Goal: Task Accomplishment & Management: Complete application form

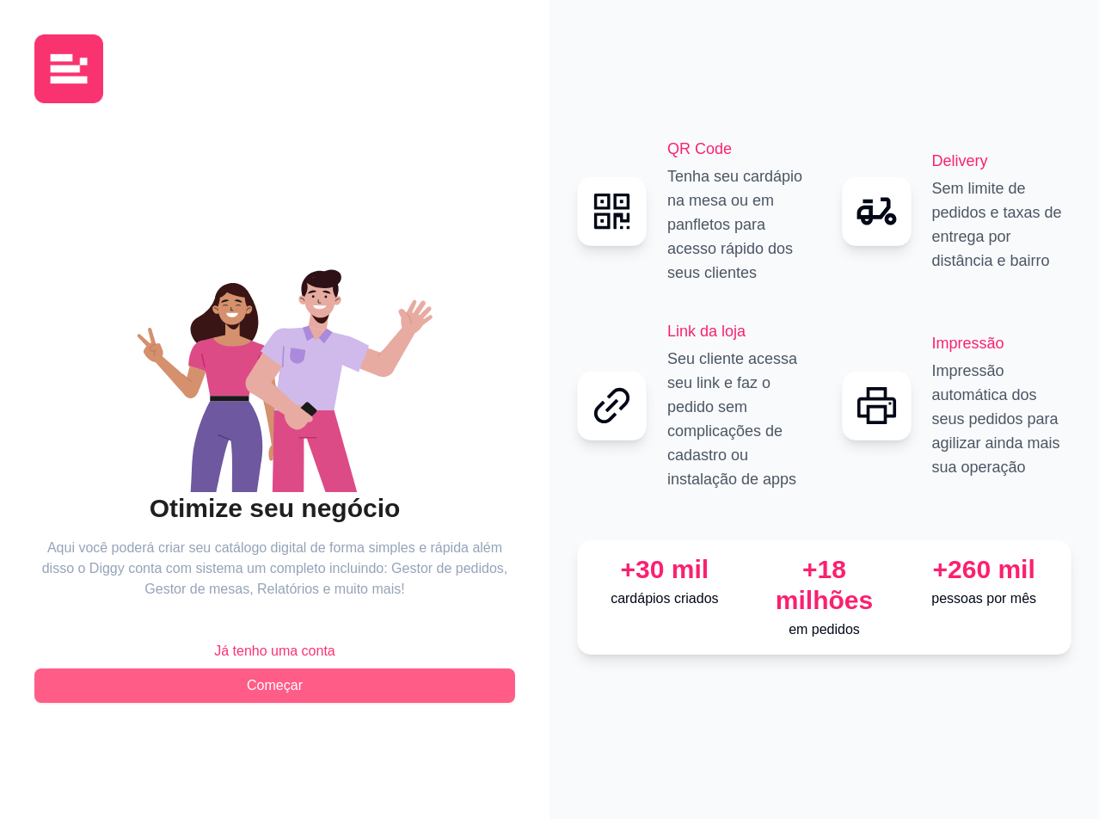
click at [299, 678] on span "Começar" at bounding box center [275, 685] width 56 height 21
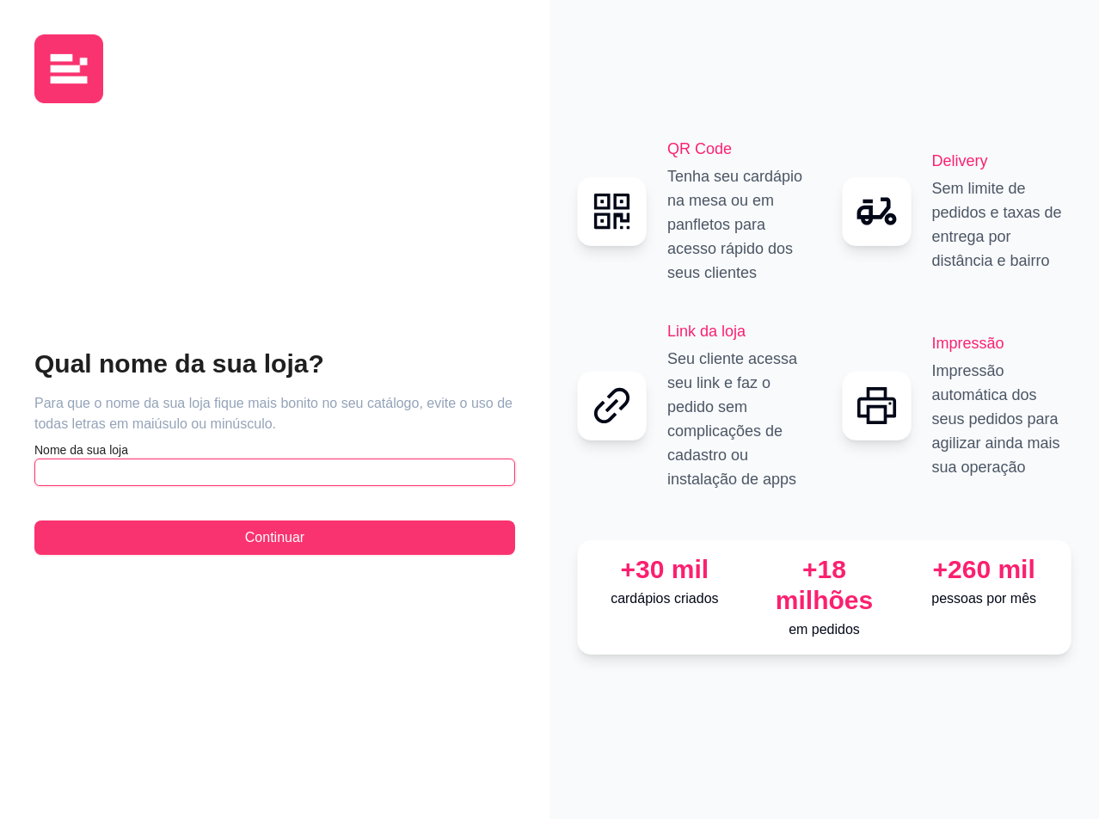
click at [287, 477] on input "text" at bounding box center [274, 472] width 481 height 28
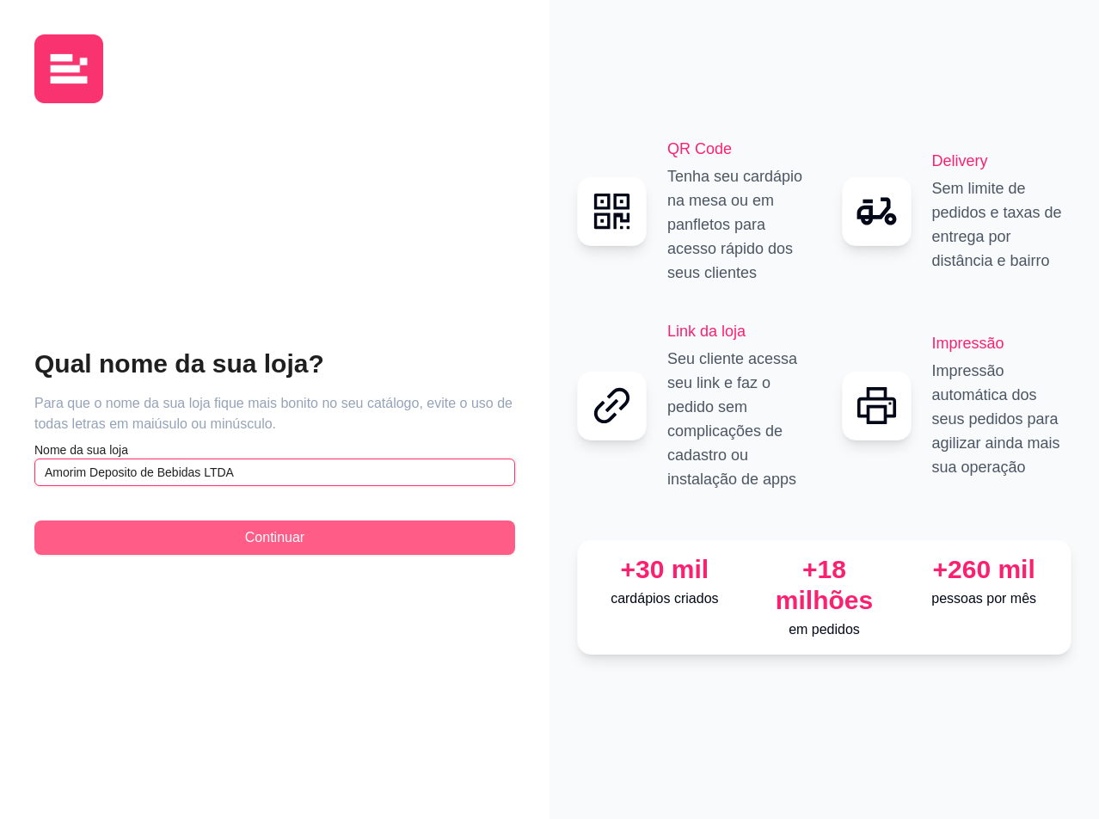
type input "Amorim Deposito de Bebidas LTDA"
click at [238, 543] on button "Continuar" at bounding box center [274, 537] width 481 height 34
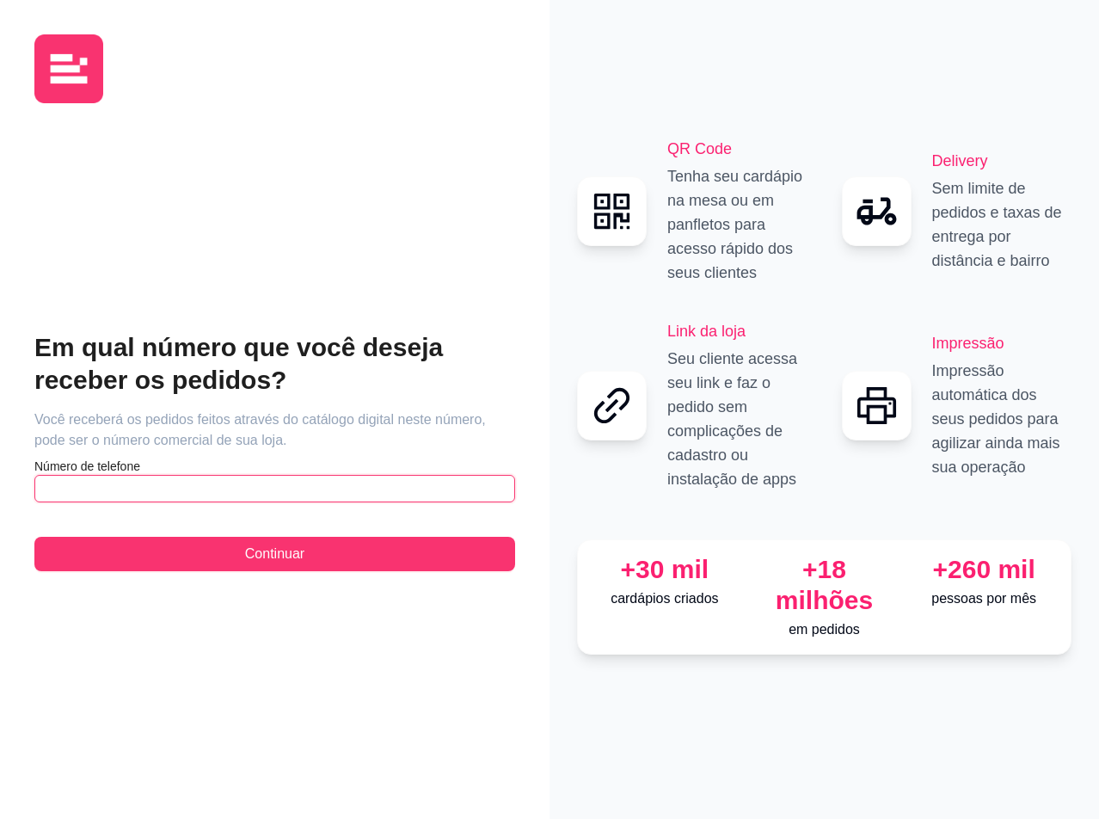
click at [260, 481] on input "text" at bounding box center [274, 489] width 481 height 28
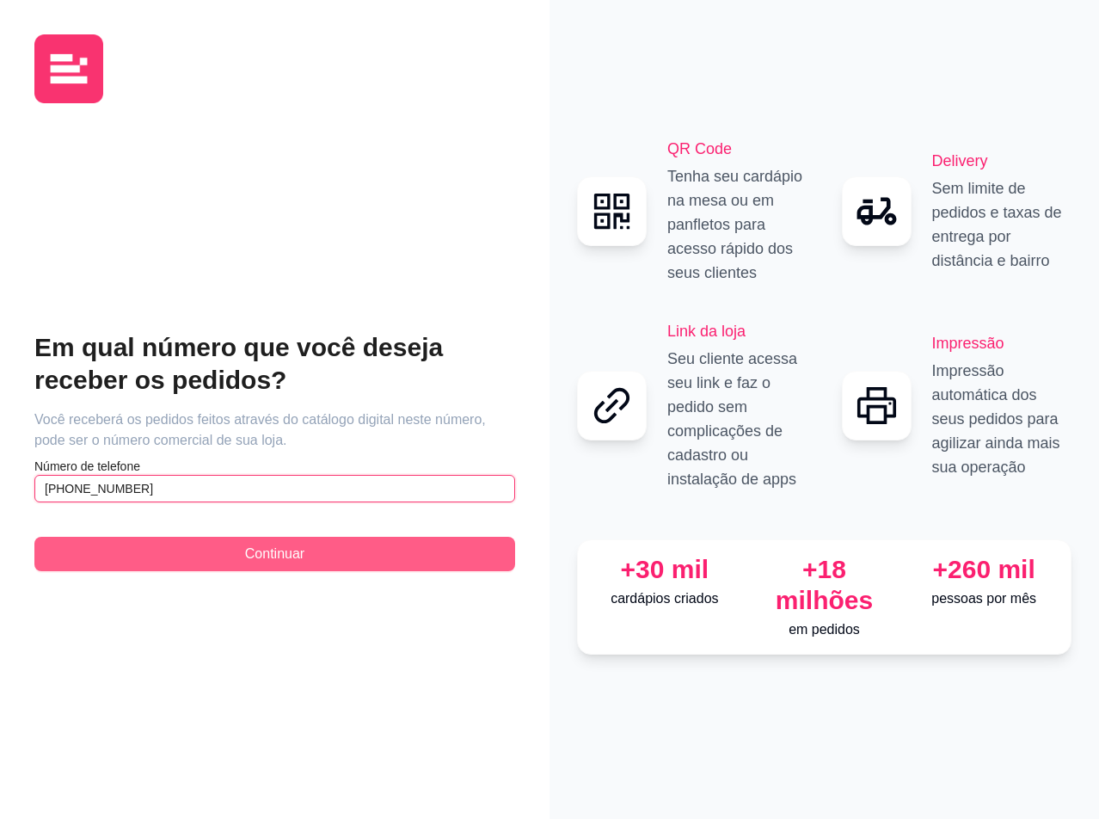
type input "[PHONE_NUMBER]"
click at [286, 550] on span "Continuar" at bounding box center [274, 554] width 59 height 21
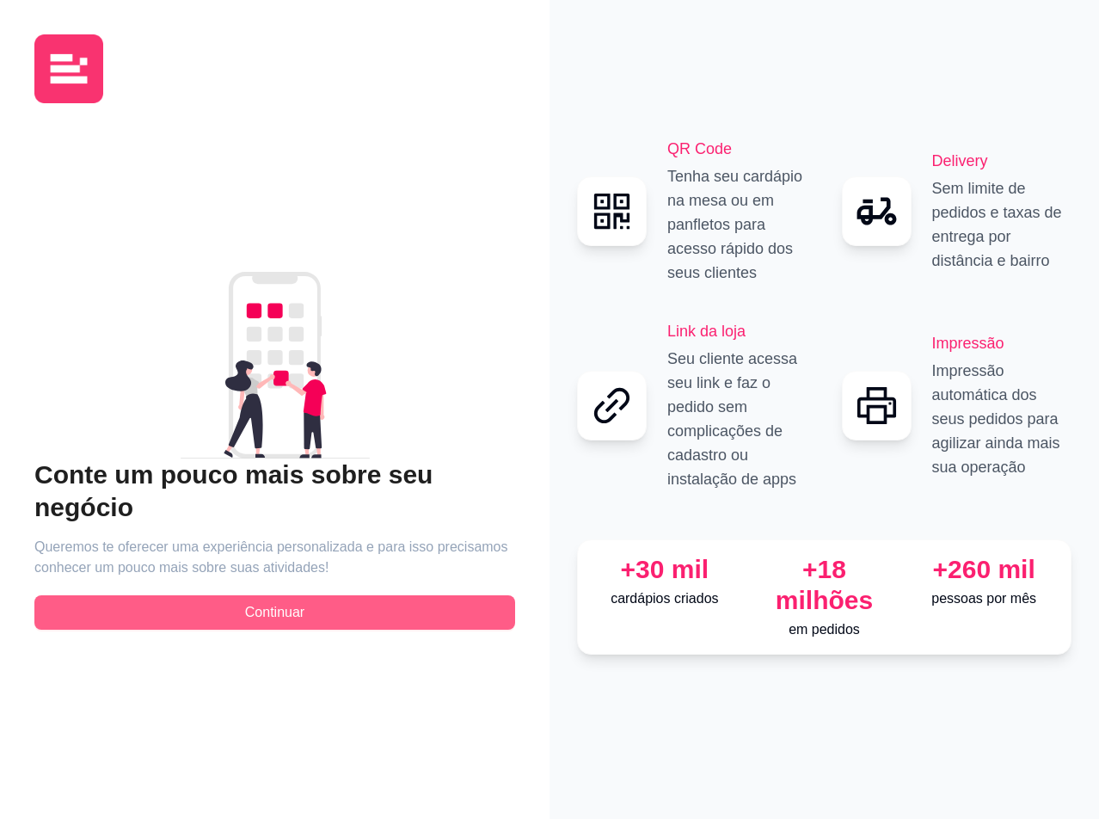
click at [361, 595] on button "Continuar" at bounding box center [274, 612] width 481 height 34
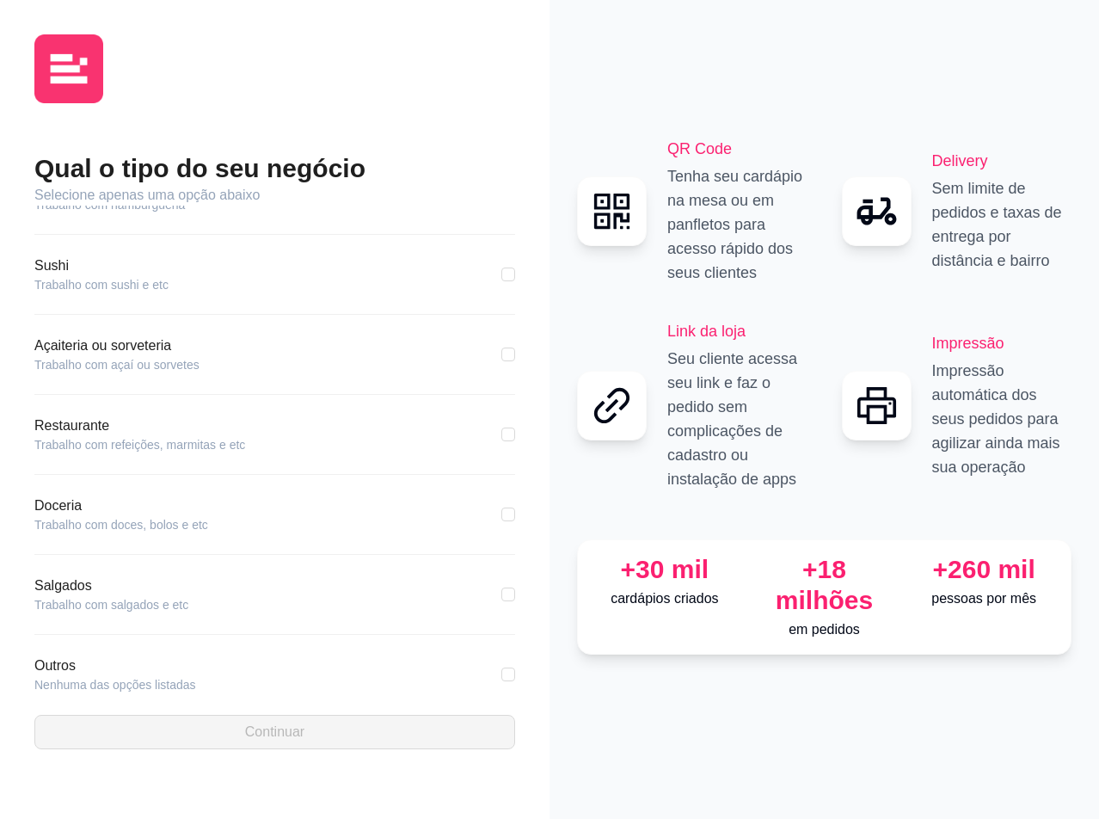
scroll to position [165, 0]
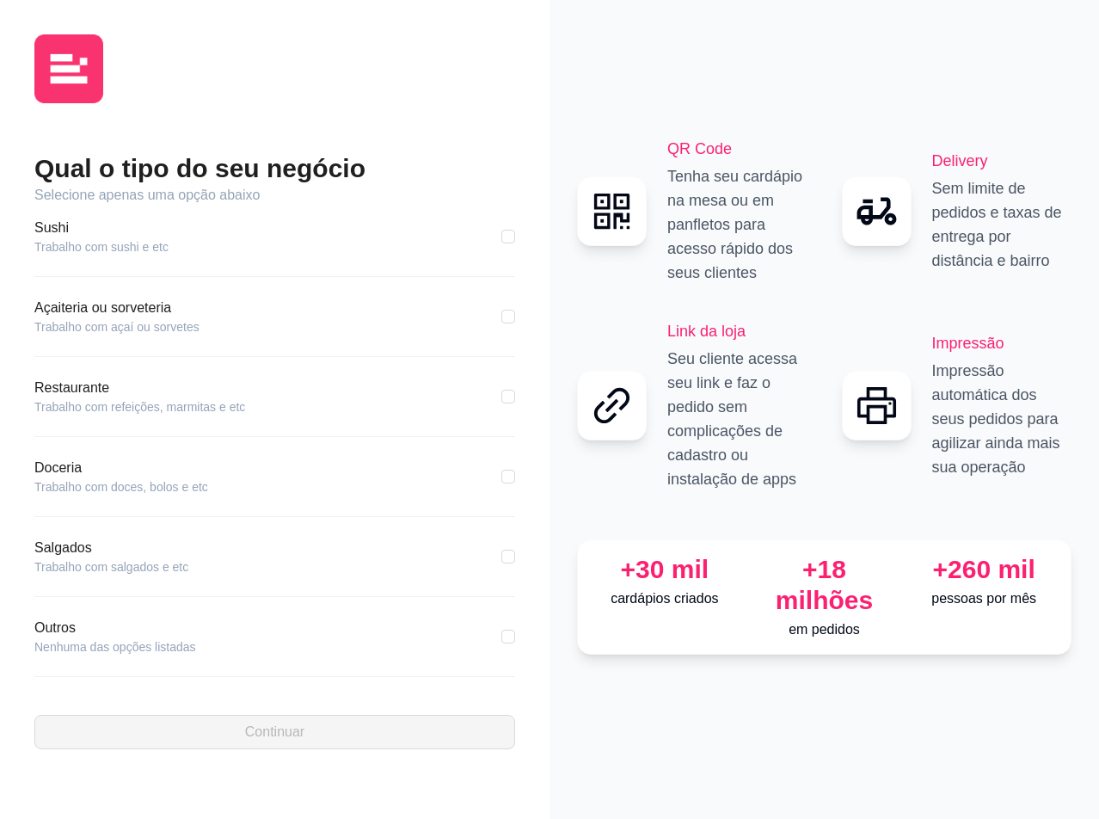
click at [491, 613] on div "Pizzaria Trabalho com pizzaria Hamburgueria Trabalho com hamburgueria Sushi Tra…" at bounding box center [274, 451] width 481 height 491
click at [501, 635] on input "checkbox" at bounding box center [508, 637] width 14 height 14
checkbox input "true"
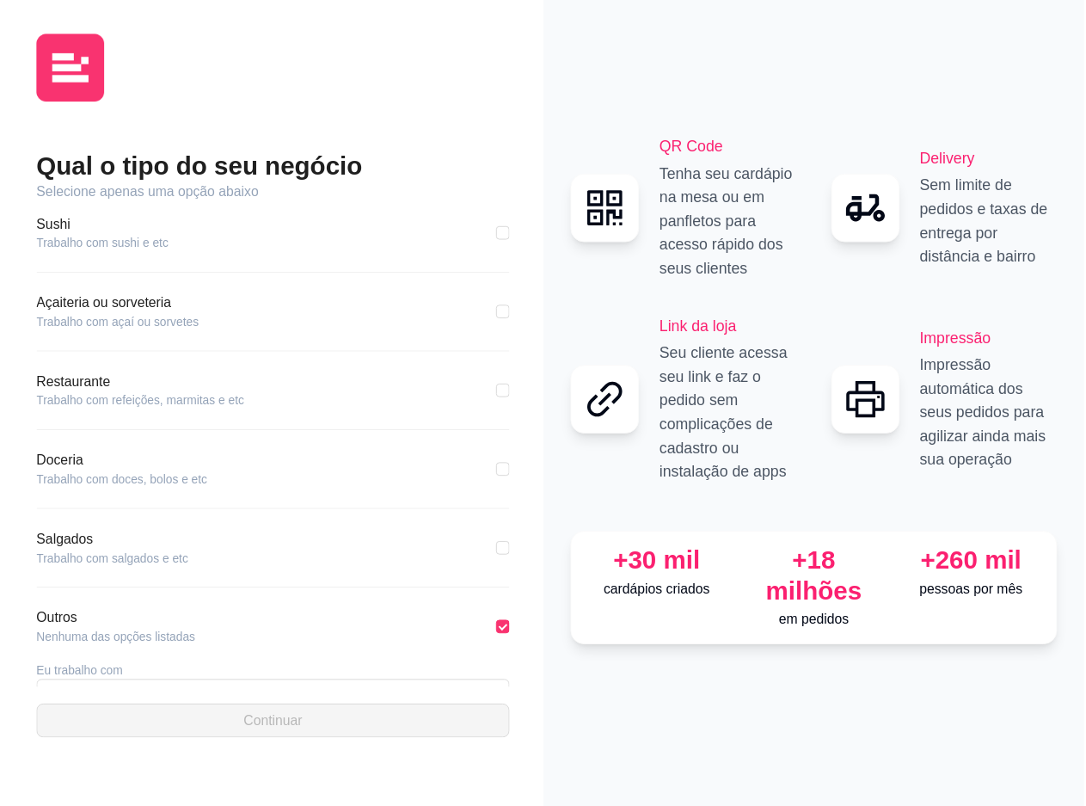
scroll to position [227, 0]
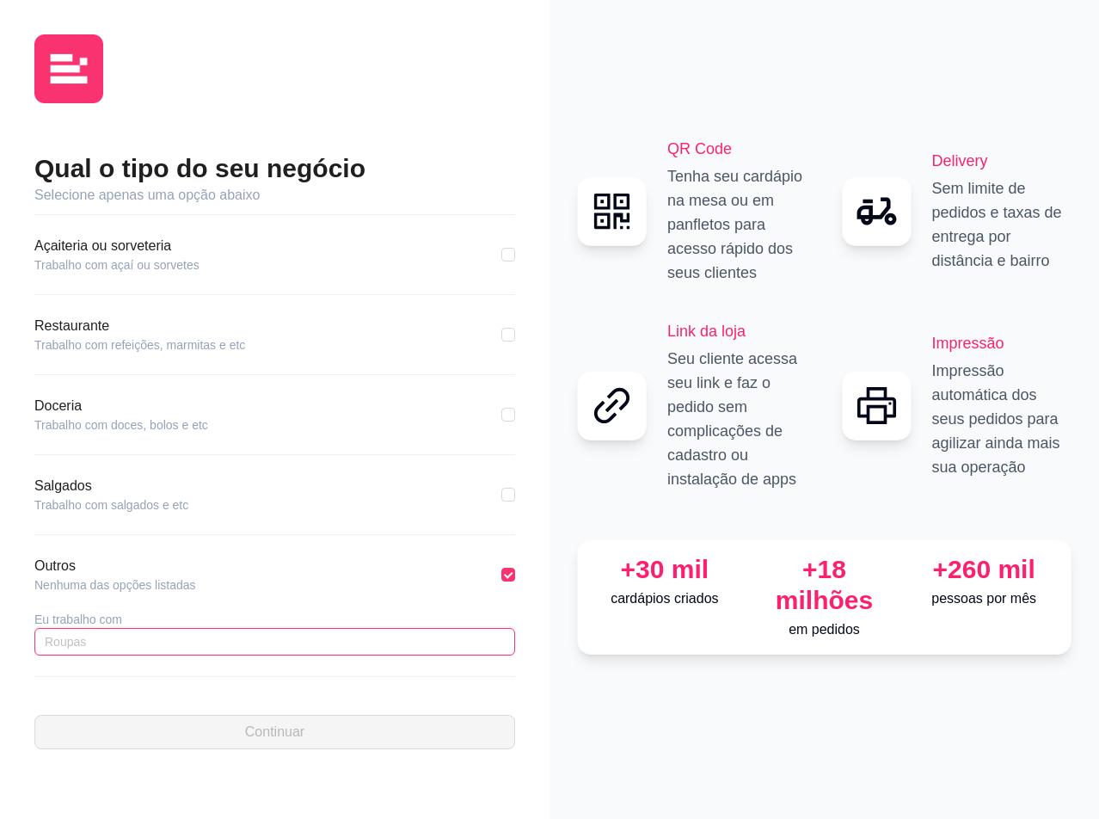
click at [239, 641] on input "text" at bounding box center [274, 642] width 481 height 28
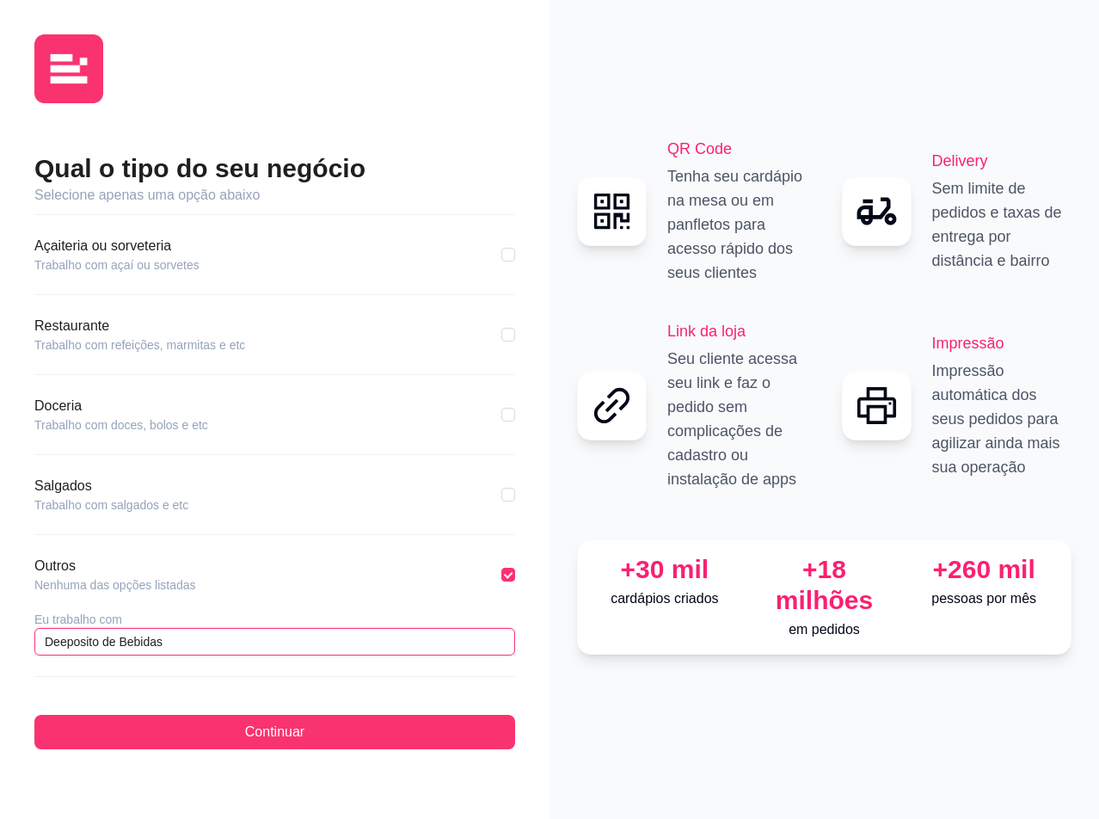
click at [56, 640] on input "Deeposito de Bebidas" at bounding box center [274, 642] width 481 height 28
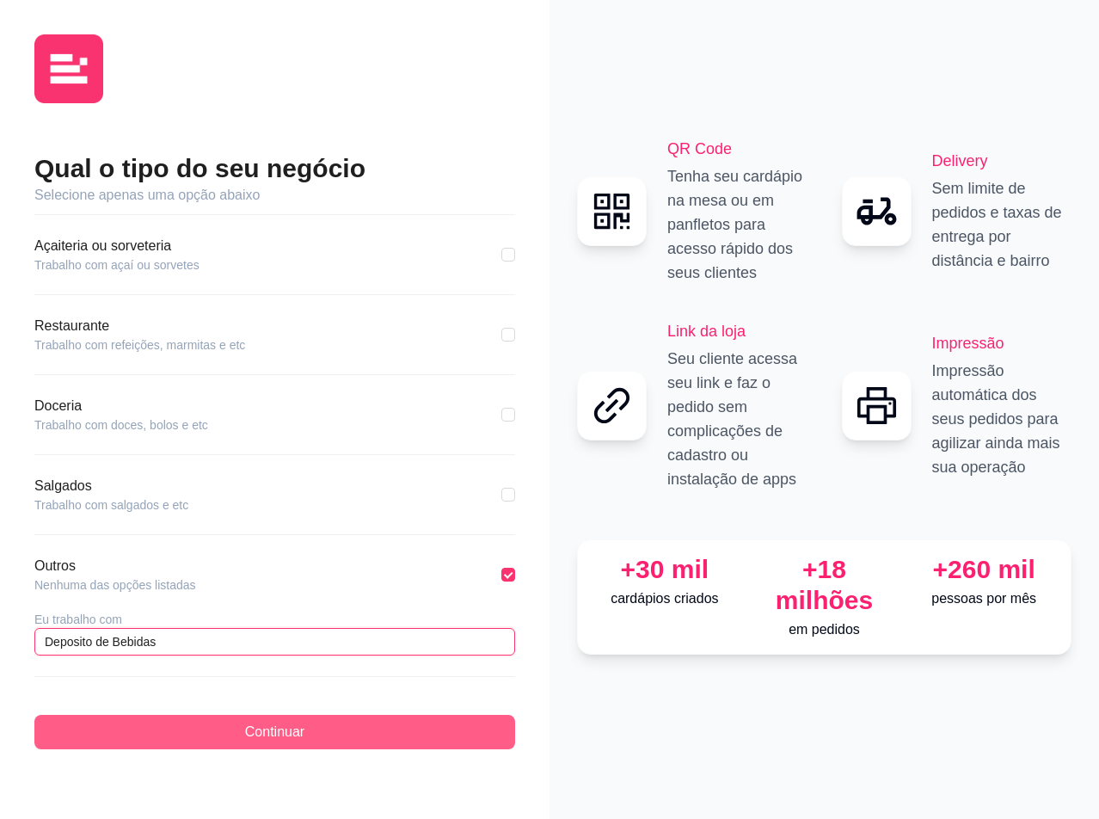
type input "Deposito de Bebidas"
click at [404, 724] on button "Continuar" at bounding box center [274, 732] width 481 height 34
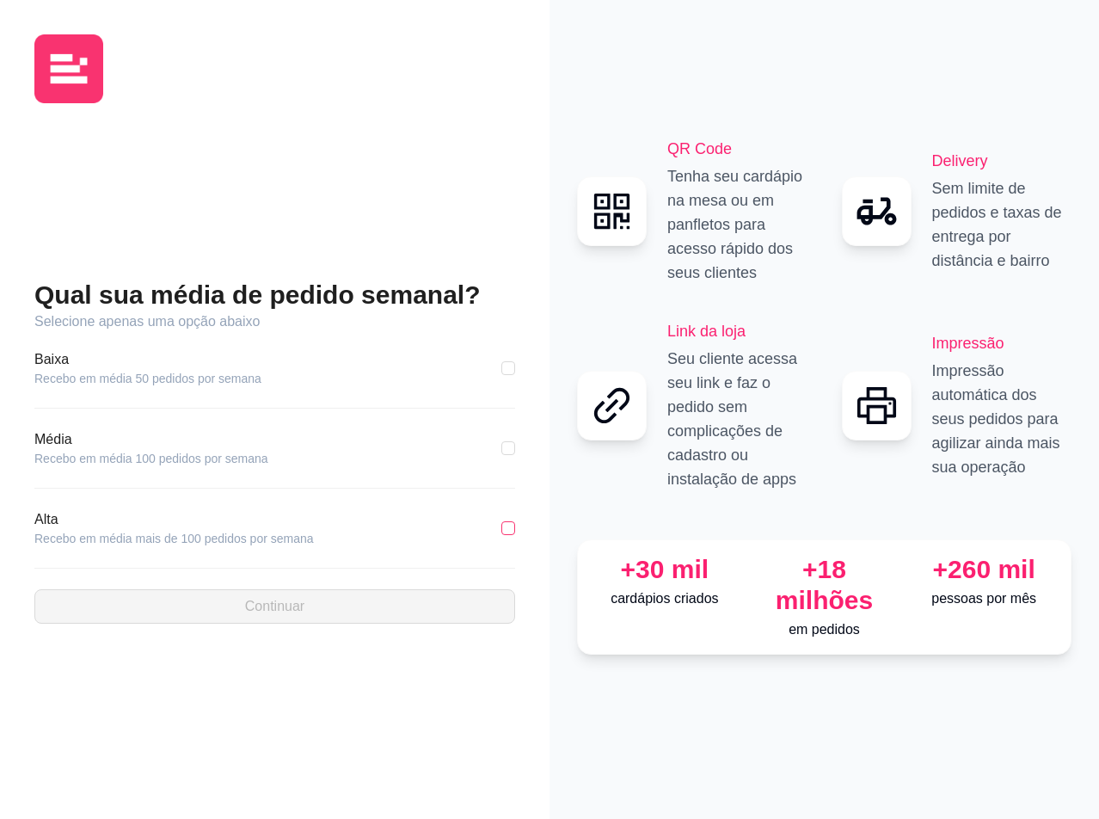
click at [513, 532] on input "checkbox" at bounding box center [508, 528] width 14 height 14
checkbox input "true"
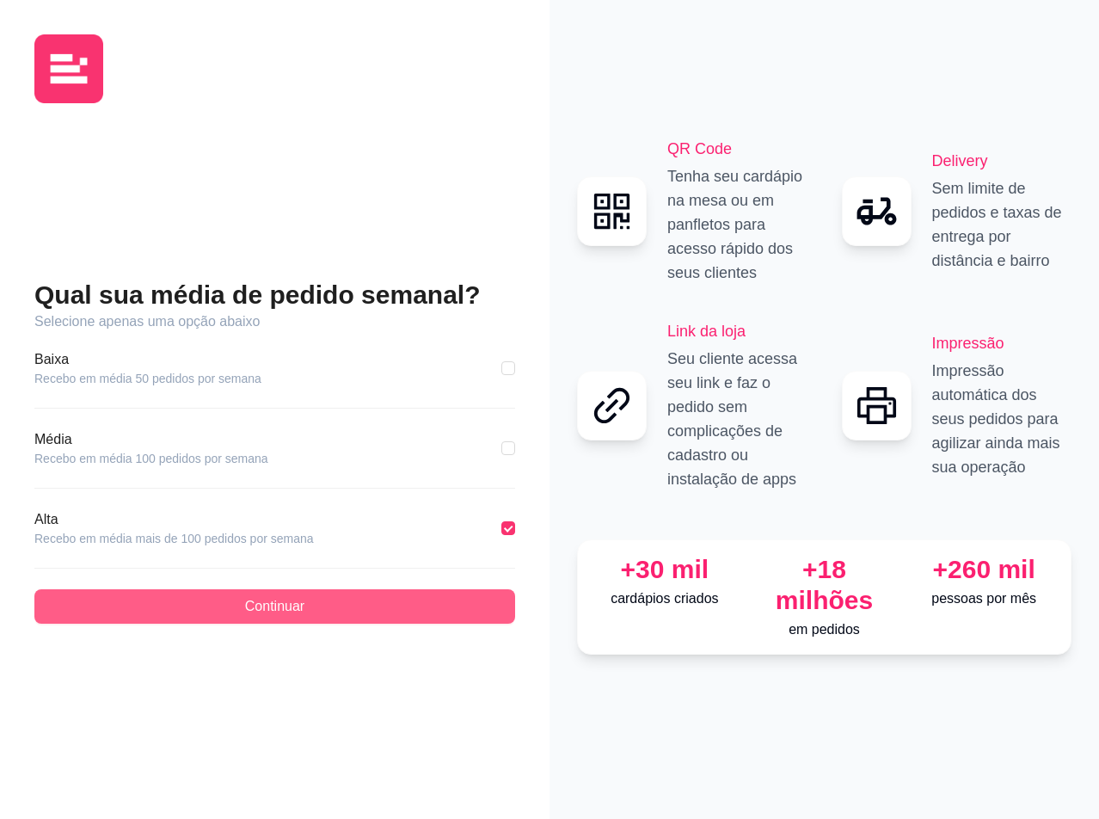
click at [346, 606] on button "Continuar" at bounding box center [274, 606] width 481 height 34
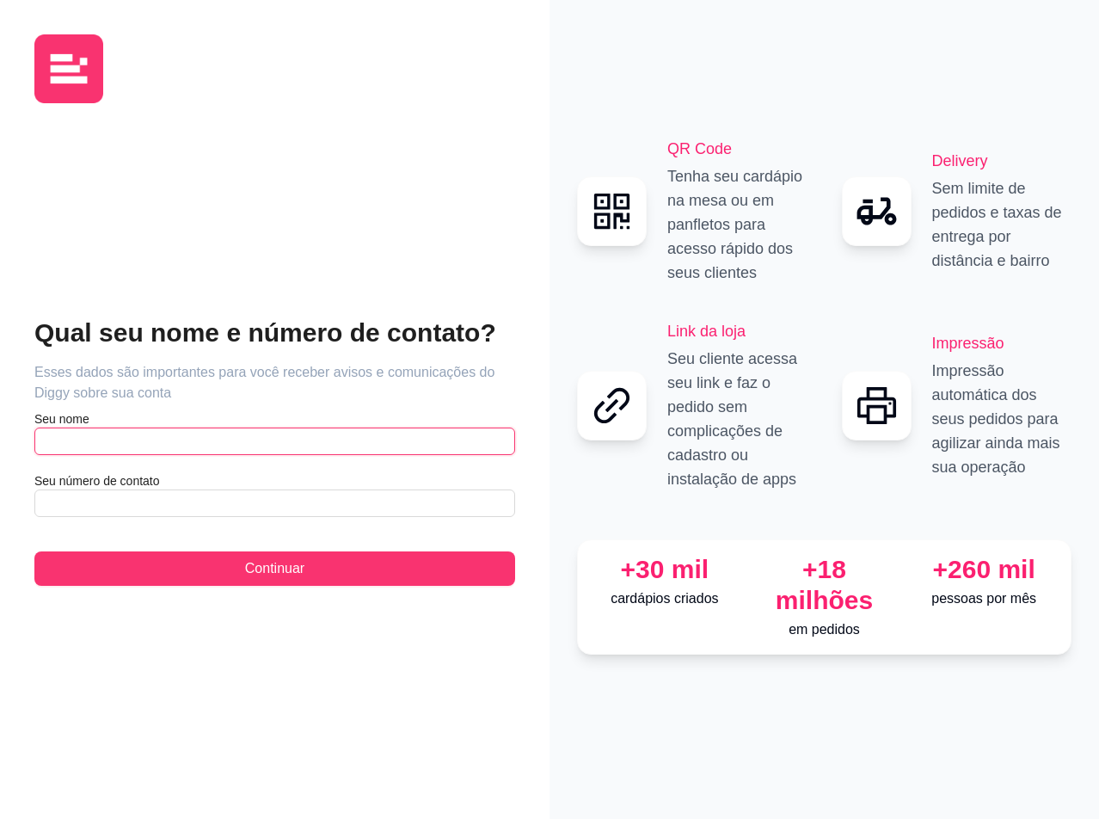
click at [218, 442] on input "text" at bounding box center [274, 441] width 481 height 28
type input "Lucas de [PERSON_NAME]"
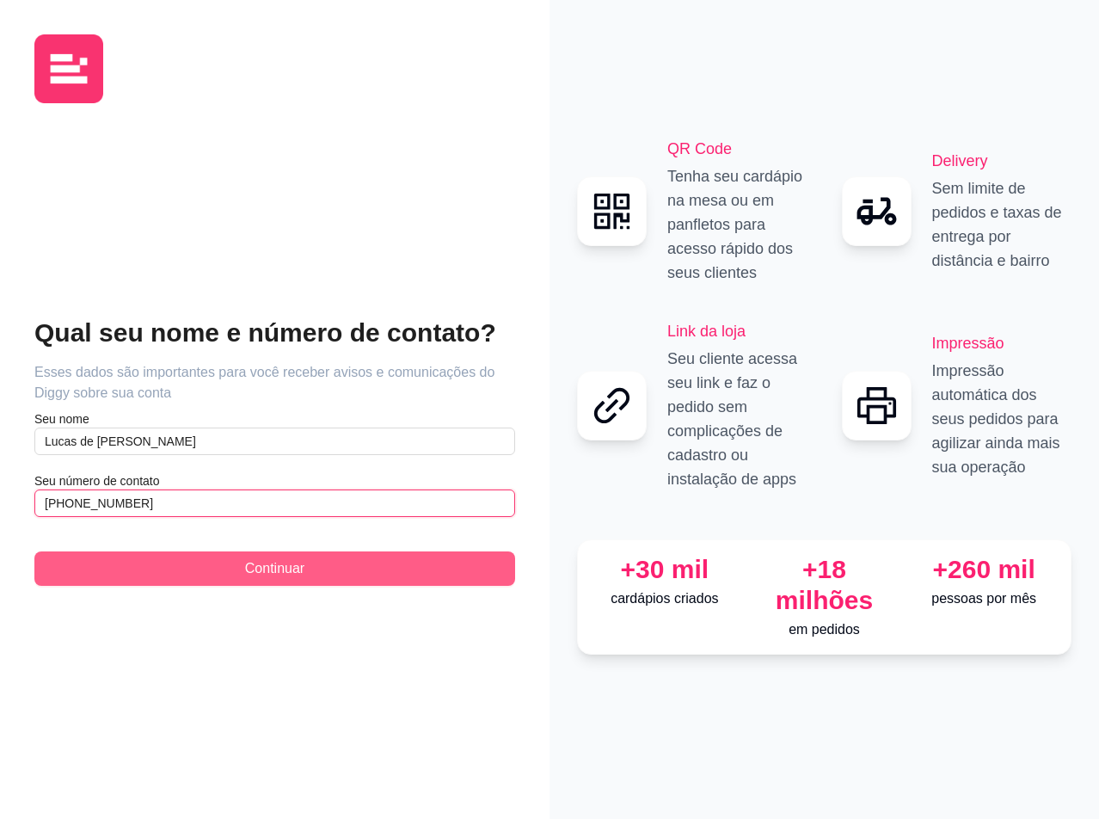
type input "[PHONE_NUMBER]"
click at [259, 568] on span "Continuar" at bounding box center [274, 568] width 59 height 21
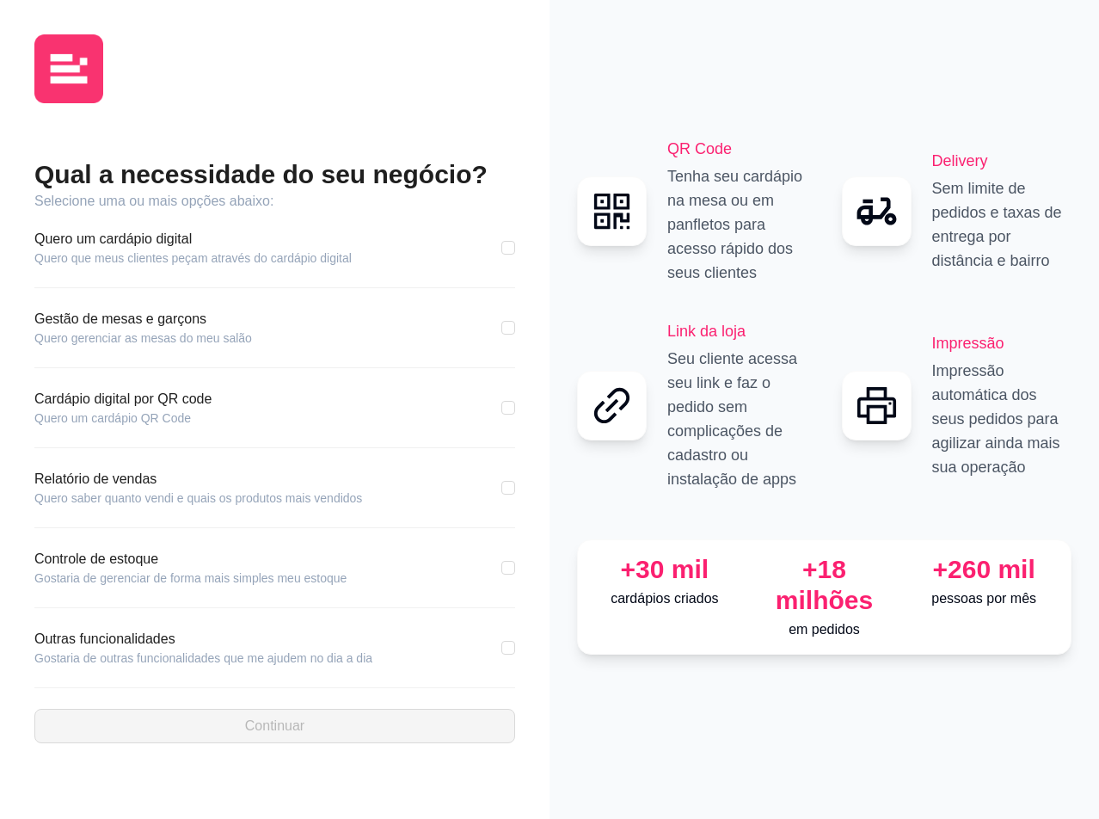
click at [522, 258] on div "Qual a necessidade do seu negócio? Selecione uma ou mais opções abaixo: Quero u…" at bounding box center [275, 409] width 550 height 819
click at [520, 254] on div "Qual a necessidade do seu negócio? Selecione uma ou mais opções abaixo: Quero u…" at bounding box center [275, 409] width 550 height 819
click at [507, 250] on input "checkbox" at bounding box center [508, 248] width 14 height 14
checkbox input "true"
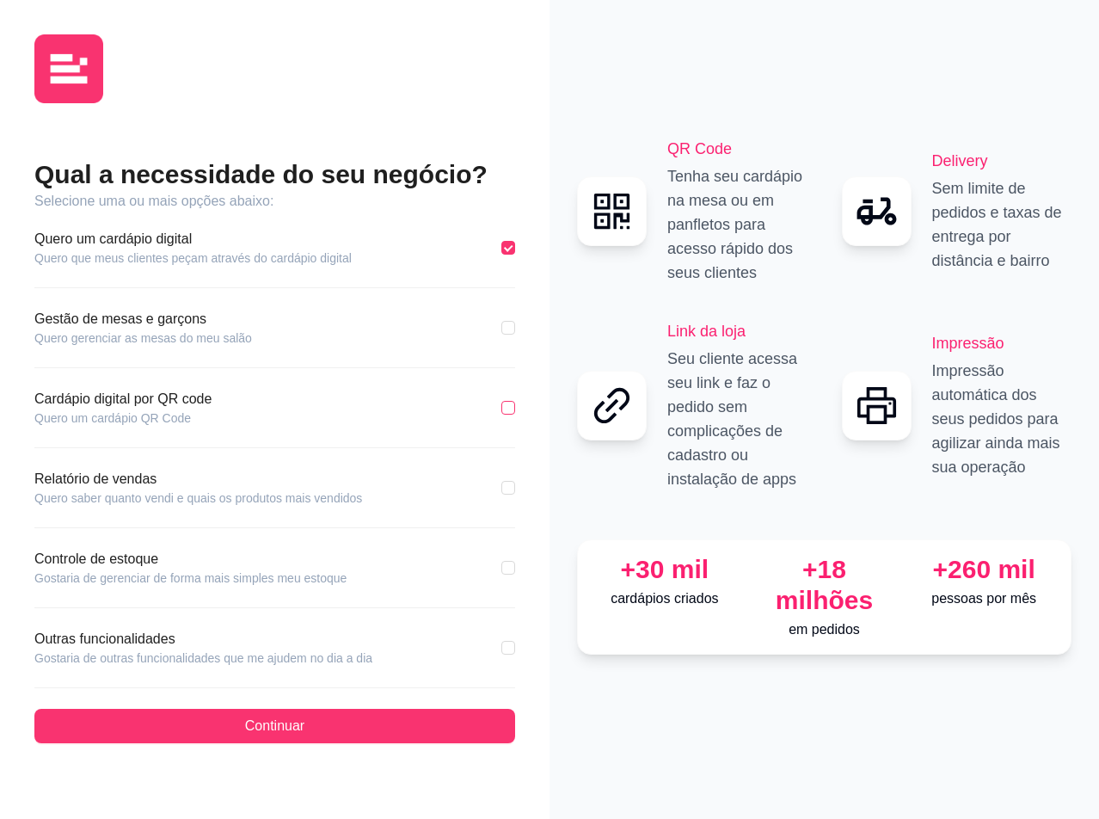
click at [507, 402] on input "checkbox" at bounding box center [508, 408] width 14 height 14
checkbox input "false"
drag, startPoint x: 511, startPoint y: 490, endPoint x: 514, endPoint y: 539, distance: 49.1
click at [511, 490] on input "checkbox" at bounding box center [508, 488] width 14 height 14
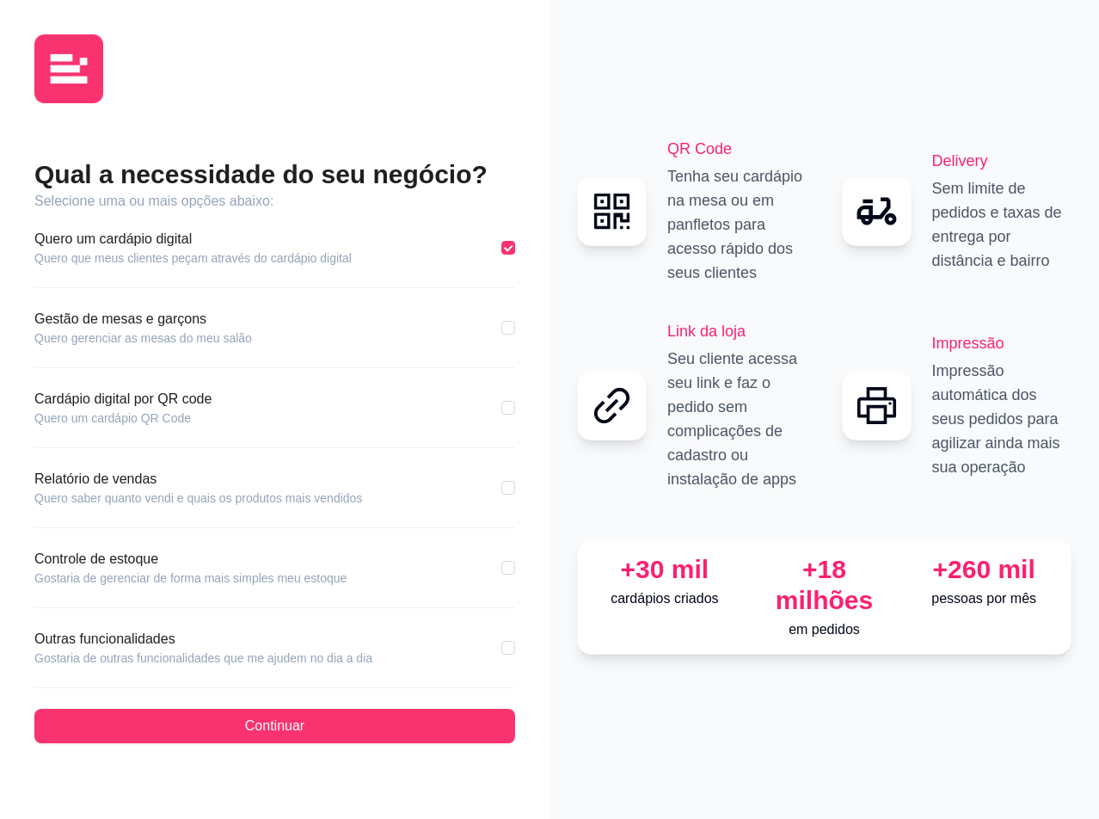
checkbox input "true"
click at [518, 564] on div "Qual a necessidade do seu negócio? Selecione uma ou mais opções abaixo: Quero u…" at bounding box center [275, 409] width 550 height 819
click at [508, 569] on input "checkbox" at bounding box center [508, 568] width 14 height 14
checkbox input "true"
click at [515, 657] on div "Qual a necessidade do seu negócio? Selecione uma ou mais opções abaixo: Quero u…" at bounding box center [275, 409] width 550 height 819
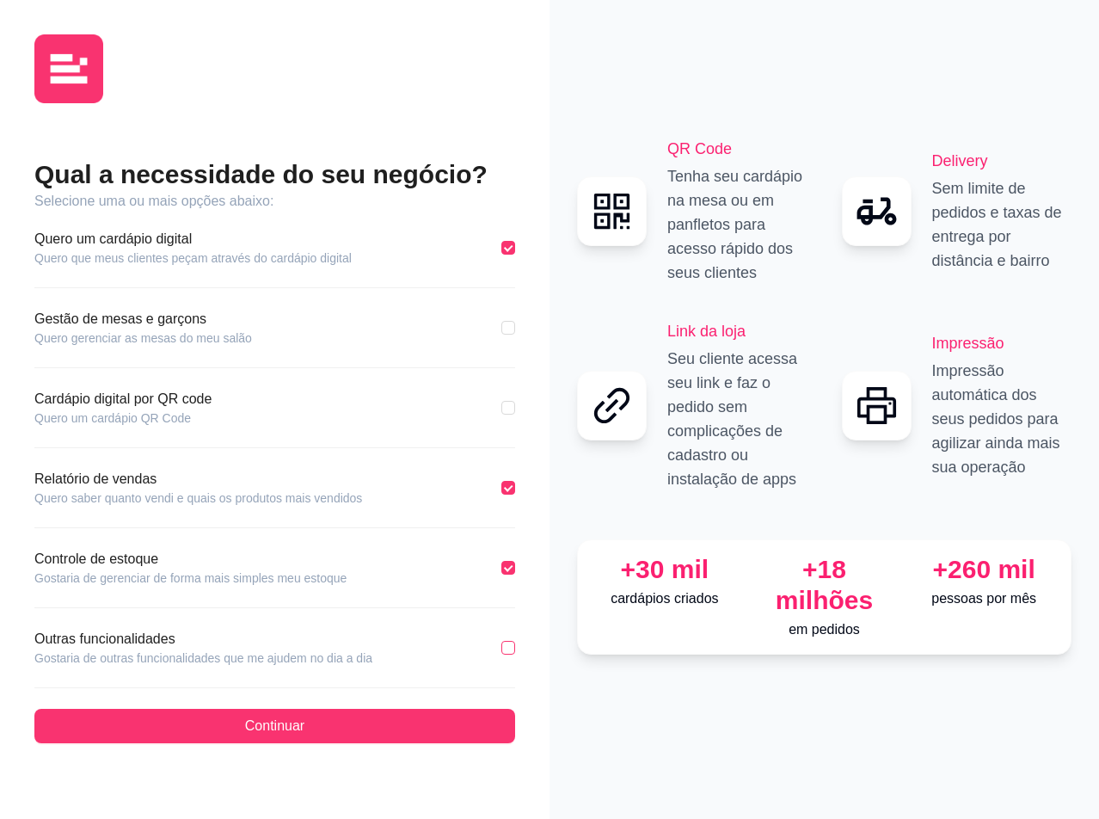
click at [512, 648] on input "checkbox" at bounding box center [508, 648] width 14 height 14
checkbox input "true"
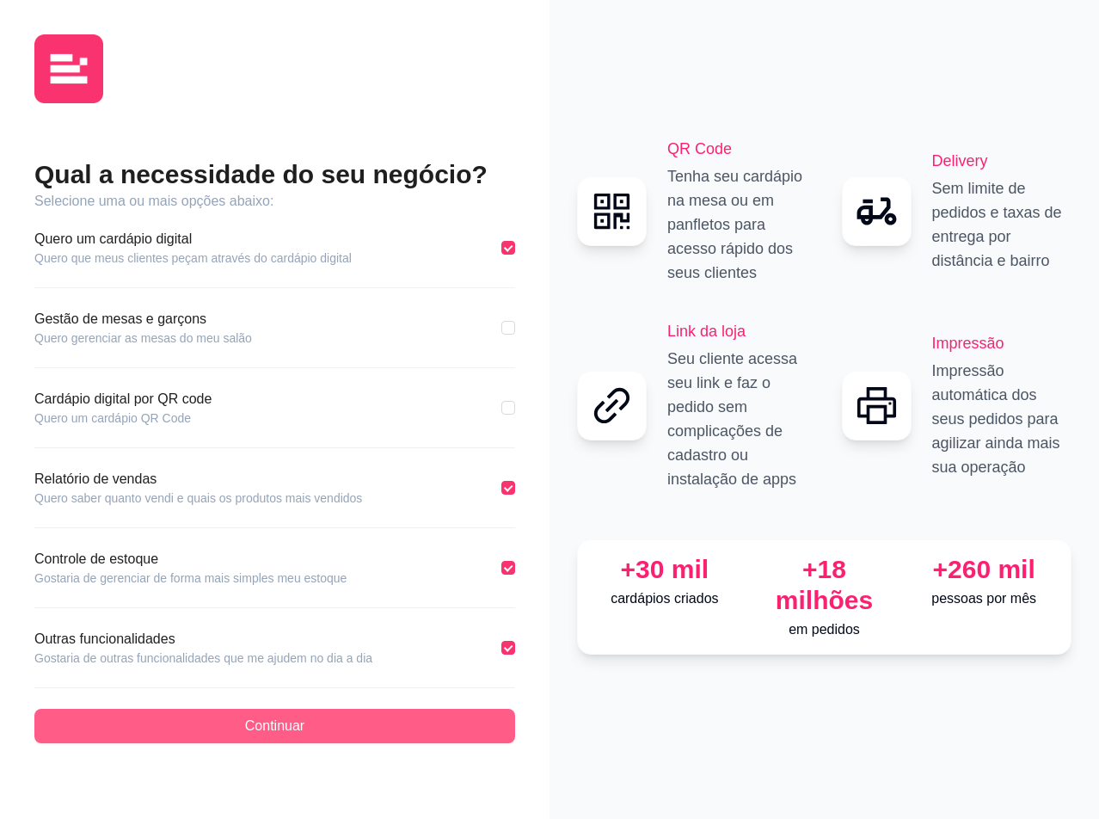
click at [319, 722] on button "Continuar" at bounding box center [274, 726] width 481 height 34
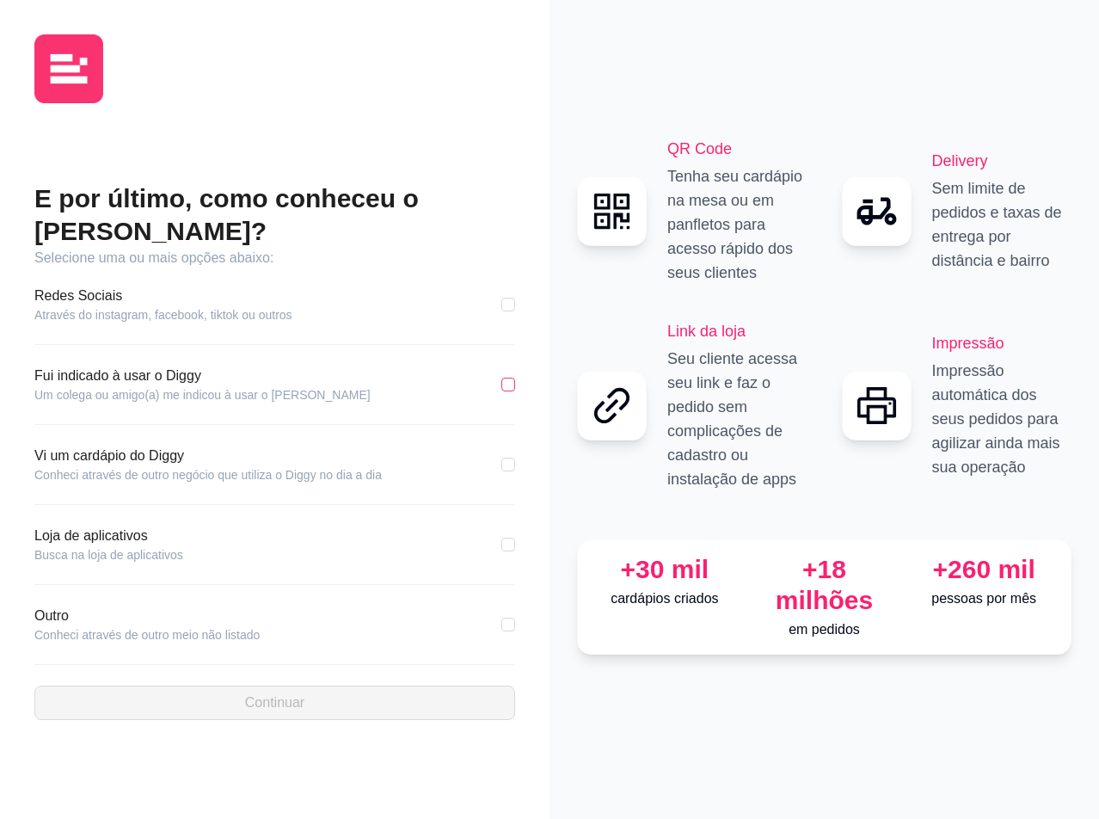
click at [511, 378] on input "checkbox" at bounding box center [508, 385] width 14 height 14
checkbox input "true"
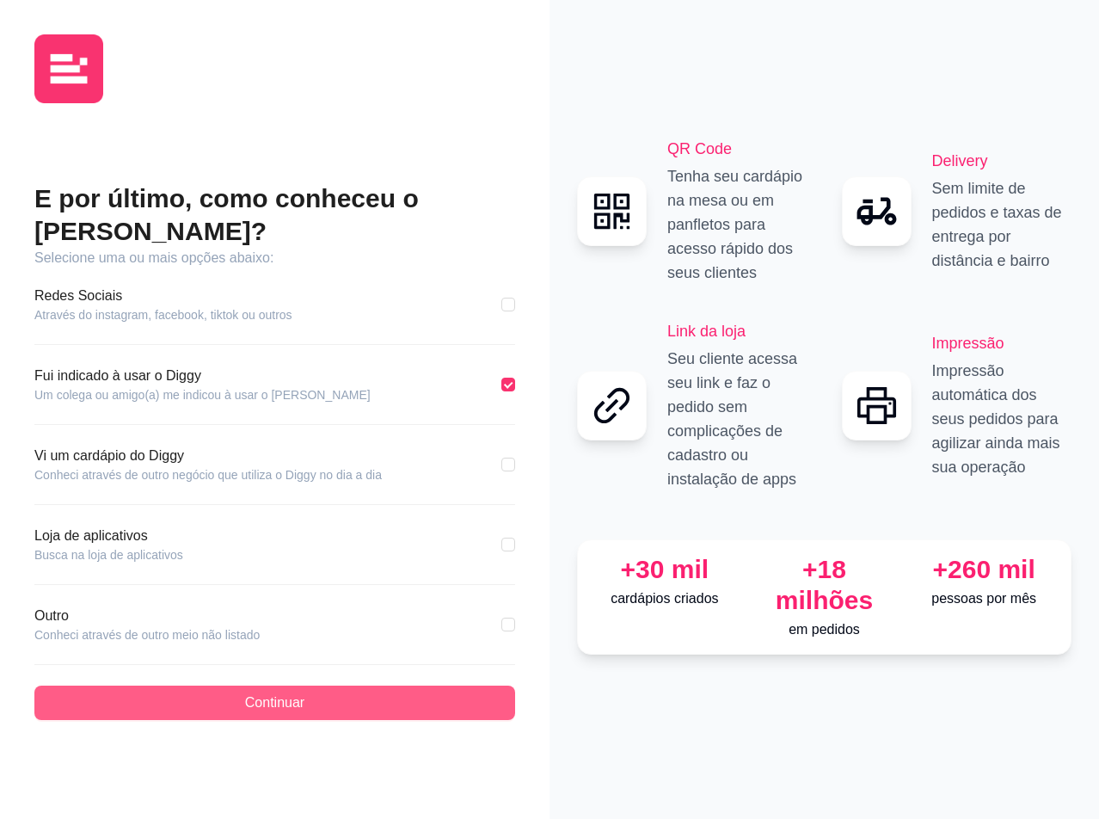
click at [315, 697] on button "Continuar" at bounding box center [274, 703] width 481 height 34
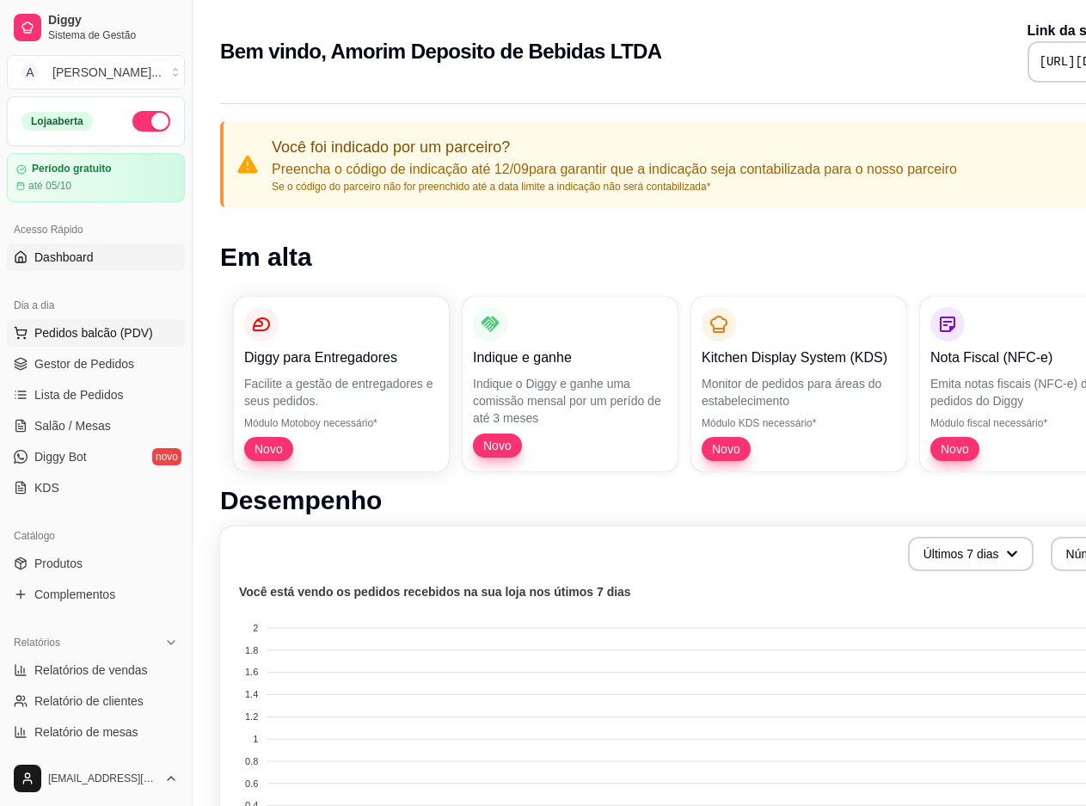
click at [110, 340] on span "Pedidos balcão (PDV)" at bounding box center [93, 332] width 119 height 17
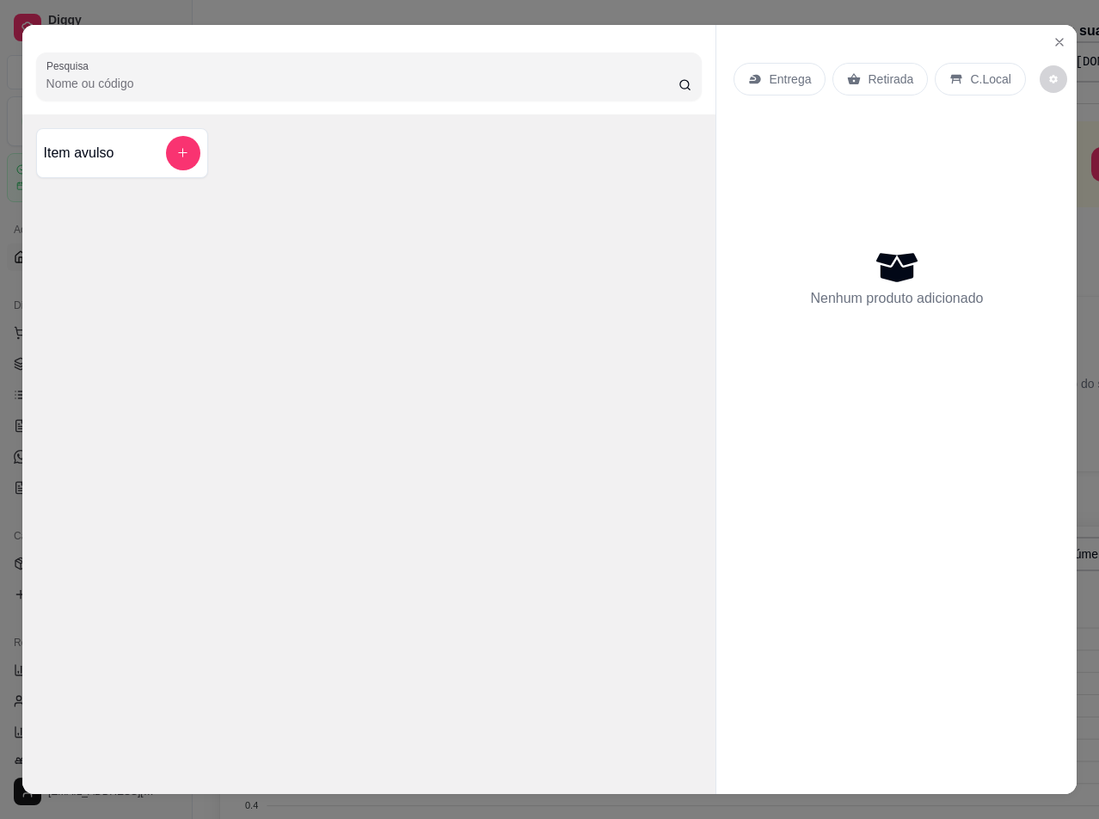
click at [200, 147] on div "Item avulso" at bounding box center [122, 153] width 172 height 50
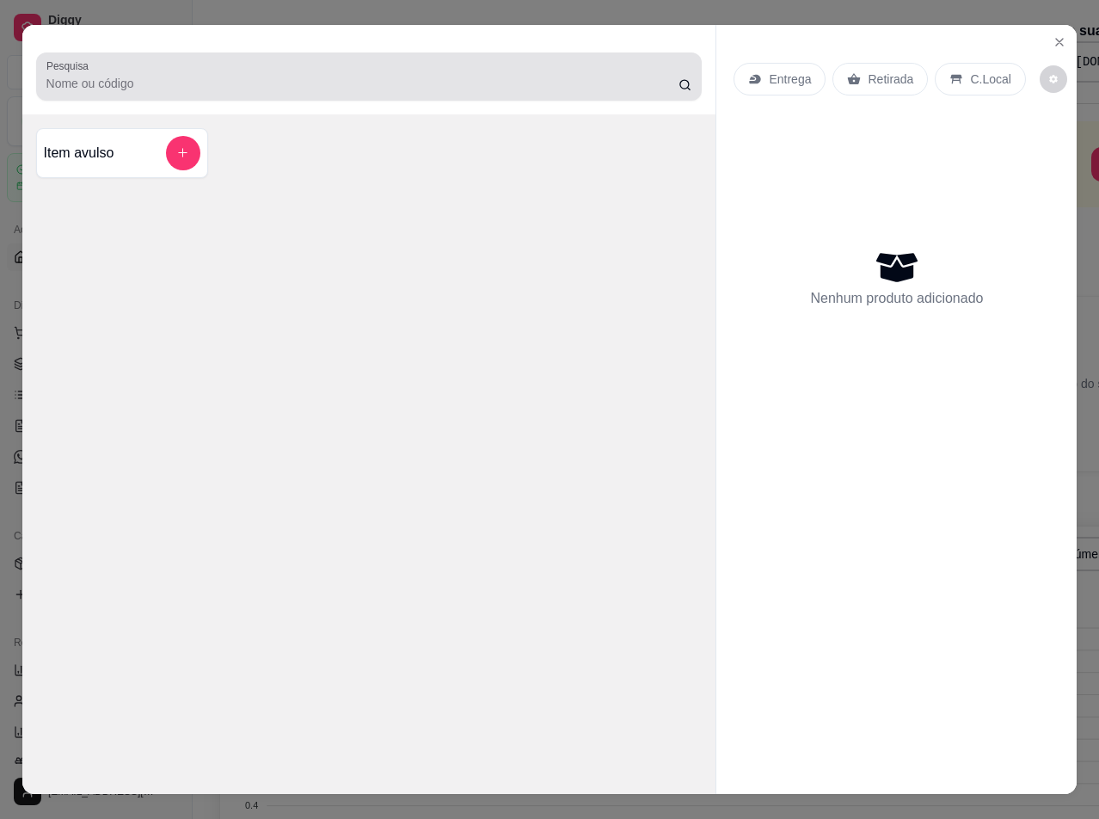
click at [73, 83] on input "Pesquisa" at bounding box center [362, 83] width 632 height 17
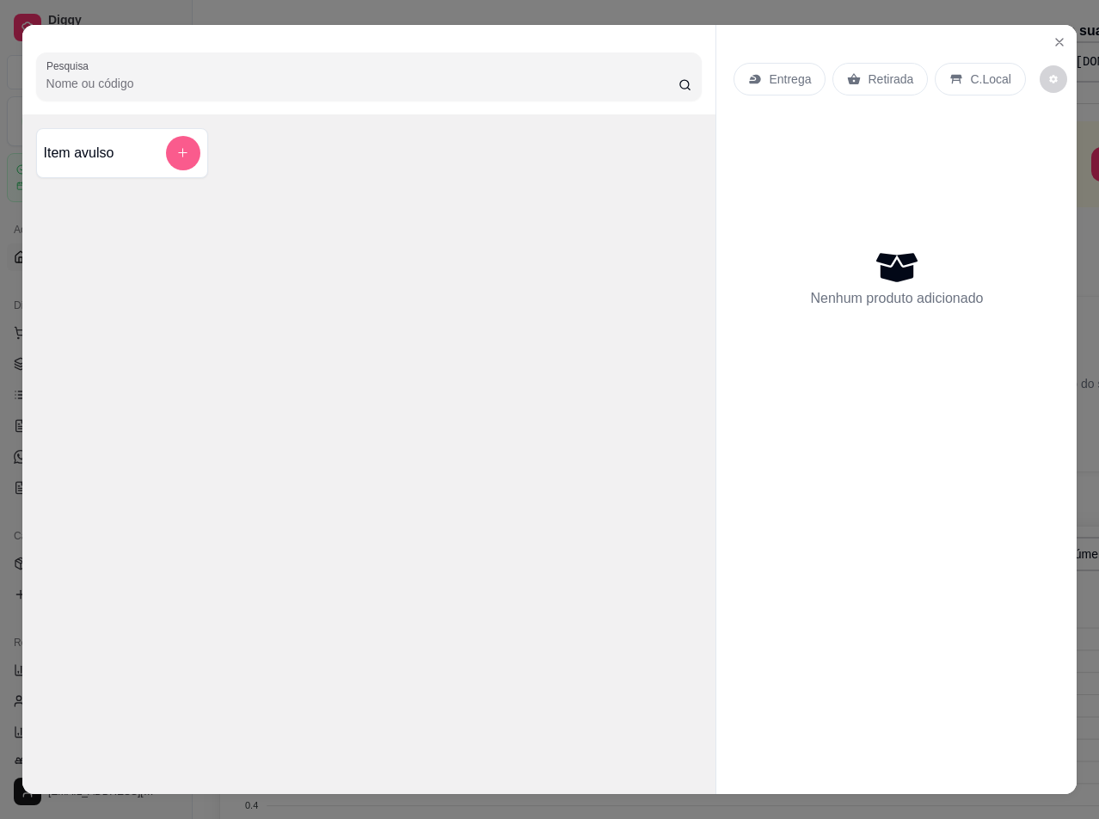
click at [180, 136] on button "add-separate-item" at bounding box center [183, 153] width 34 height 34
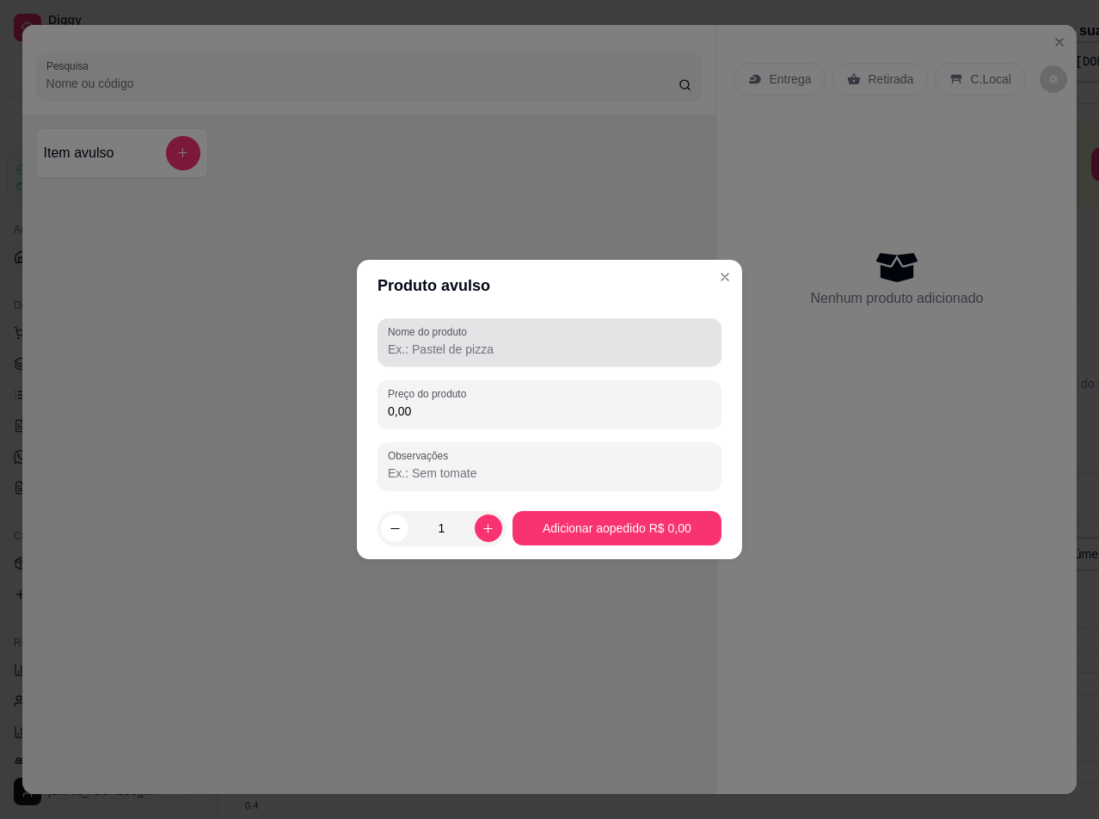
click at [540, 335] on div at bounding box center [549, 342] width 323 height 34
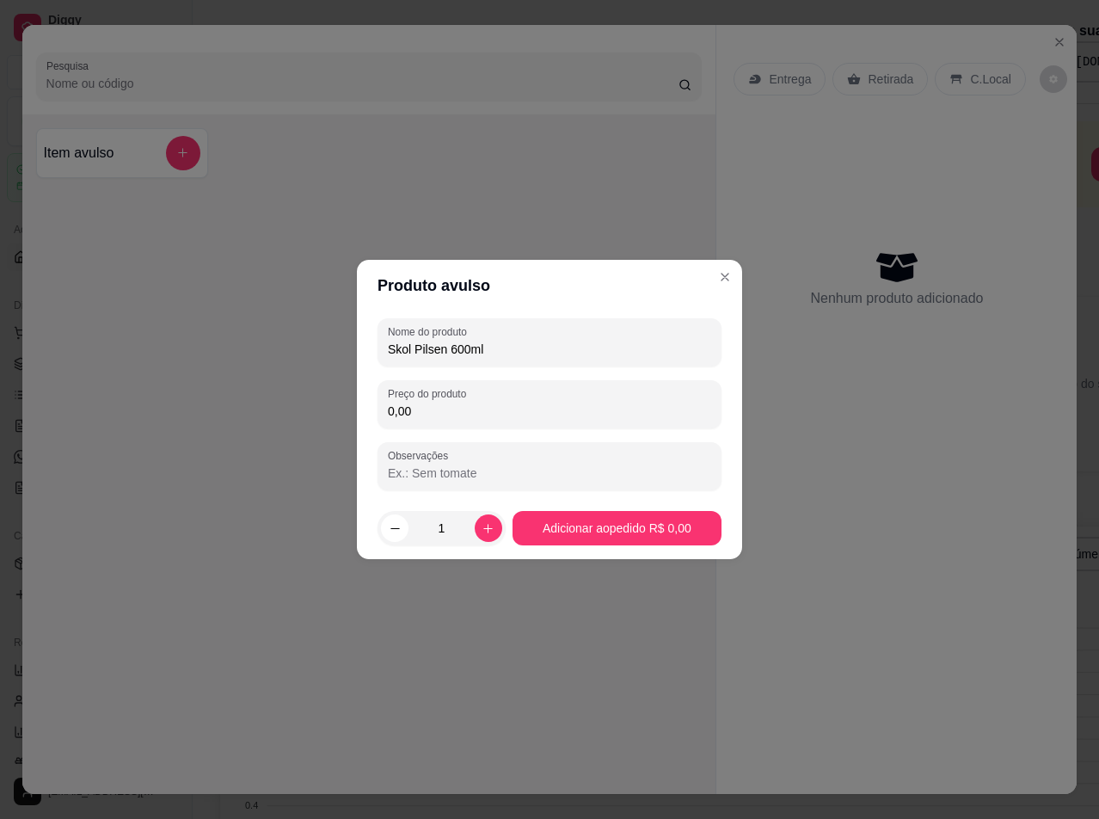
type input "Skol Pilsen 600ml"
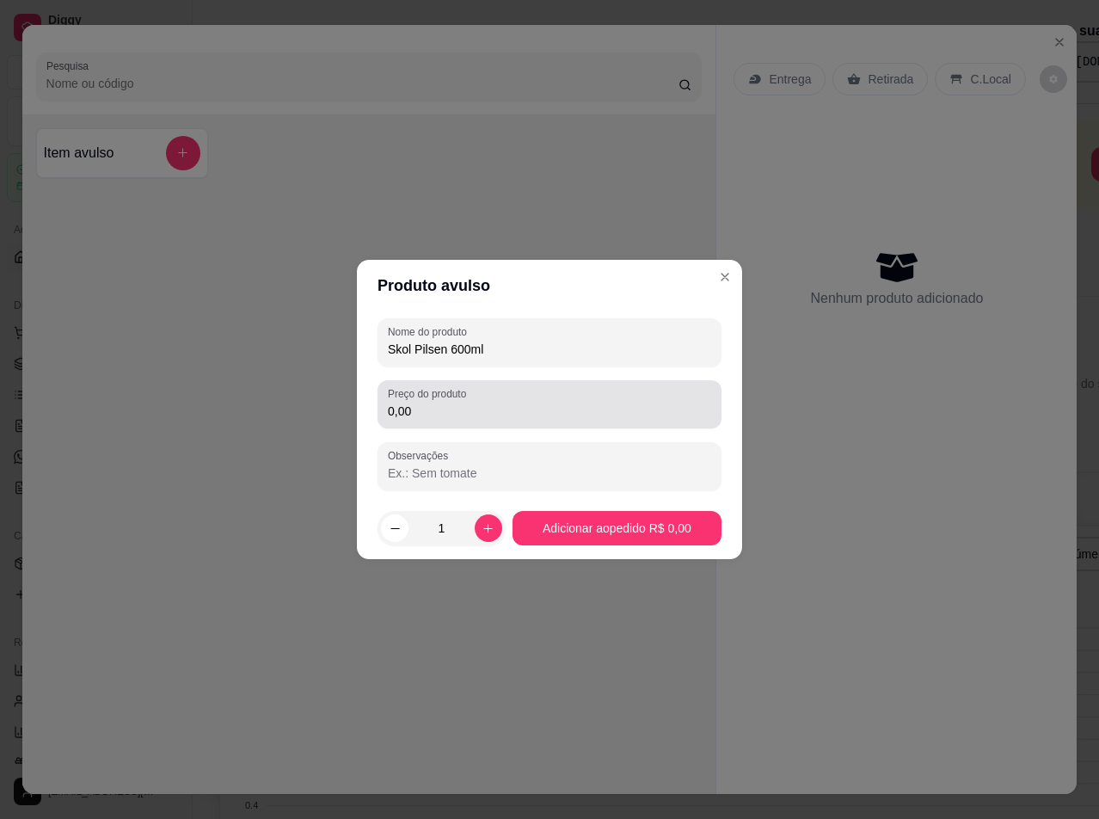
click at [441, 422] on div "Preço do produto 0,00" at bounding box center [550, 404] width 344 height 48
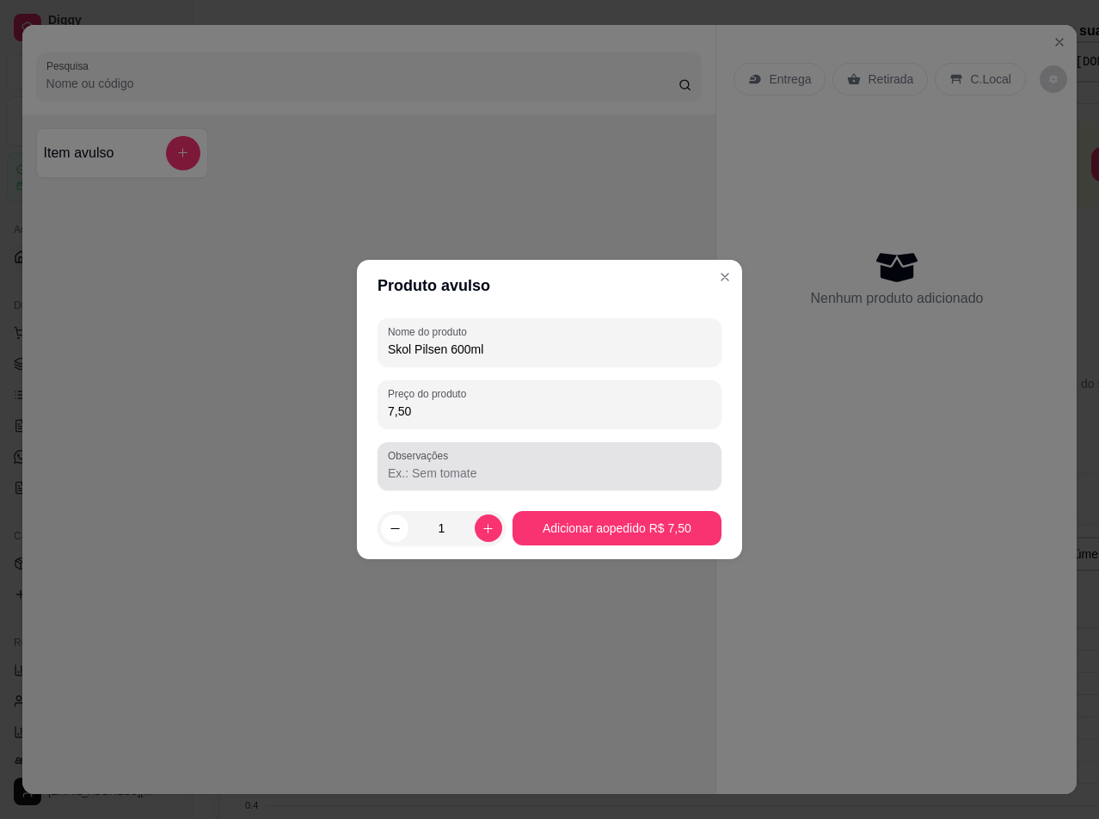
type input "7,50"
click at [463, 460] on div at bounding box center [549, 466] width 323 height 34
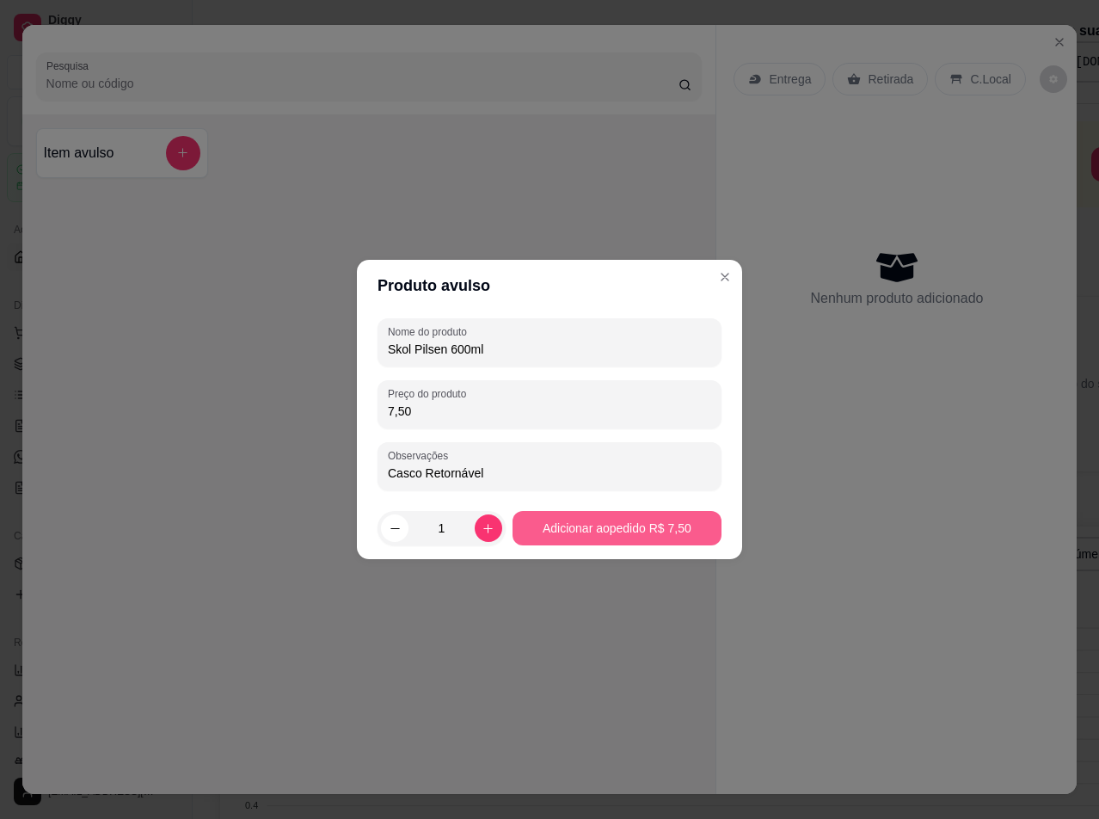
type input "Casco Retornável"
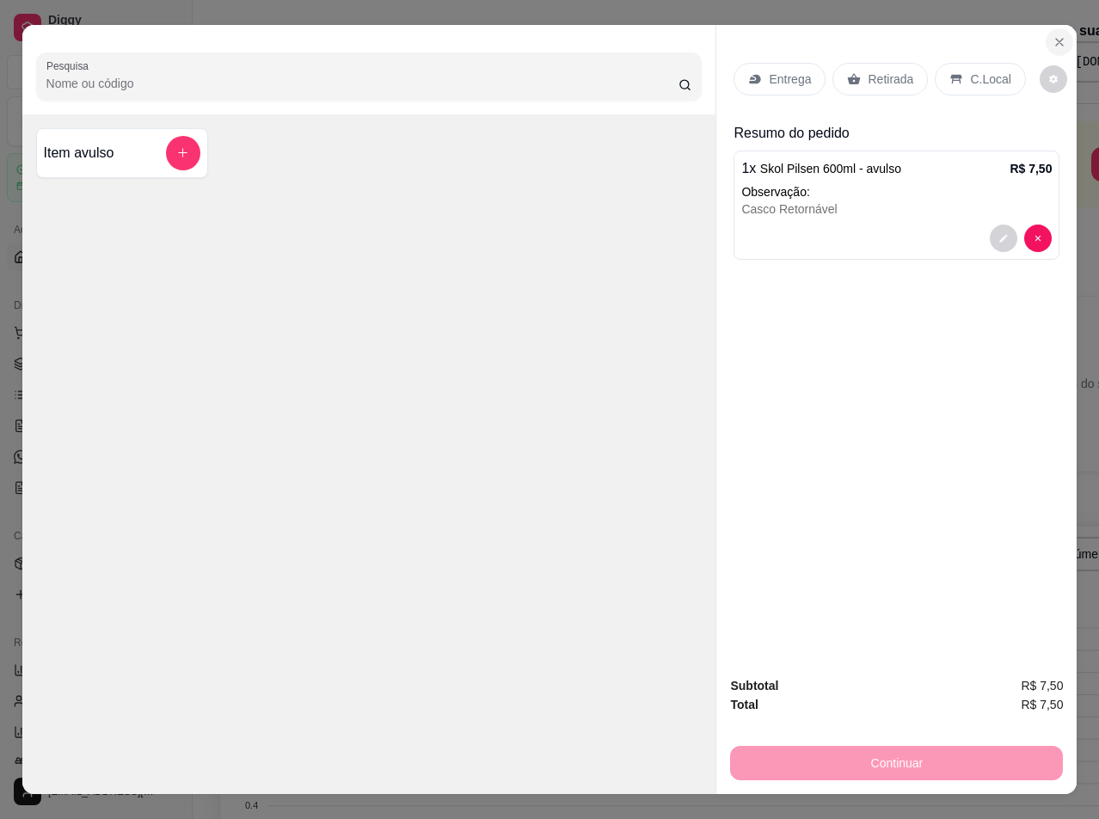
click at [1055, 35] on icon "Close" at bounding box center [1060, 42] width 14 height 14
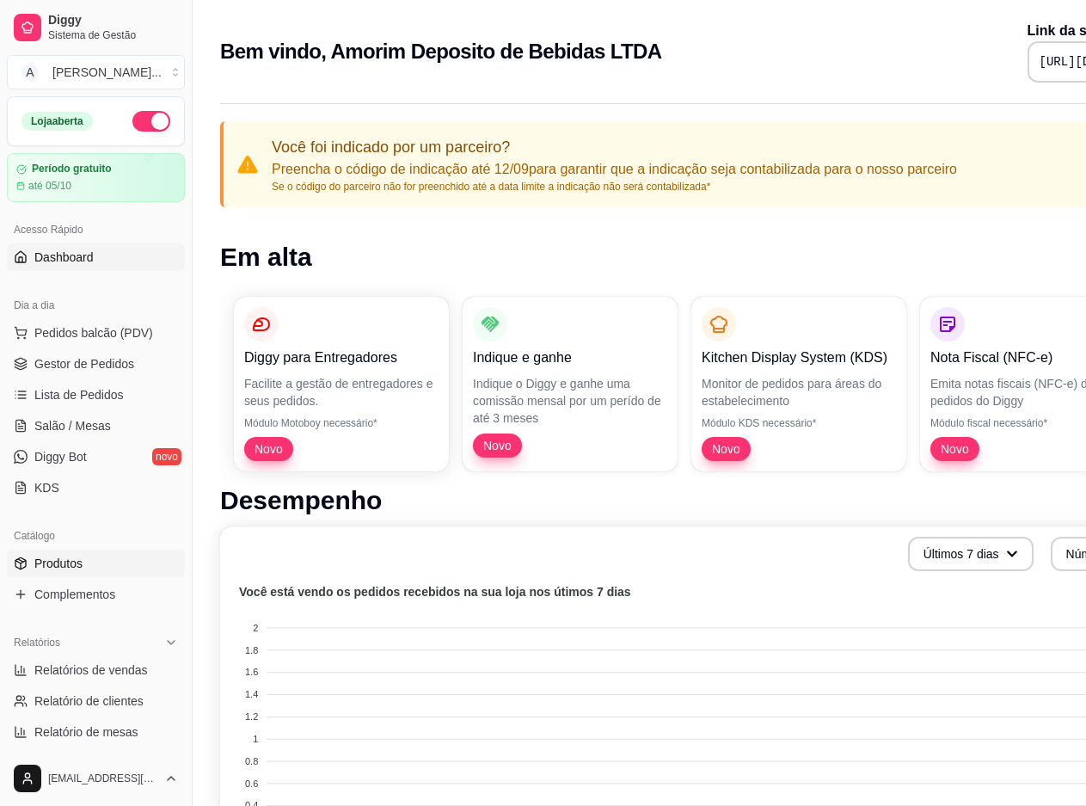
click at [121, 569] on link "Produtos" at bounding box center [96, 564] width 178 height 28
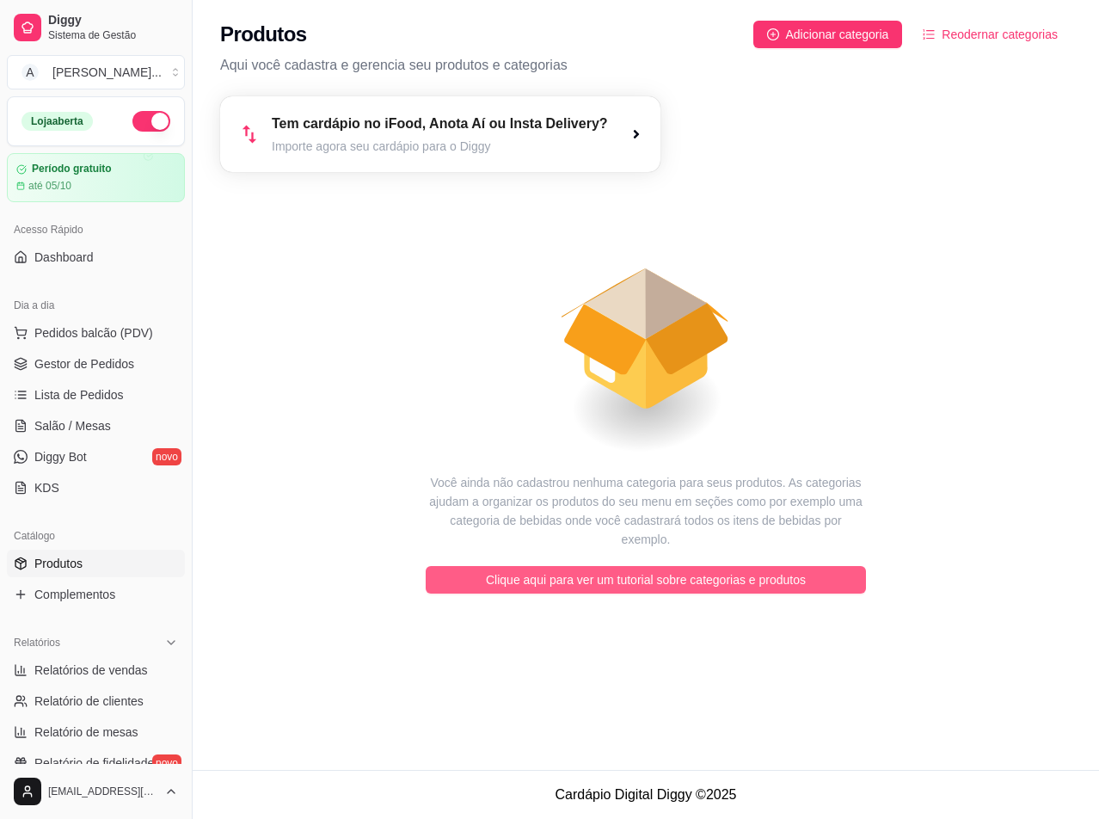
click at [536, 570] on span "Clique aqui para ver um tutorial sobre categorias e produtos" at bounding box center [646, 579] width 320 height 19
click at [660, 570] on span "Clique aqui para ver um tutorial sobre categorias e produtos" at bounding box center [646, 579] width 320 height 19
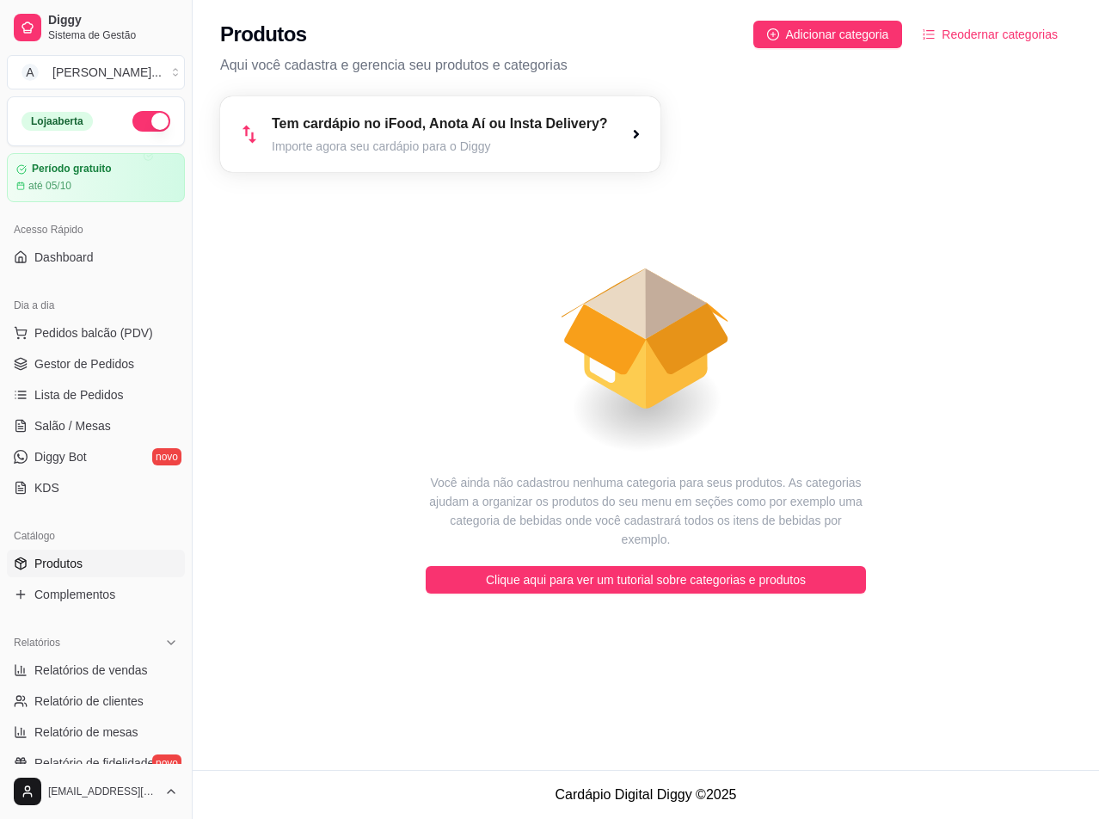
click at [404, 136] on div "Tem cardápio no iFood, Anota Aí ou Insta Delivery? Importe agora seu cardápio p…" at bounding box center [440, 134] width 336 height 41
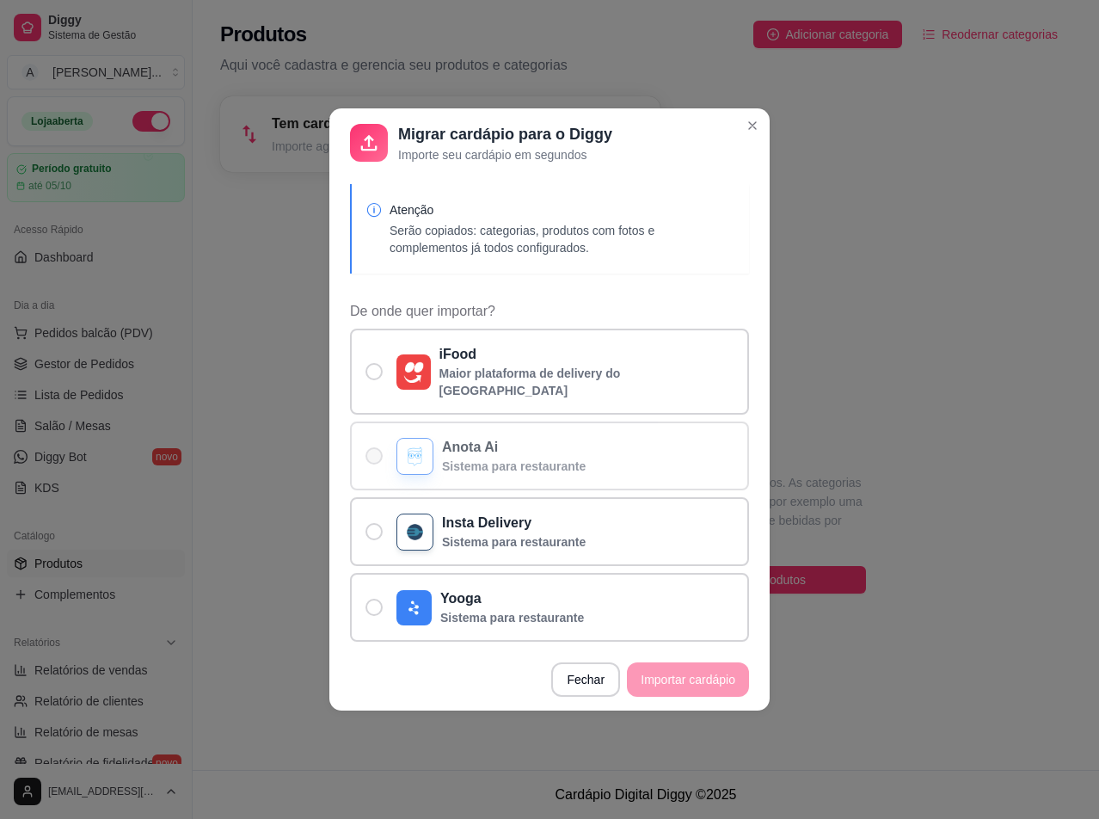
click at [556, 461] on p "Sistema para restaurante" at bounding box center [514, 466] width 144 height 17
click at [376, 461] on input "Anota Ai Sistema para restaurante" at bounding box center [370, 464] width 11 height 11
radio input "true"
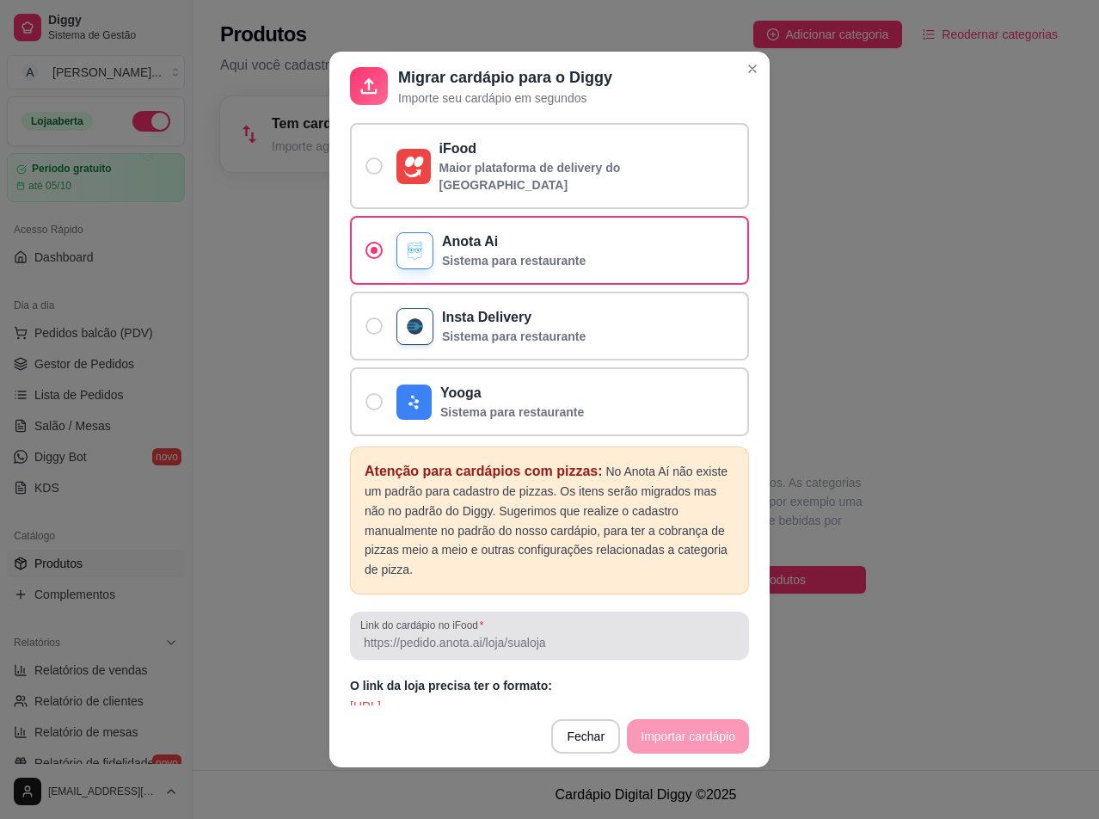
scroll to position [3, 0]
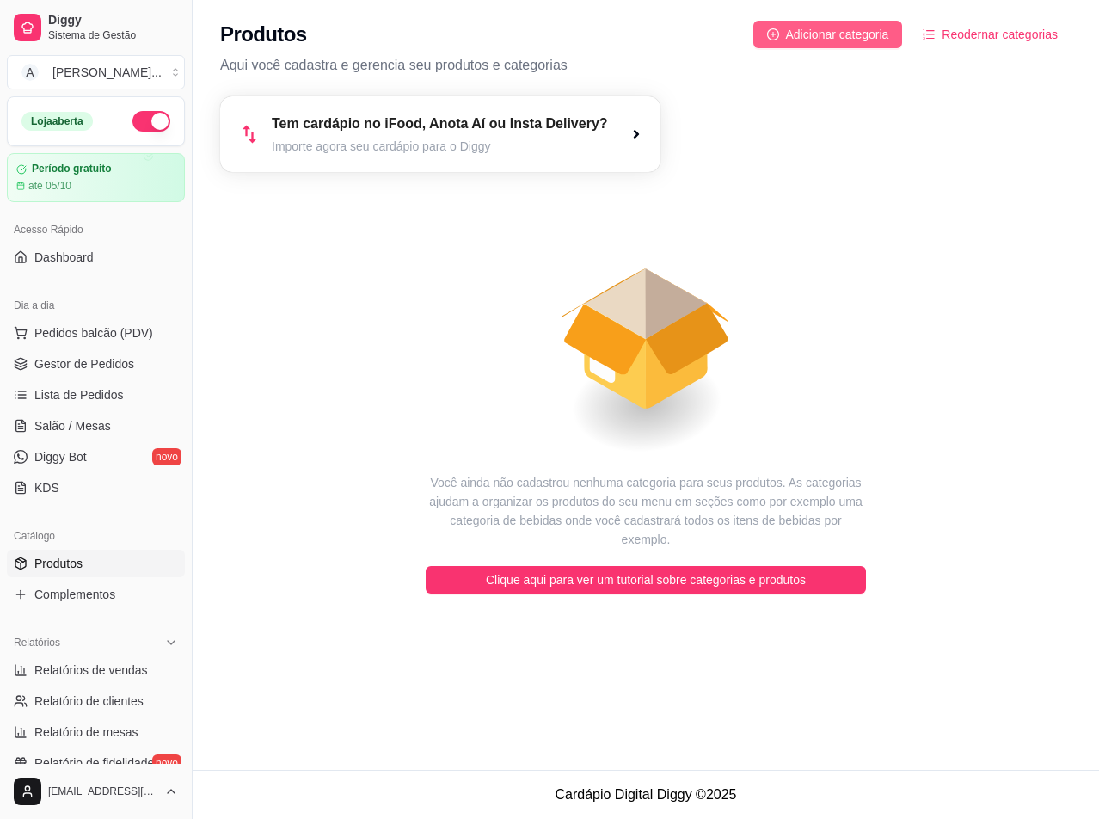
click at [864, 41] on span "Adicionar categoria" at bounding box center [837, 34] width 103 height 19
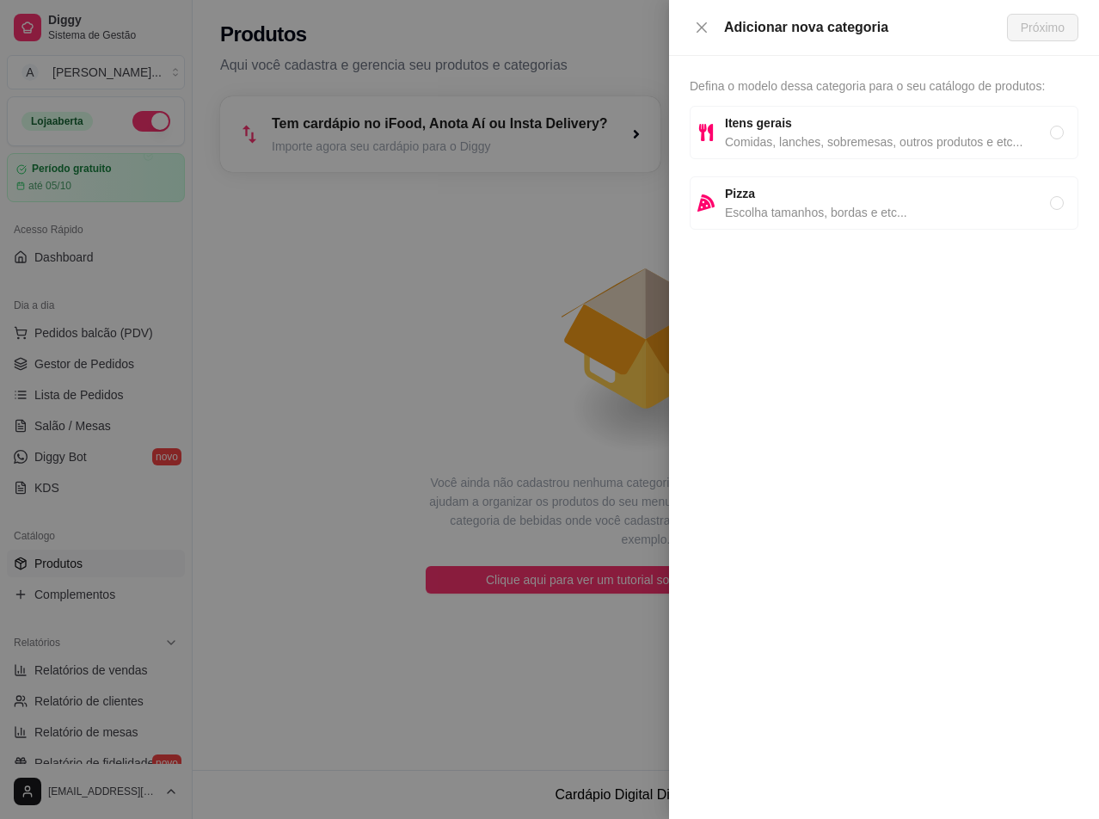
click at [789, 141] on span "Comidas, lanches, sobremesas, outros produtos e etc..." at bounding box center [887, 141] width 325 height 19
radio input "true"
click at [1043, 34] on span "Próximo" at bounding box center [1043, 27] width 44 height 19
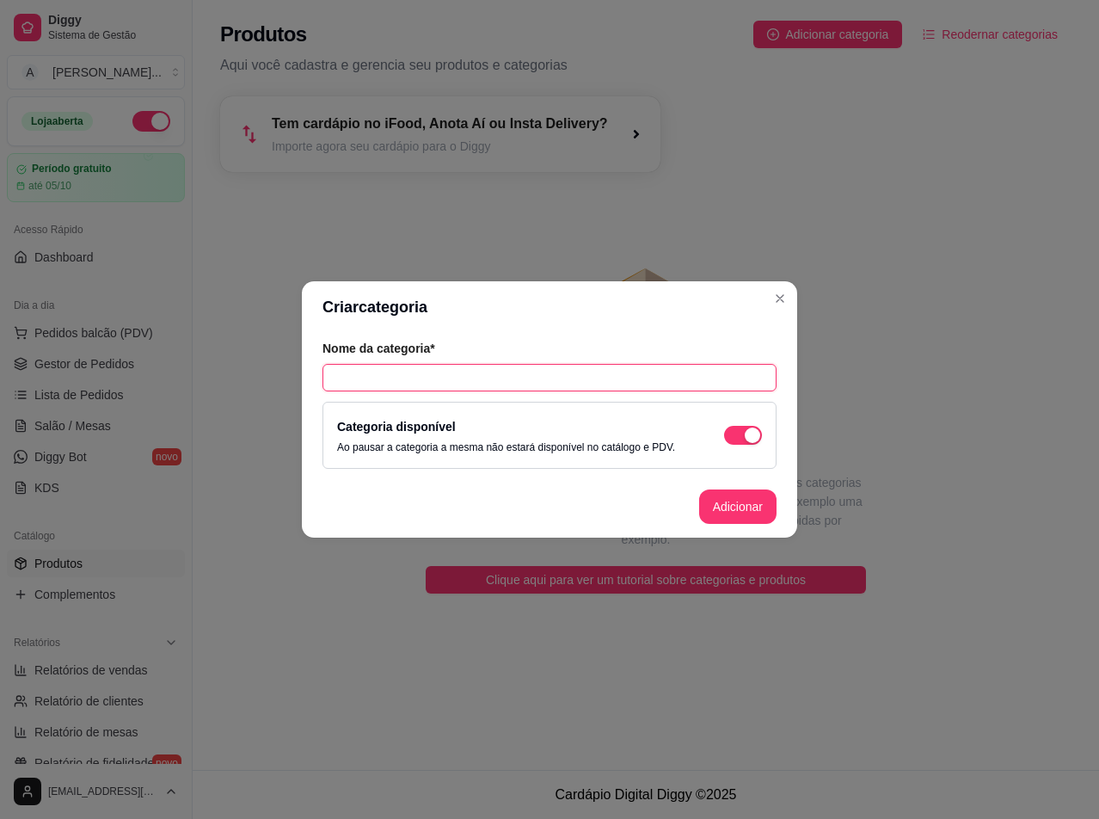
click at [426, 384] on input "text" at bounding box center [550, 378] width 454 height 28
type input "Cervejas 600ml"
click at [743, 513] on button "Adicionar" at bounding box center [737, 506] width 77 height 34
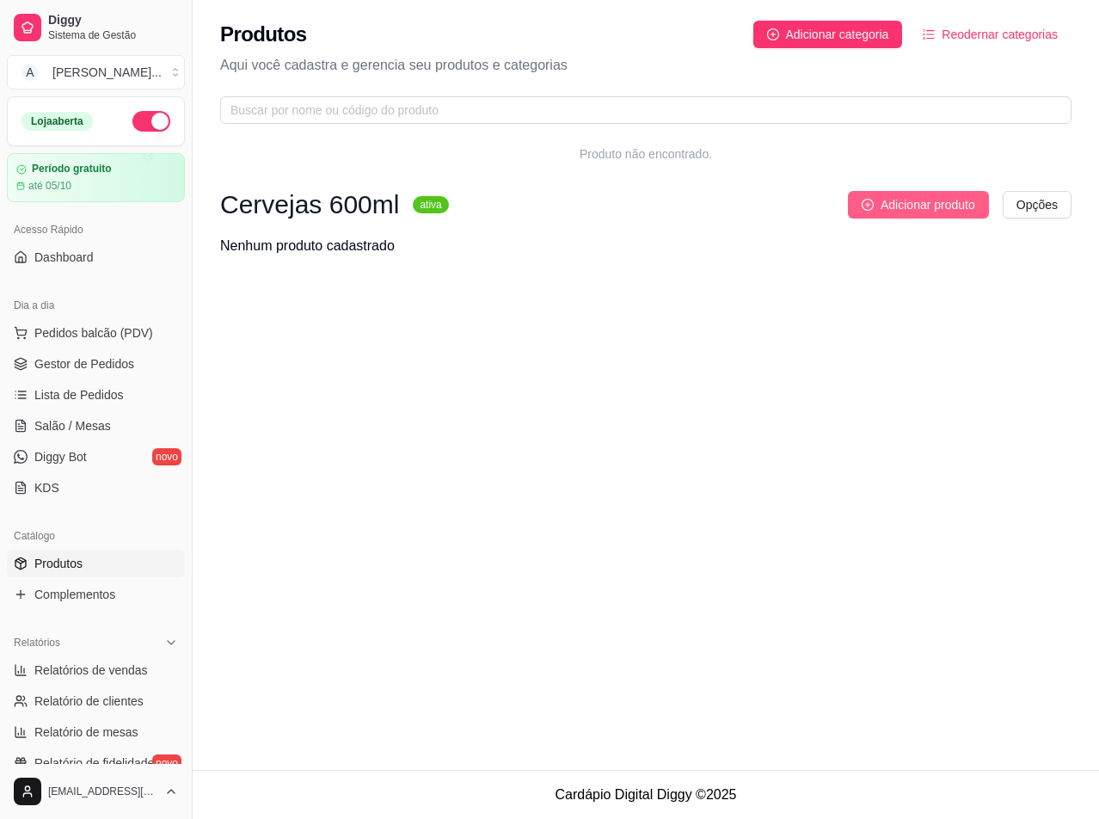
click at [920, 206] on span "Adicionar produto" at bounding box center [928, 204] width 95 height 19
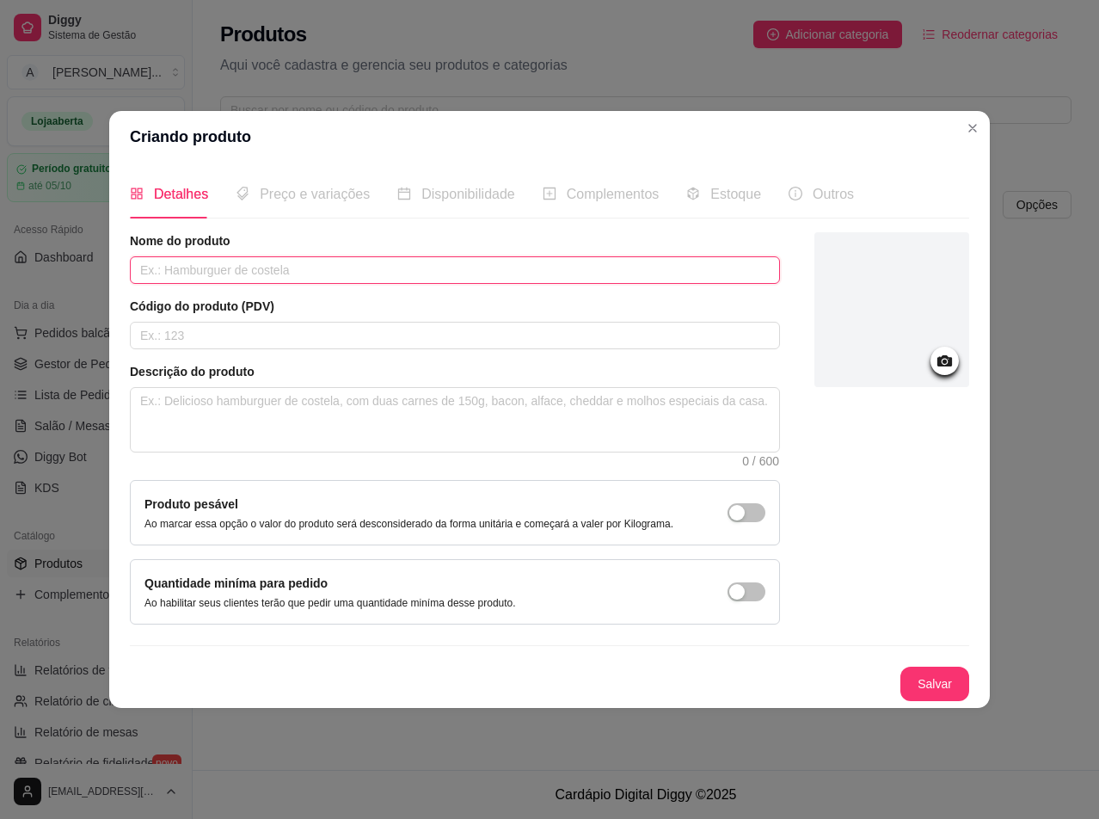
click at [378, 259] on input "text" at bounding box center [455, 270] width 650 height 28
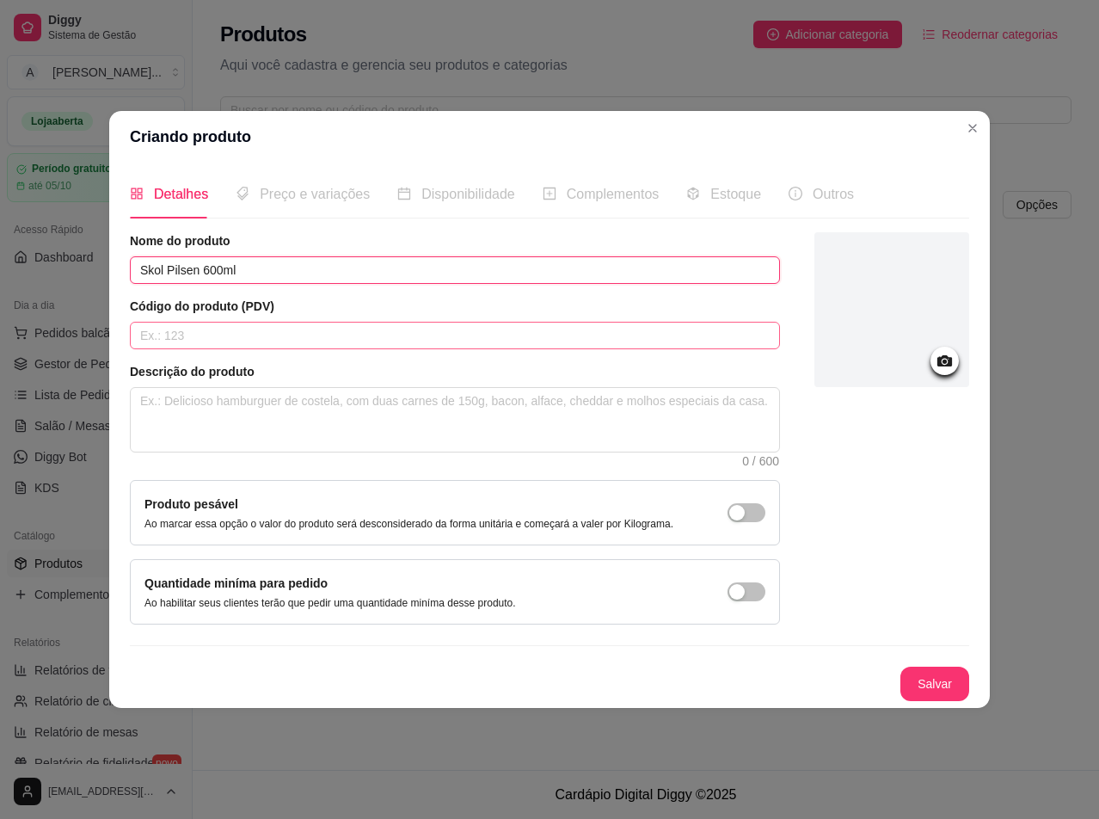
type input "Skol Pilsen 600ml"
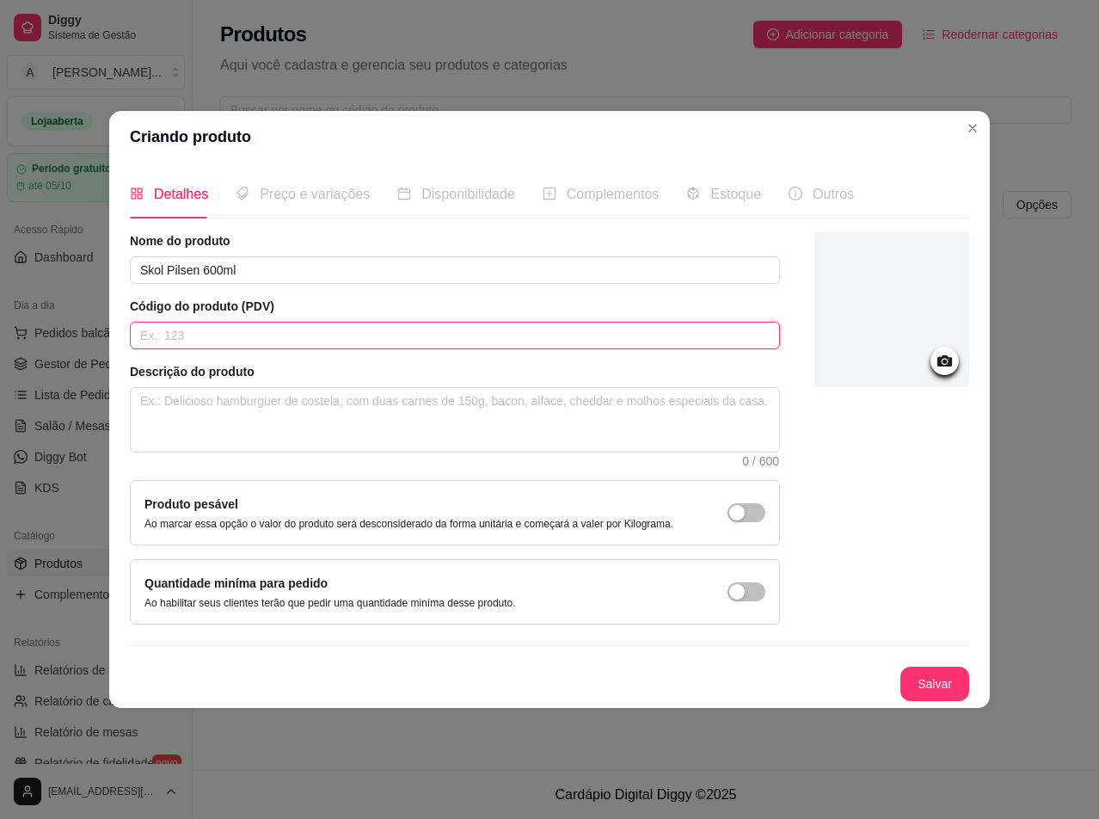
click at [348, 329] on input "text" at bounding box center [455, 336] width 650 height 28
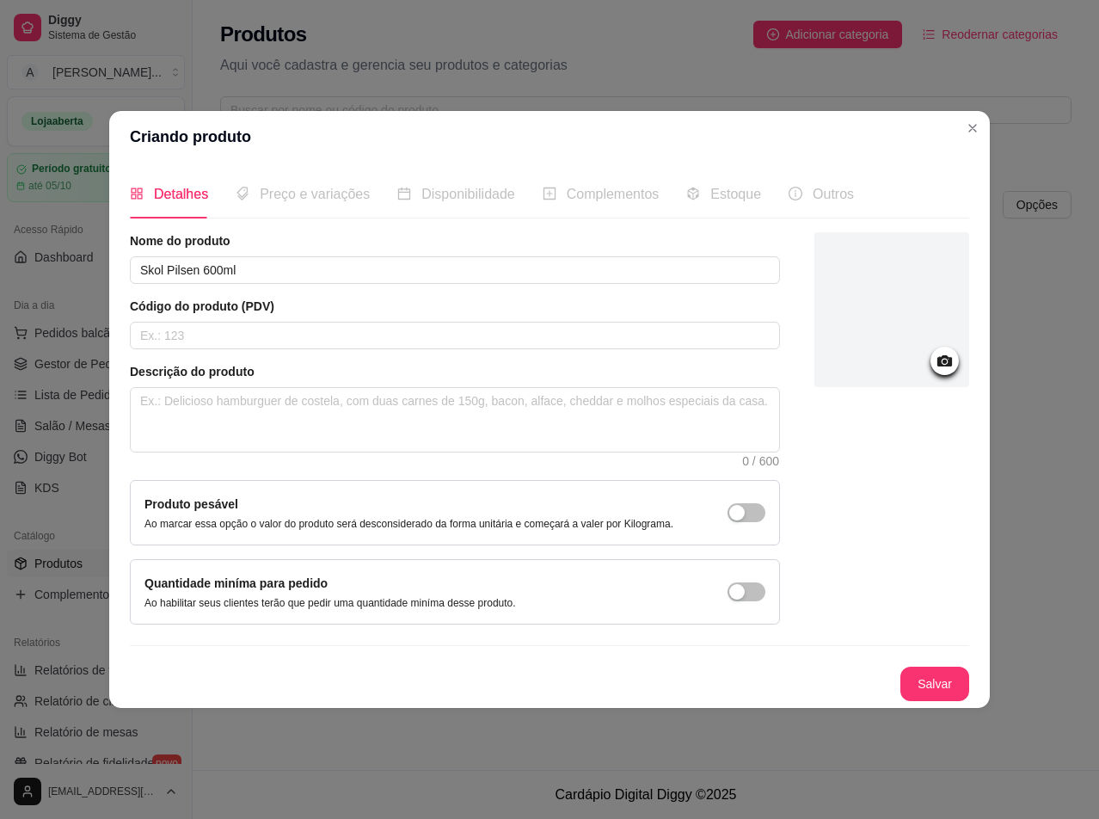
click at [582, 301] on article "Código do produto (PDV)" at bounding box center [455, 306] width 650 height 17
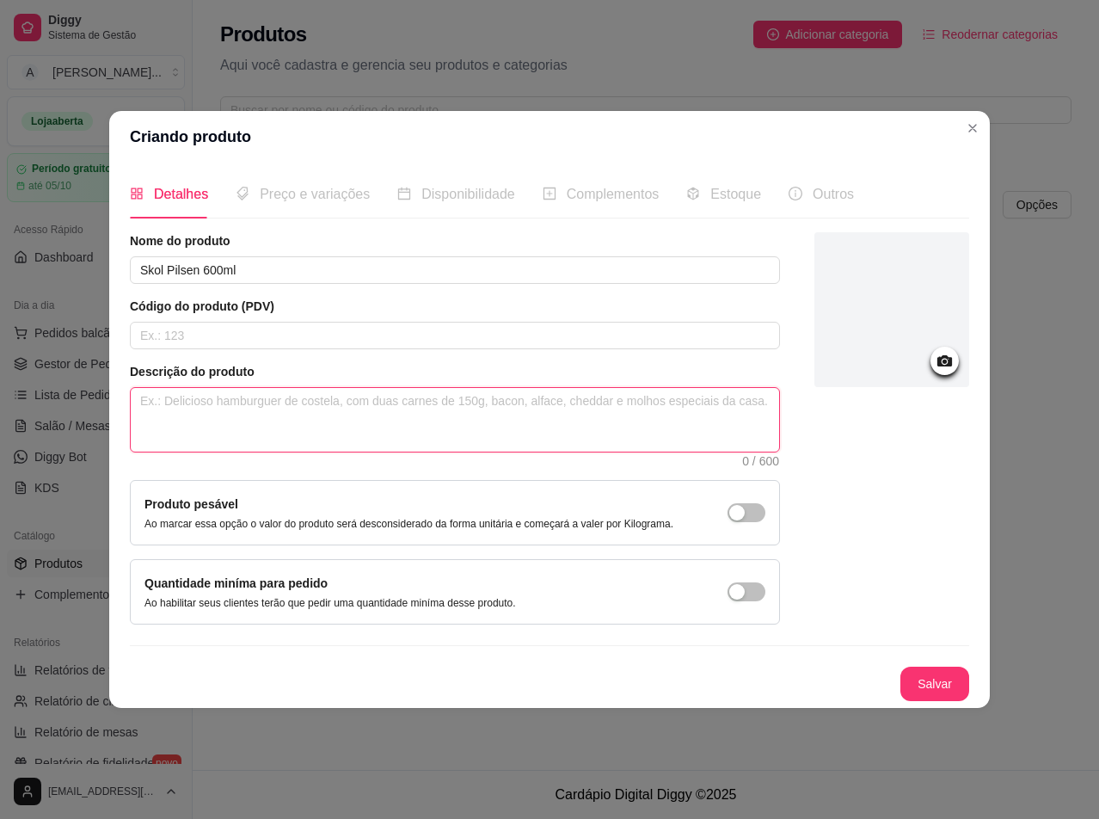
click at [246, 407] on textarea at bounding box center [455, 420] width 649 height 64
type textarea "C"
type textarea "Ca"
type textarea "Cas"
type textarea "Casc"
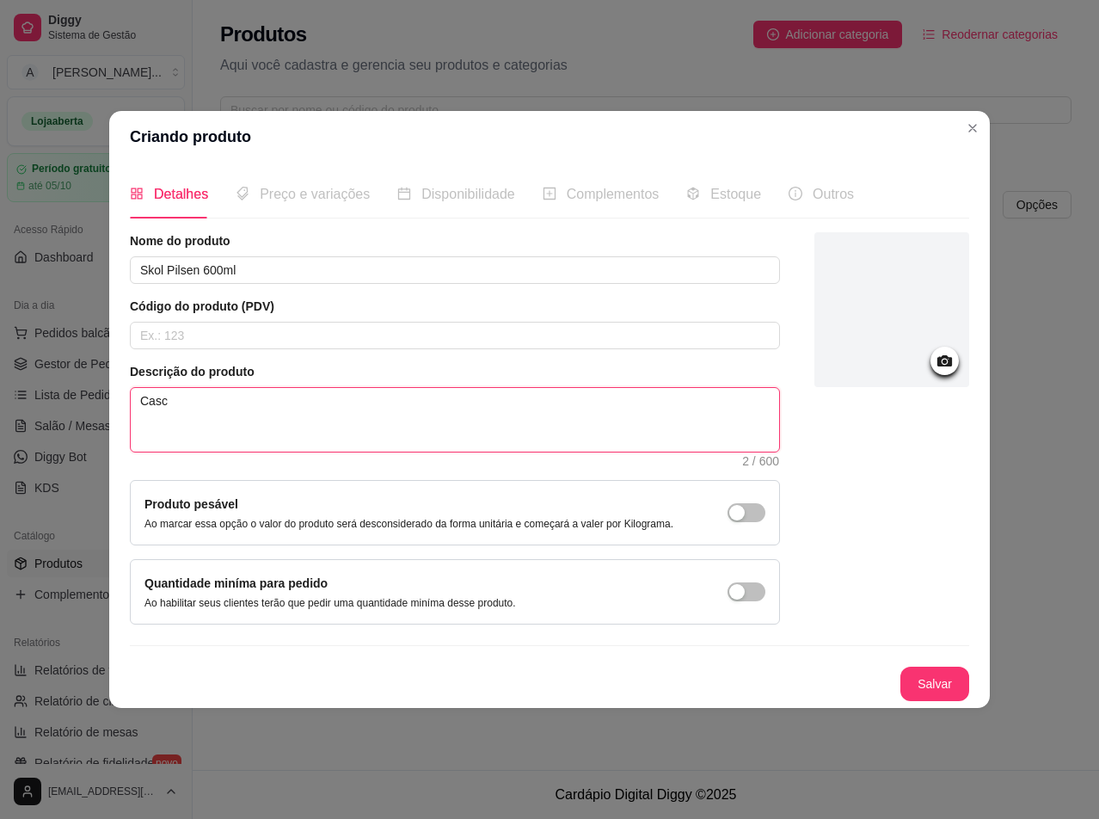
type textarea "Casco"
type textarea "Casco R"
type textarea "Casco Re"
type textarea "Casco Ret"
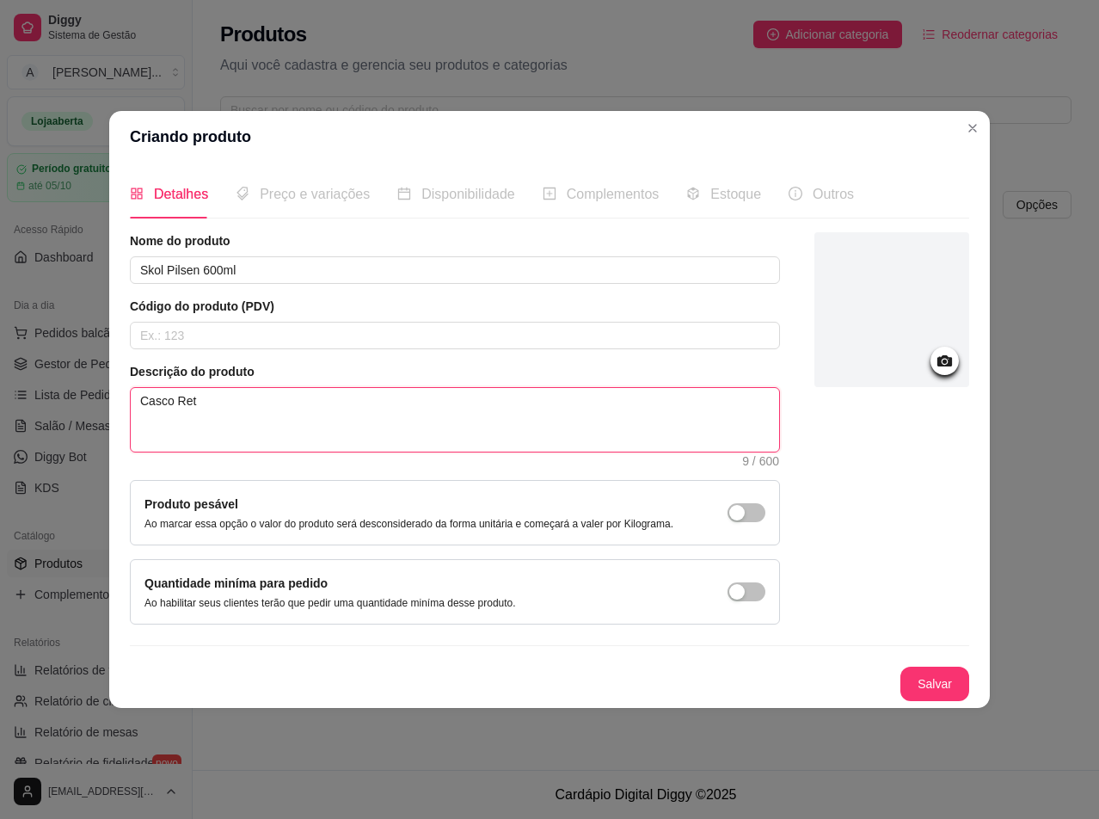
type textarea "Casco Reto"
type textarea "Casco Retor"
type textarea "Casco Retorn"
type textarea "Casco Retorna"
type textarea "Casco Retornav"
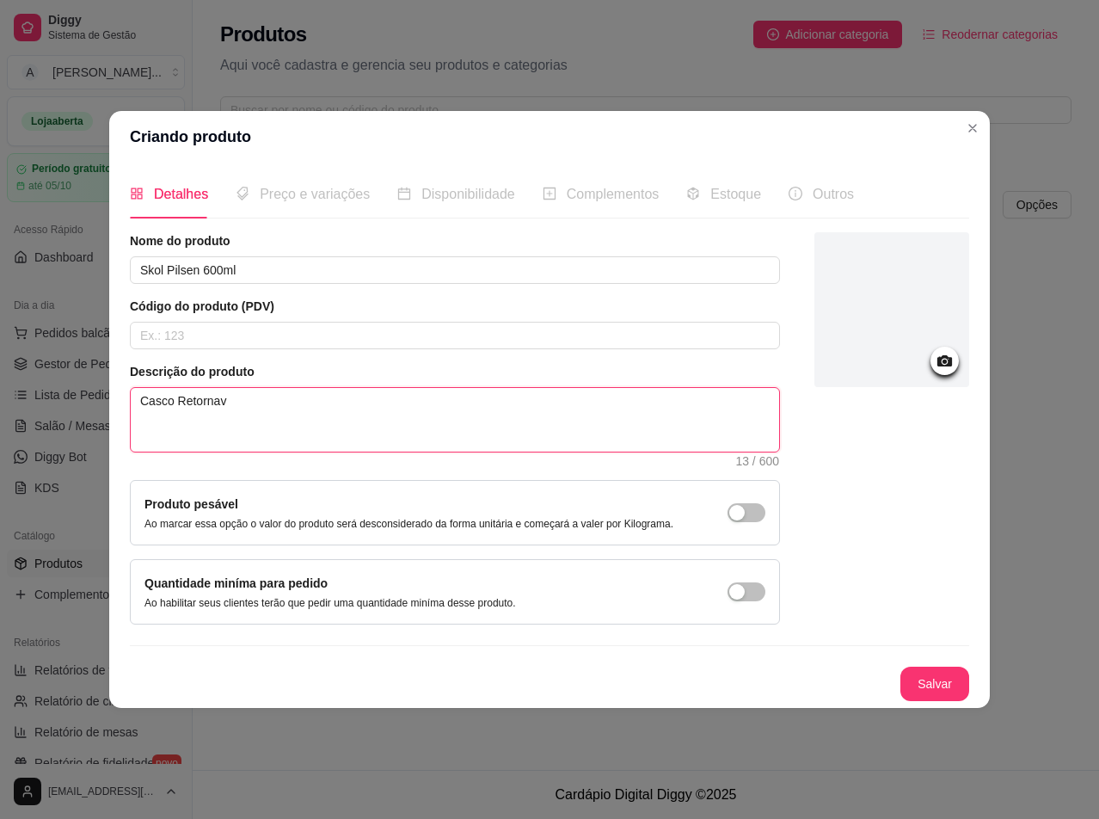
type textarea "Casco Retornave"
type textarea "Casco Retornavel"
type textarea "Casco Retornável"
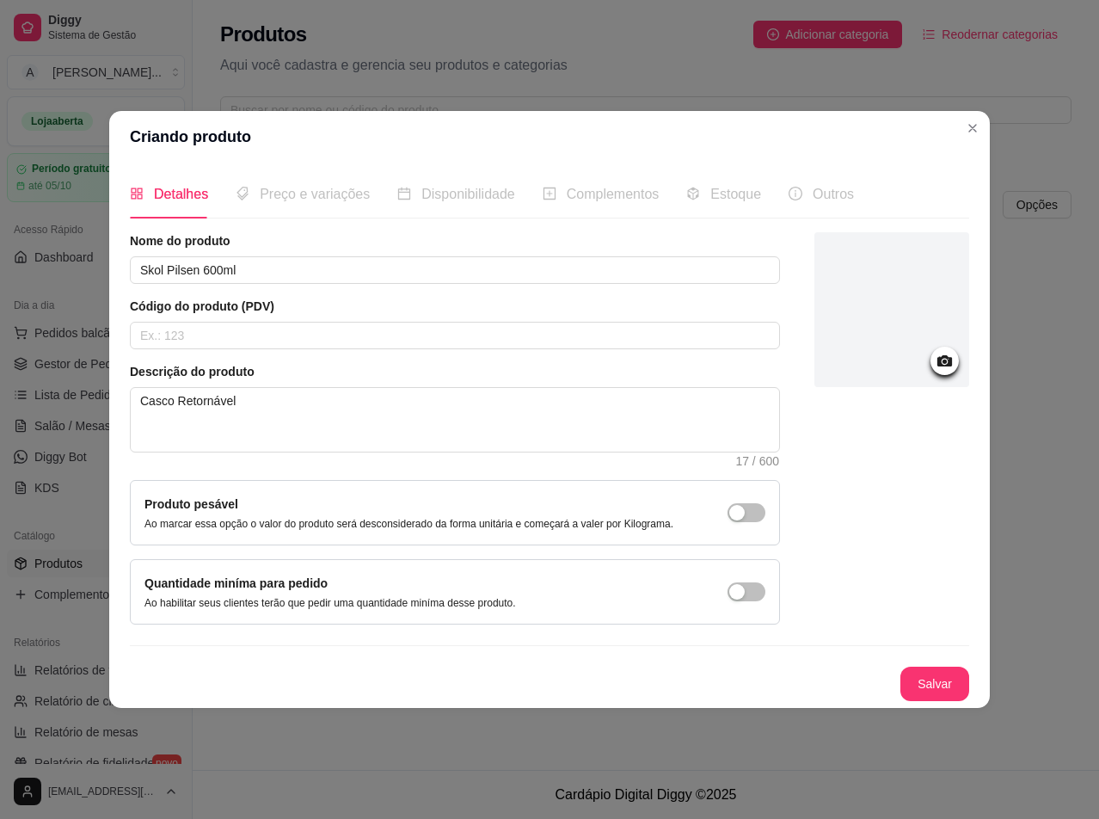
click at [288, 203] on div "Preço e variações" at bounding box center [303, 194] width 134 height 22
click at [938, 679] on button "Salvar" at bounding box center [935, 684] width 69 height 34
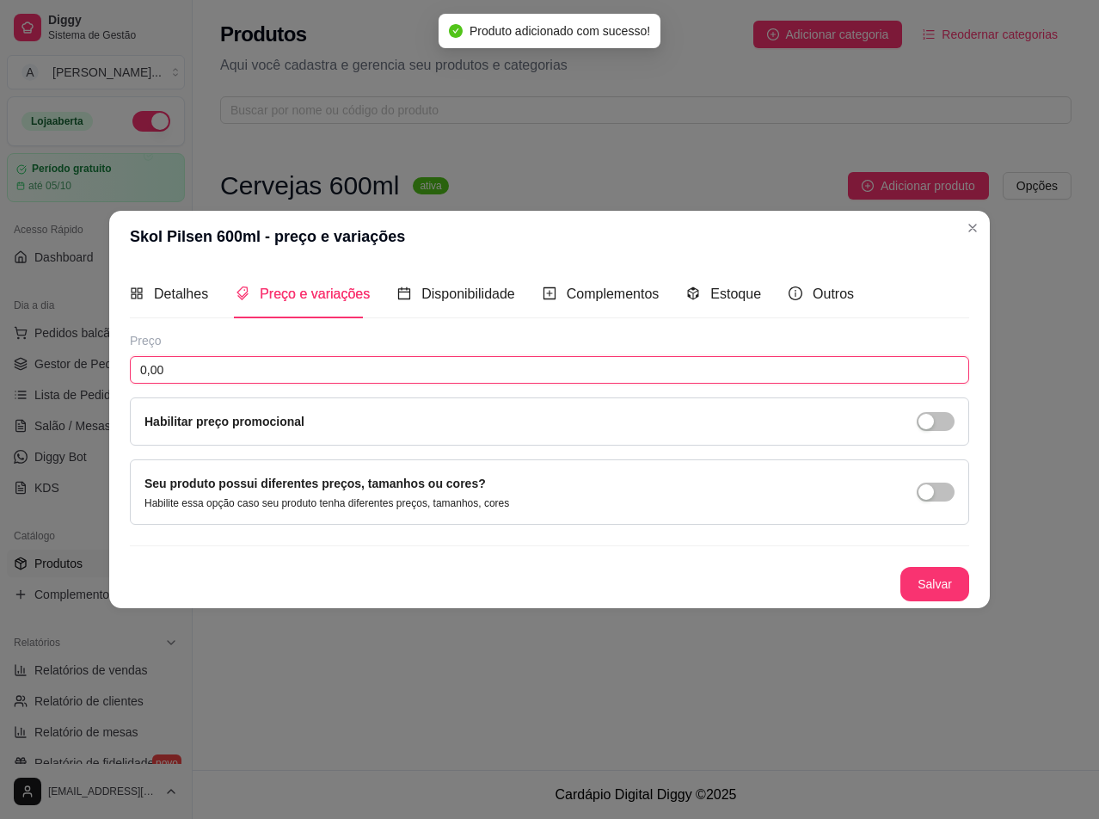
click at [243, 359] on input "0,00" at bounding box center [549, 370] width 839 height 28
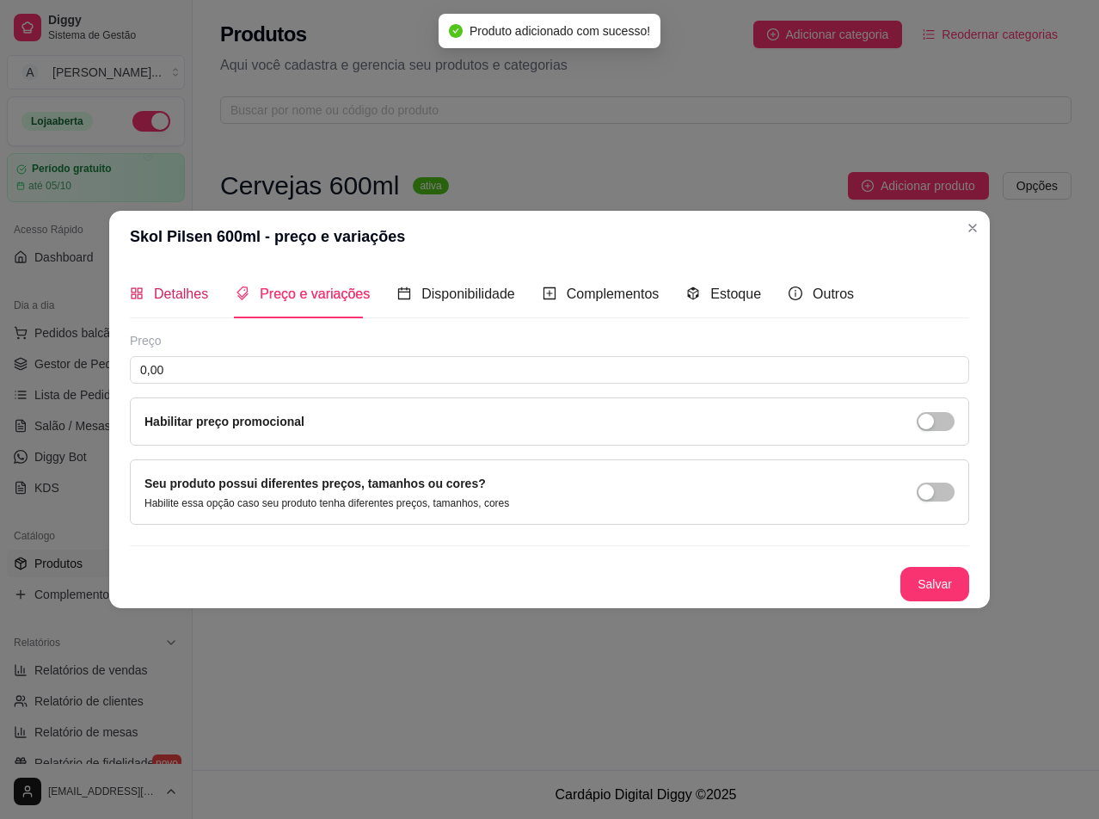
click at [165, 304] on div "Detalhes" at bounding box center [169, 294] width 78 height 22
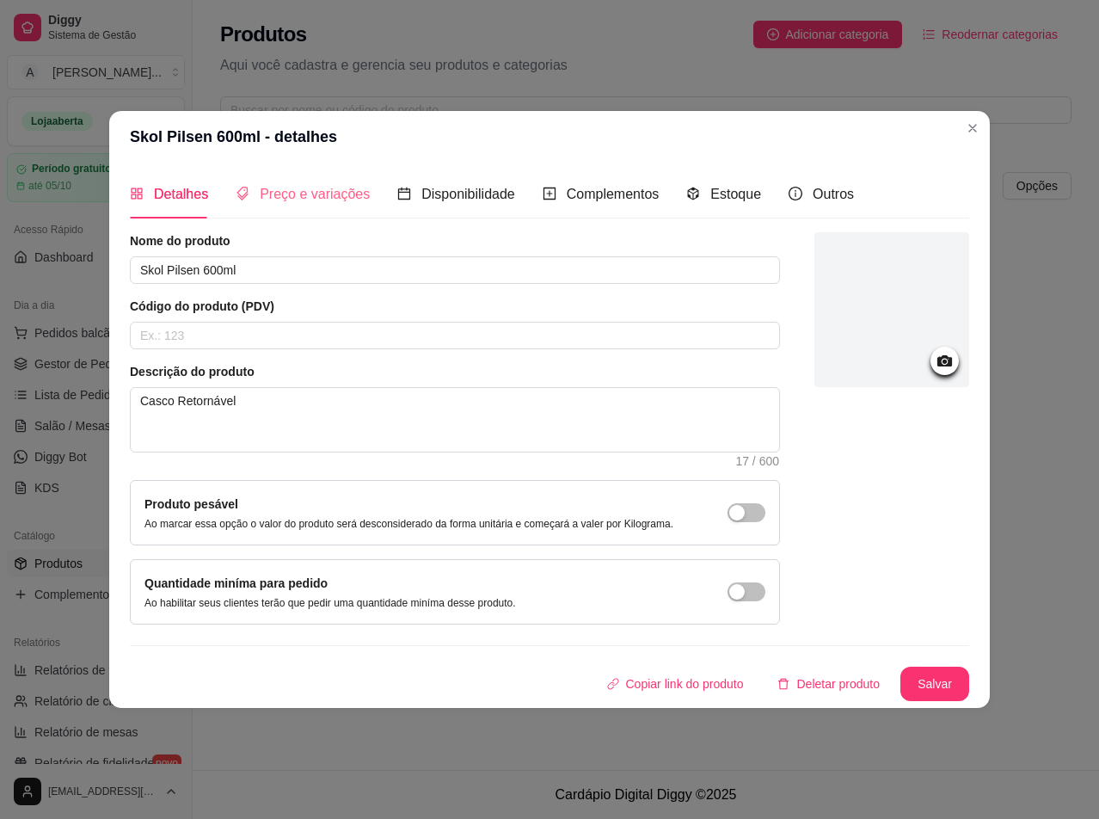
click at [302, 211] on div "Preço e variações" at bounding box center [303, 193] width 134 height 49
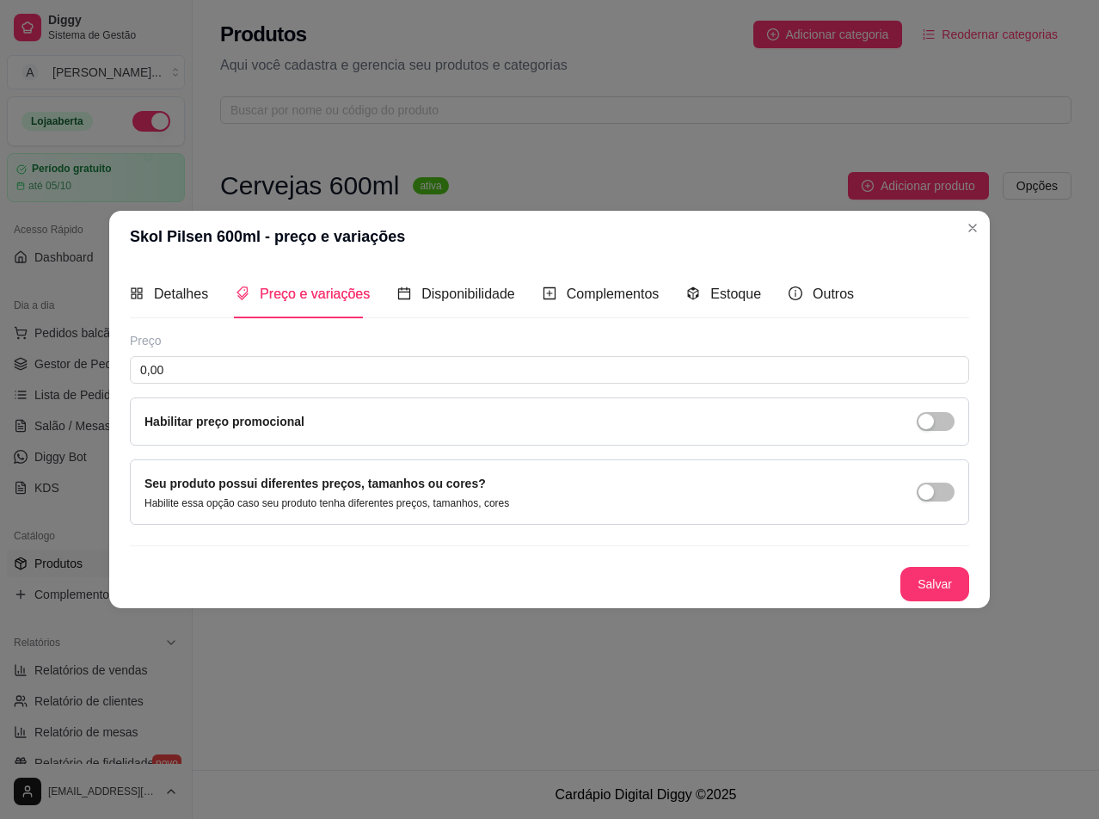
click at [284, 387] on div "Preço 0,00 Habilitar preço promocional" at bounding box center [549, 389] width 839 height 114
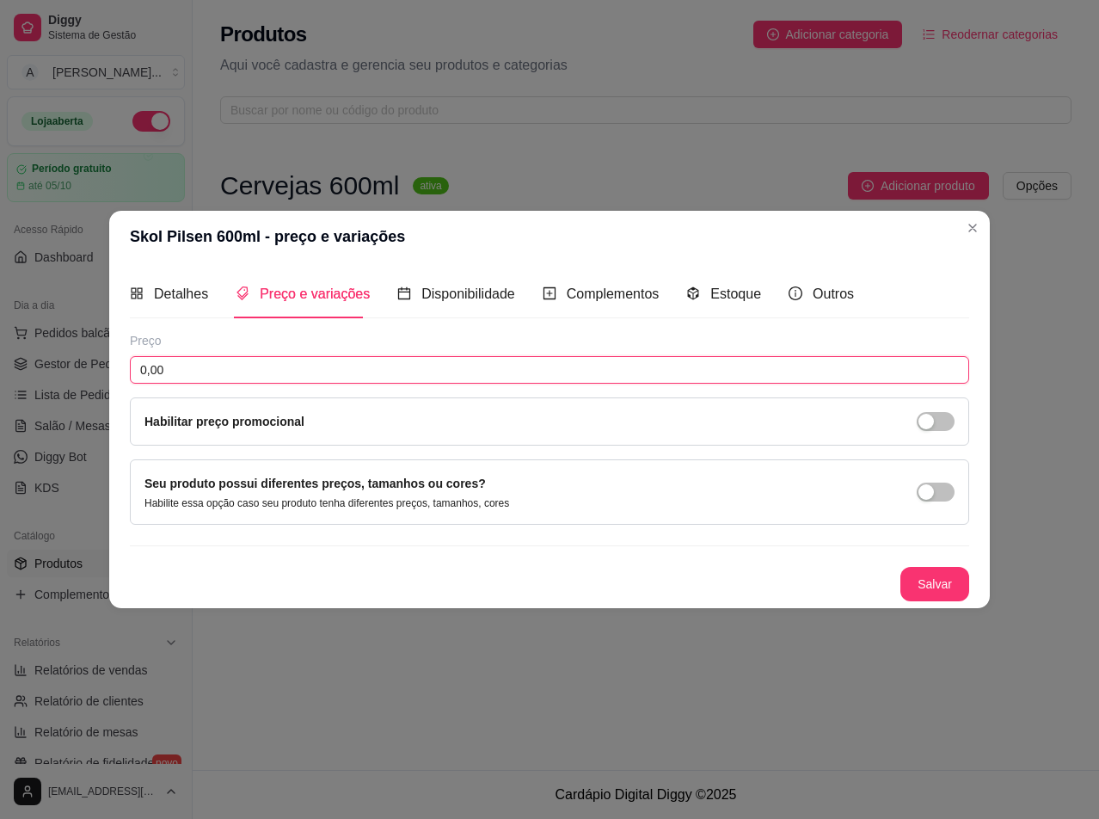
click at [286, 368] on input "0,00" at bounding box center [549, 370] width 839 height 28
type input "7,50"
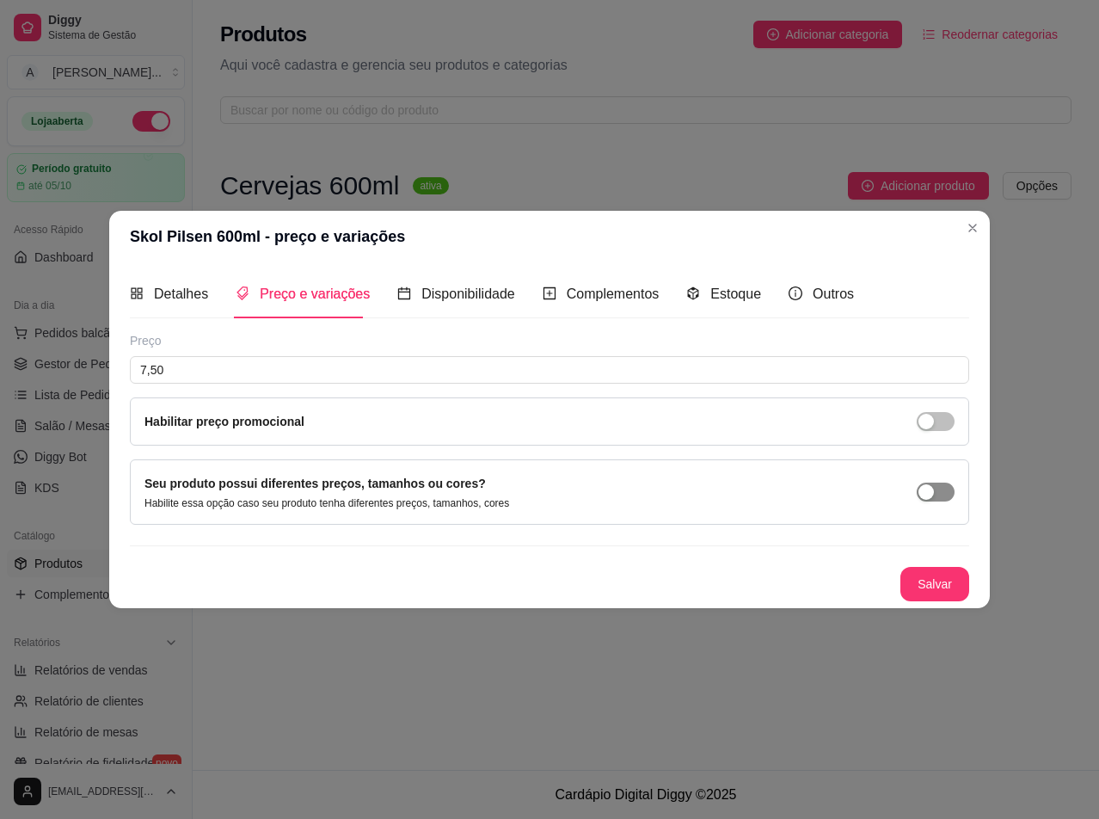
click at [944, 485] on span "button" at bounding box center [936, 492] width 38 height 19
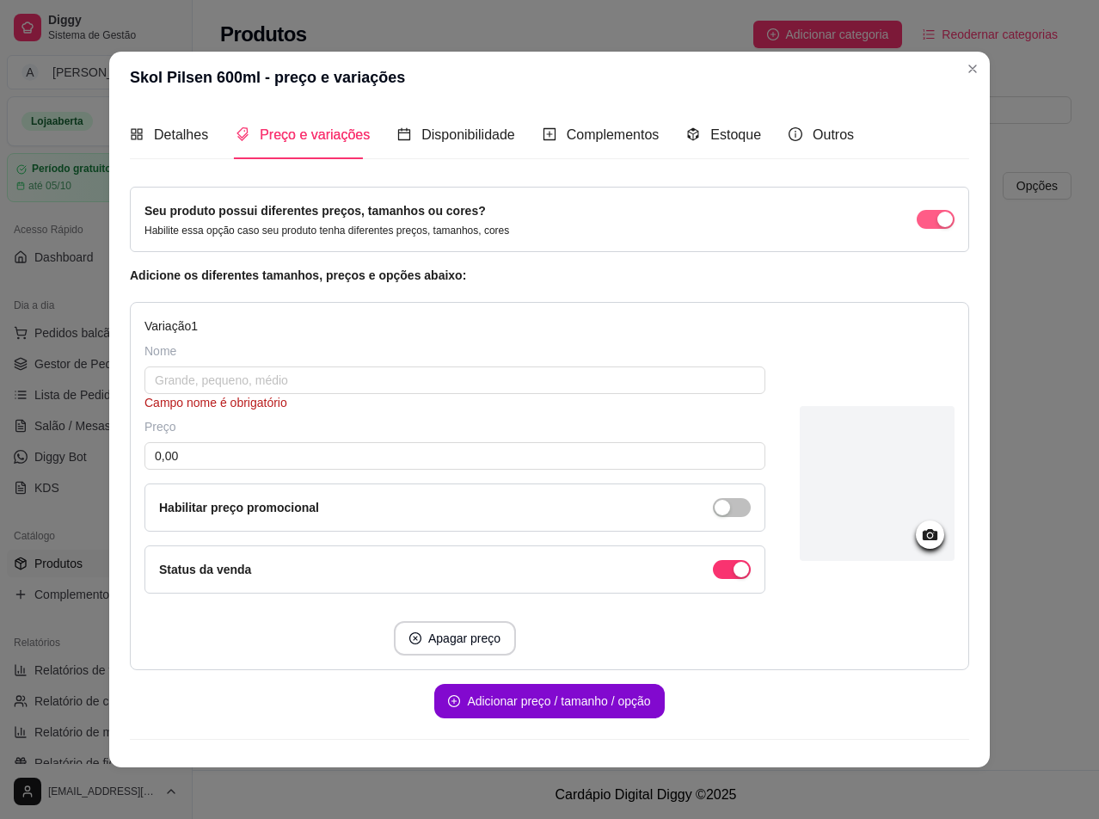
click at [938, 218] on div "button" at bounding box center [945, 219] width 15 height 15
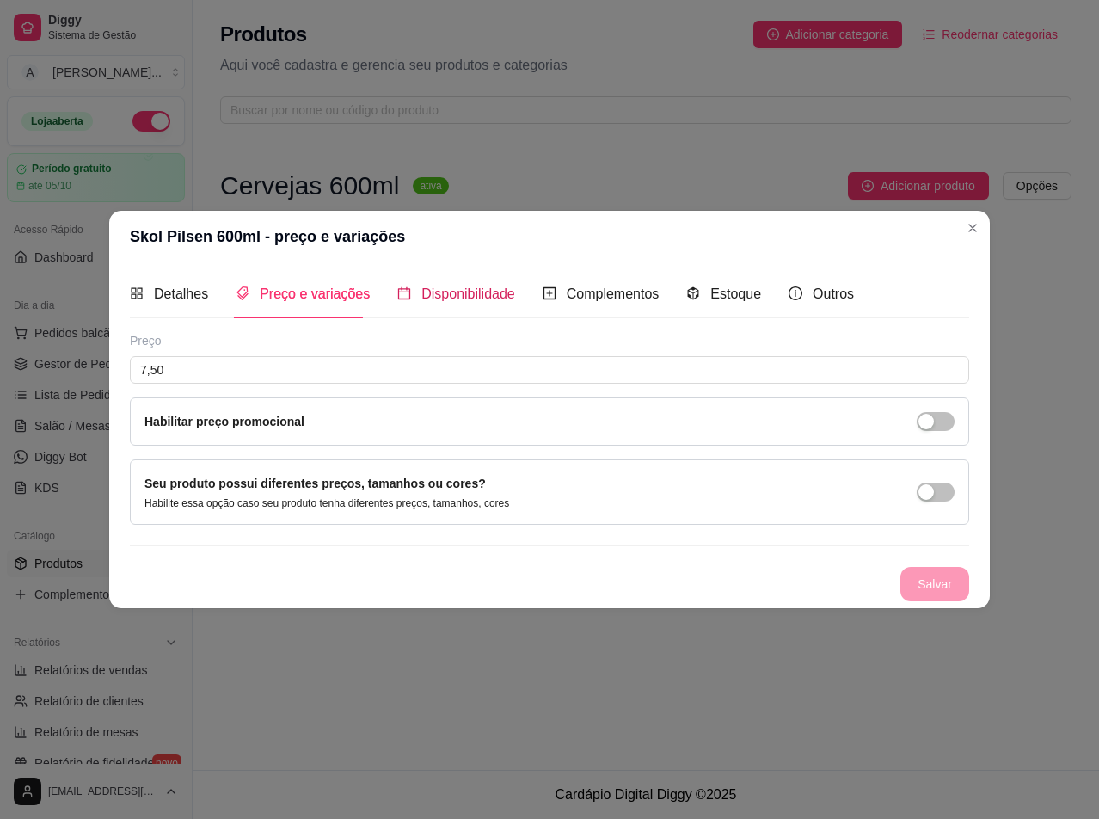
click at [488, 296] on span "Disponibilidade" at bounding box center [468, 293] width 94 height 15
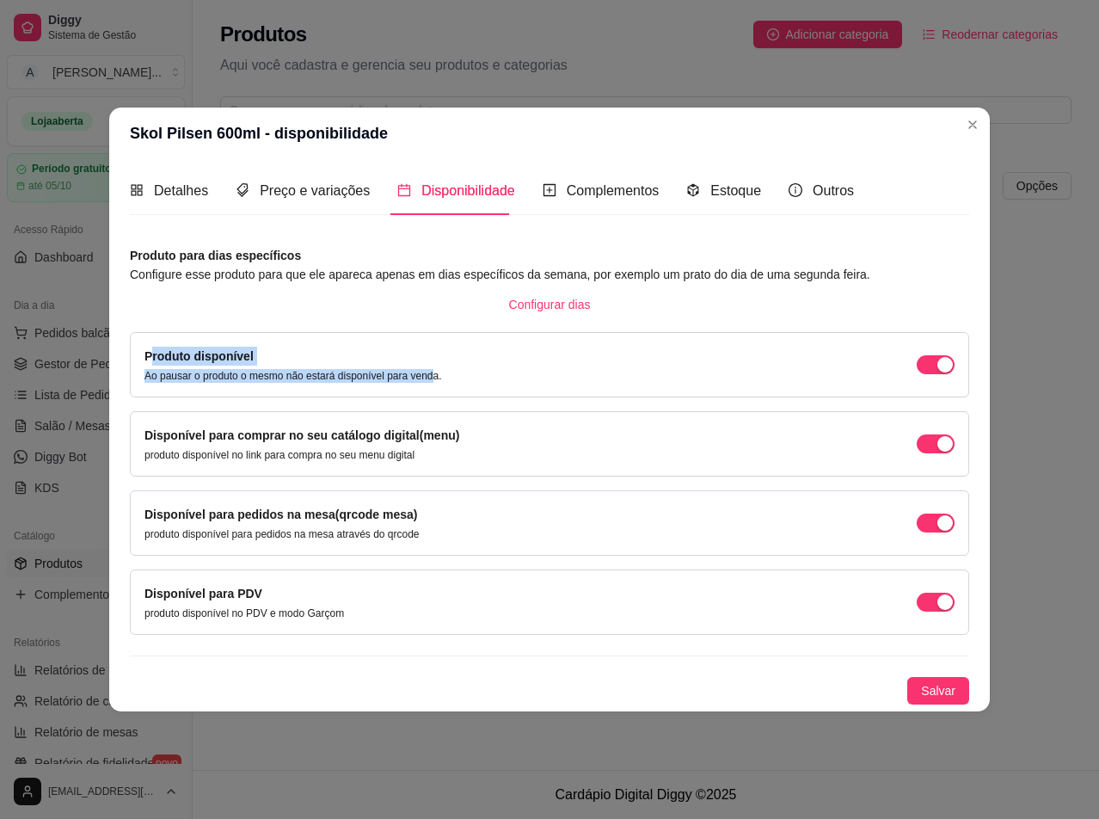
drag, startPoint x: 150, startPoint y: 357, endPoint x: 446, endPoint y: 375, distance: 297.3
click at [434, 375] on div "Produto disponível Ao pausar o produto o mesmo não estará disponível para venda." at bounding box center [293, 365] width 298 height 36
click at [498, 370] on div "Produto disponível Ao pausar o produto o mesmo não estará disponível para venda." at bounding box center [549, 365] width 810 height 36
click at [592, 201] on div "Complementos" at bounding box center [601, 191] width 117 height 22
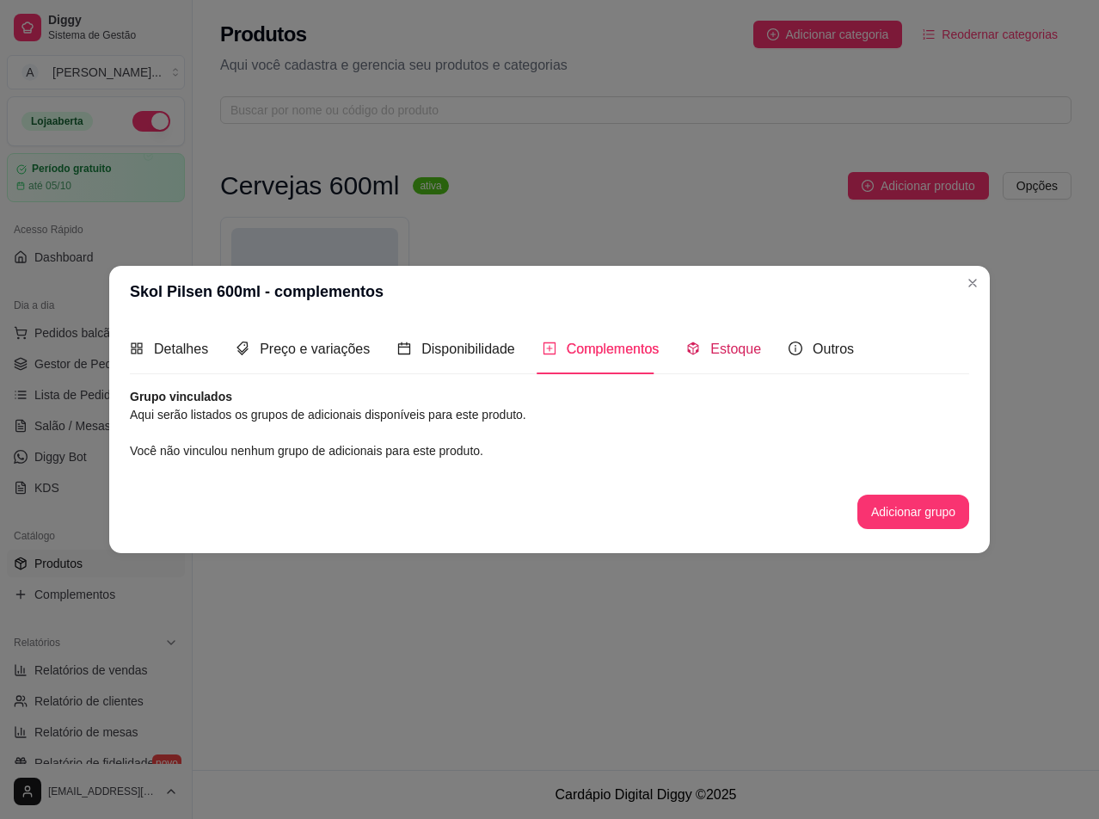
click at [738, 347] on span "Estoque" at bounding box center [735, 348] width 51 height 15
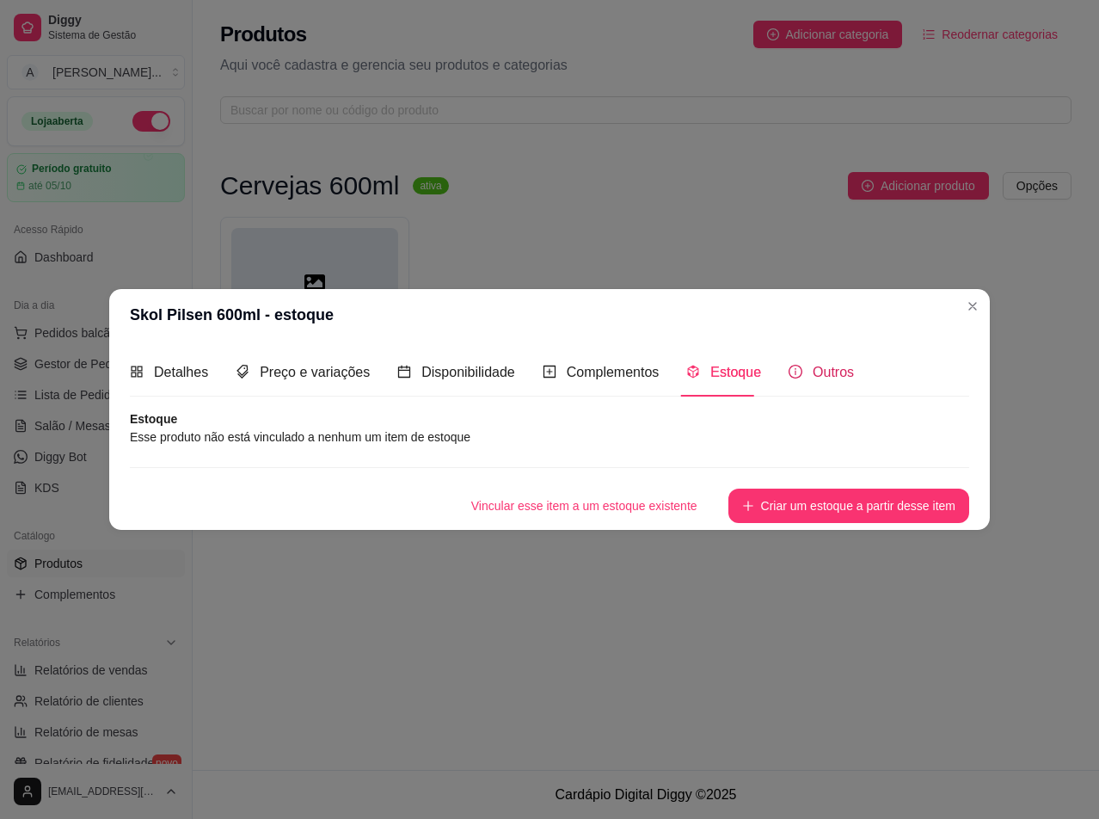
click at [815, 378] on span "Outros" at bounding box center [833, 372] width 41 height 15
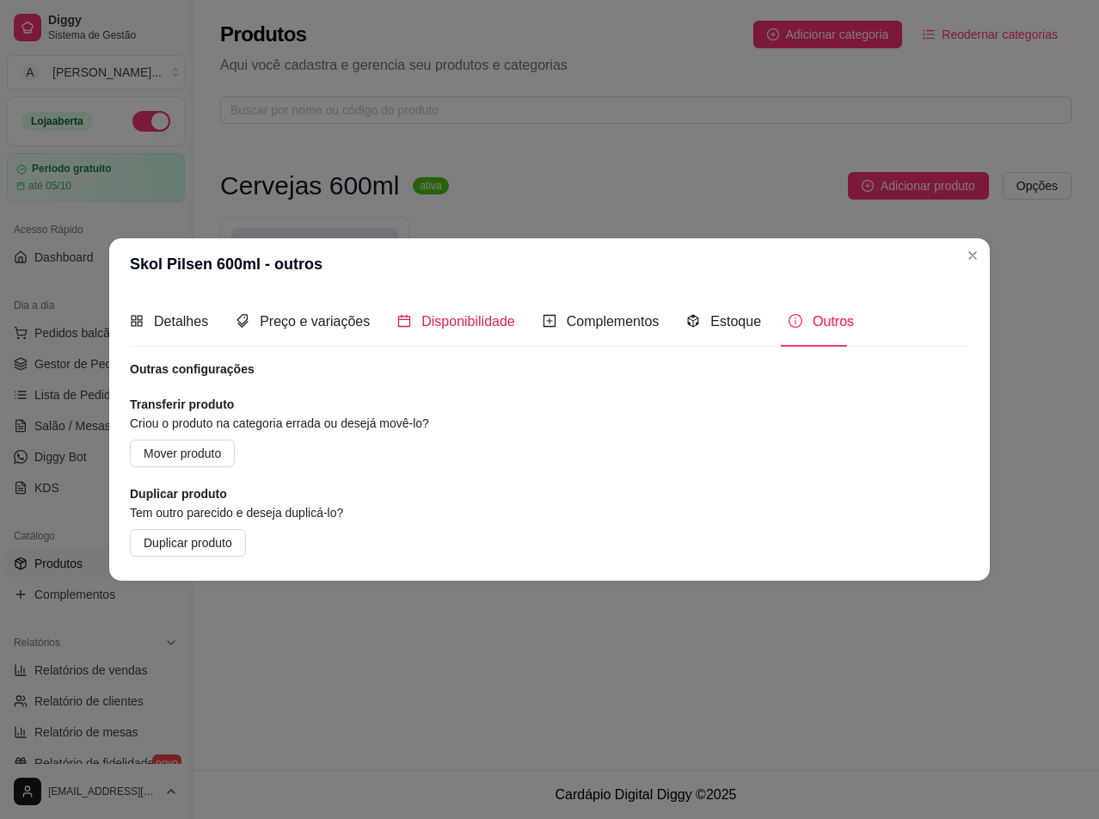
click at [501, 318] on span "Disponibilidade" at bounding box center [468, 321] width 94 height 15
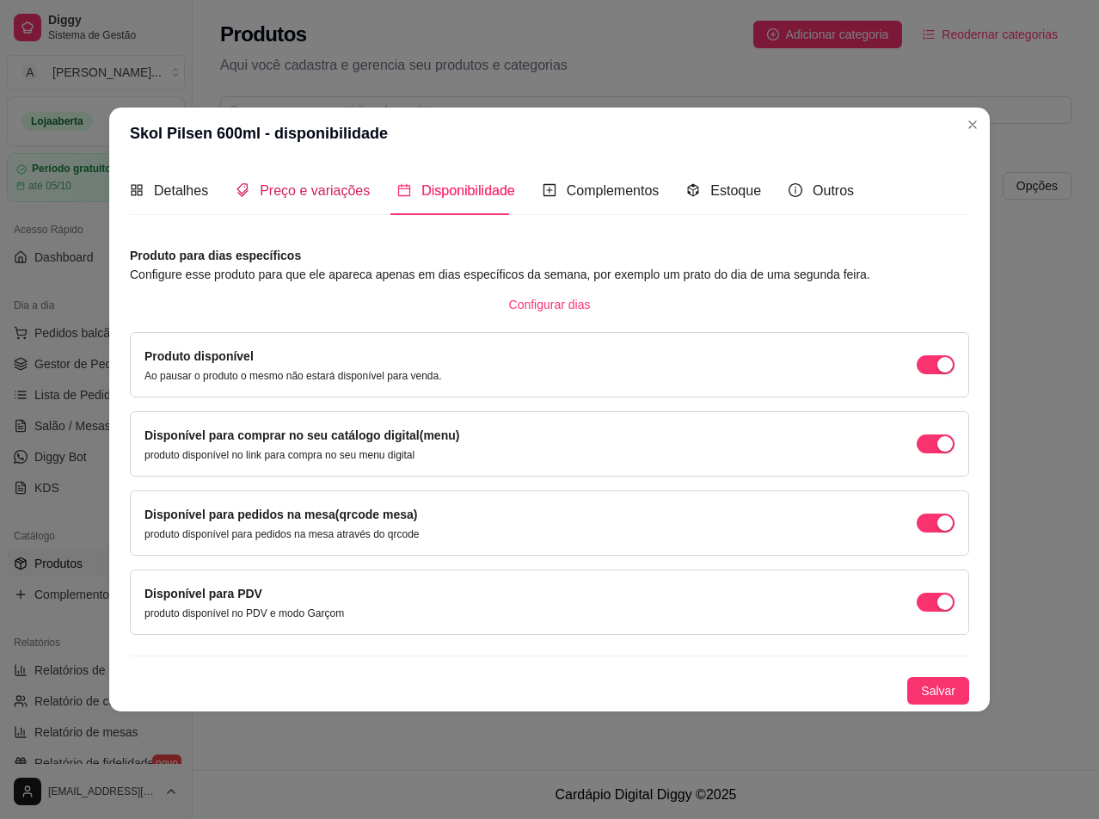
click at [341, 183] on span "Preço e variações" at bounding box center [315, 190] width 110 height 15
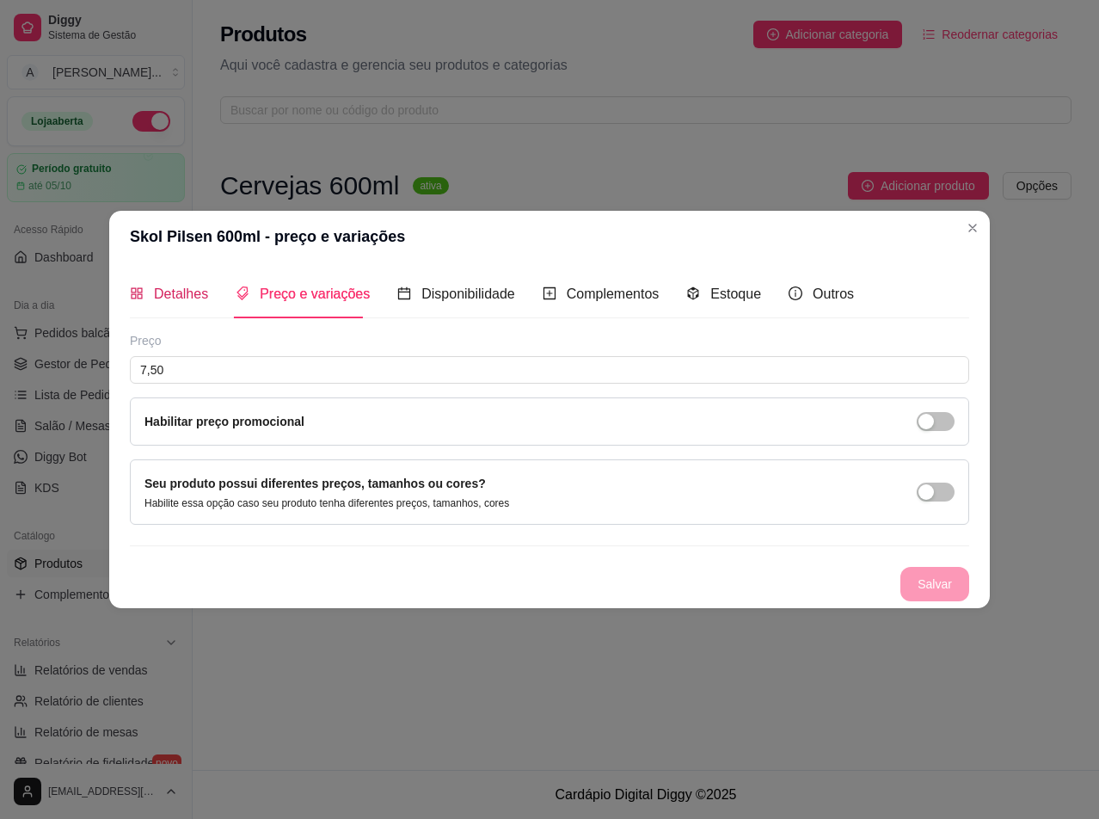
click at [168, 300] on span "Detalhes" at bounding box center [181, 293] width 54 height 15
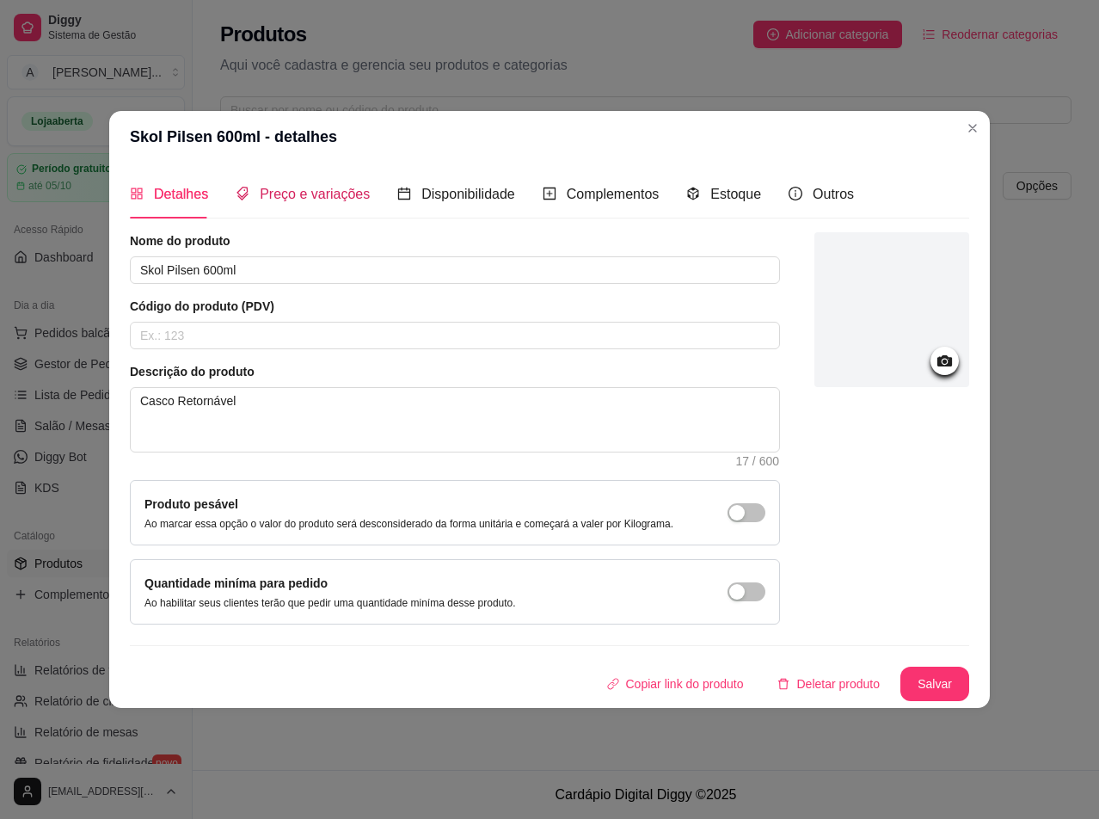
click at [328, 188] on span "Preço e variações" at bounding box center [315, 194] width 110 height 15
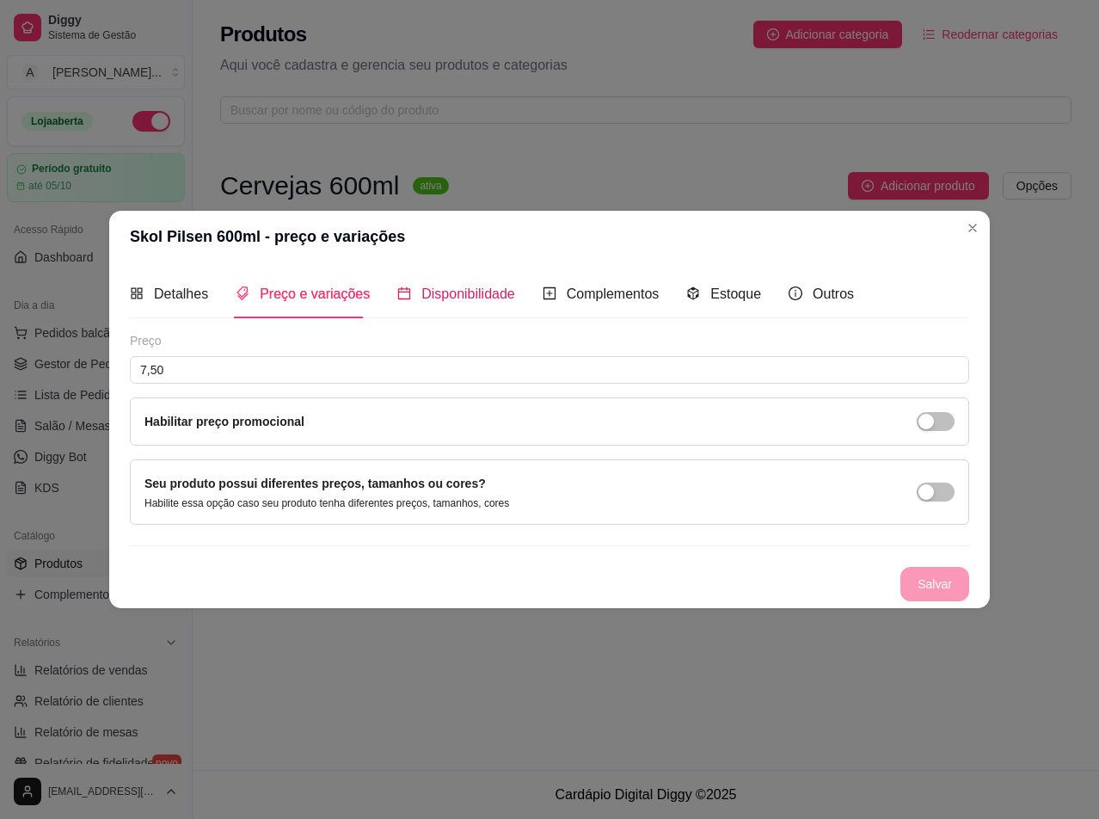
click at [441, 294] on span "Disponibilidade" at bounding box center [468, 293] width 94 height 15
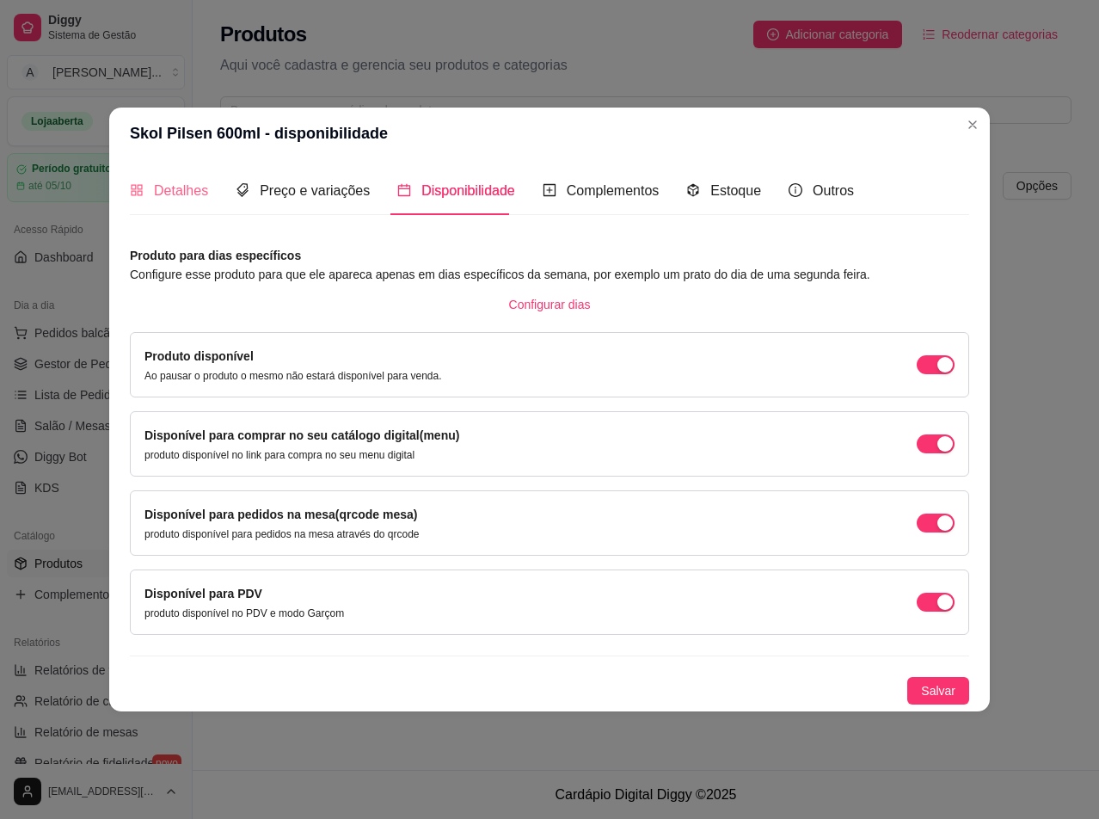
click at [176, 176] on div "Detalhes" at bounding box center [169, 190] width 78 height 49
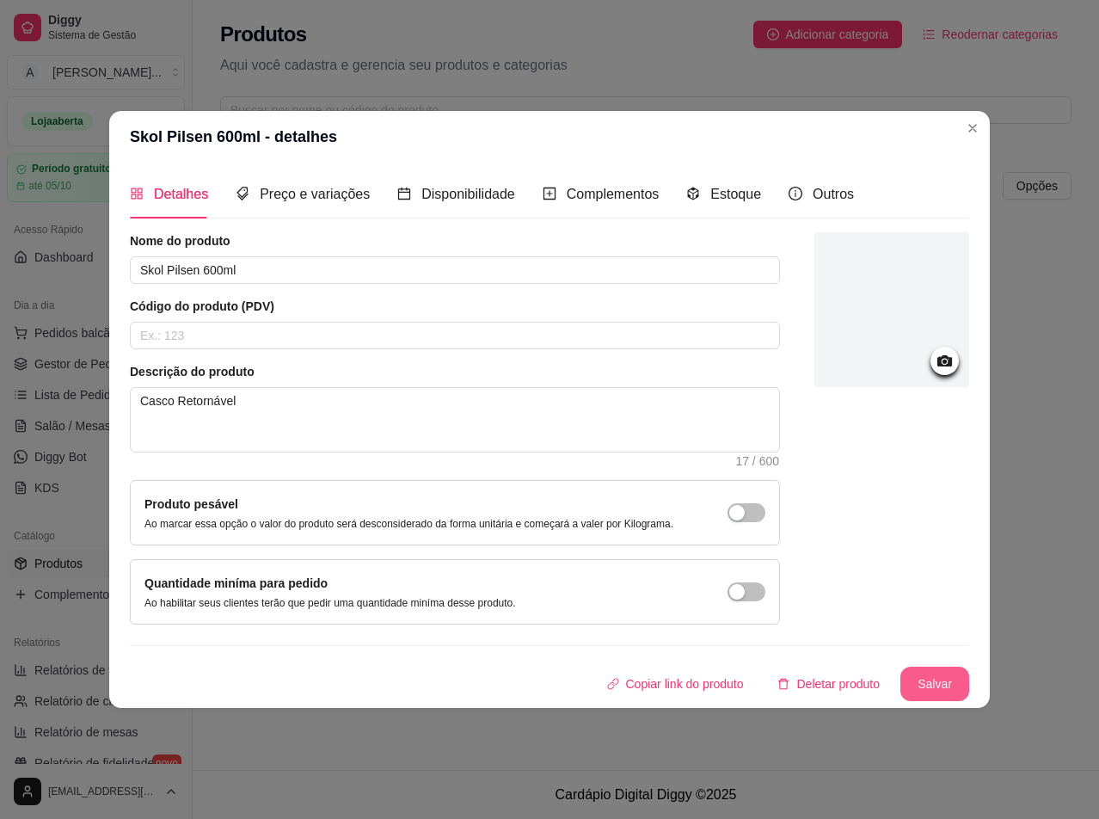
click at [951, 689] on button "Salvar" at bounding box center [935, 684] width 69 height 34
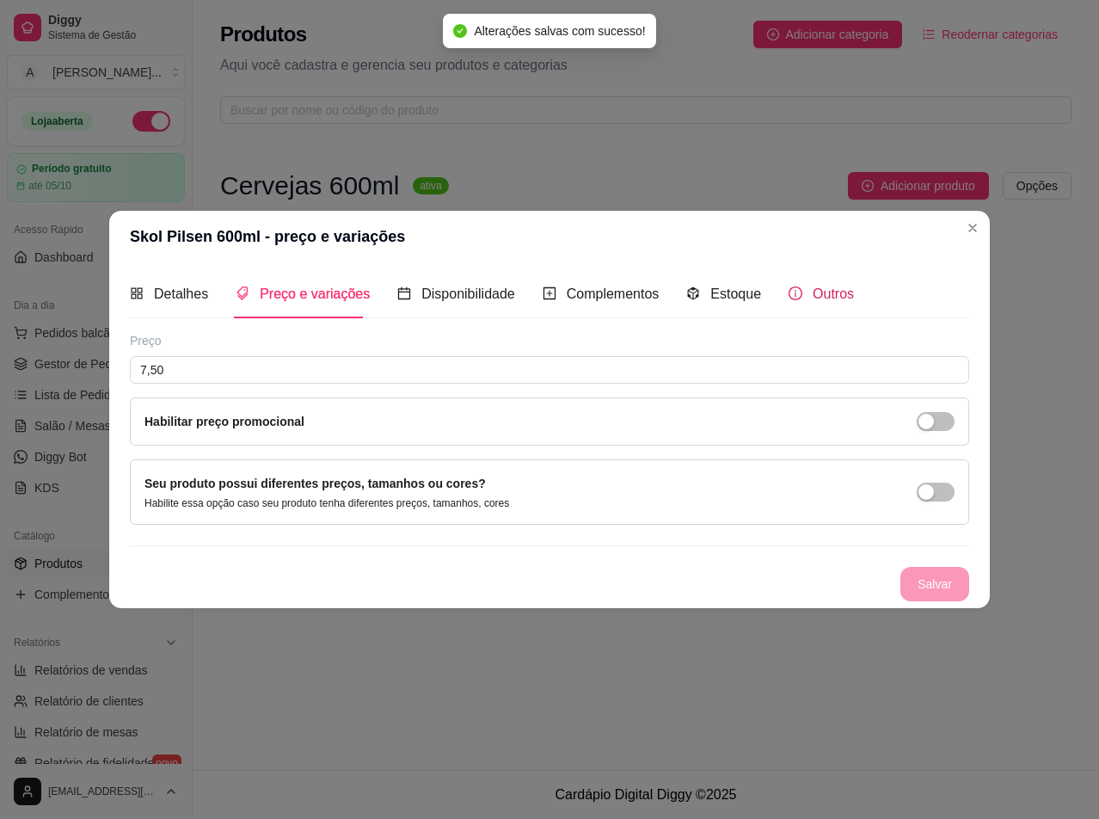
click at [813, 291] on span "Outros" at bounding box center [833, 293] width 41 height 15
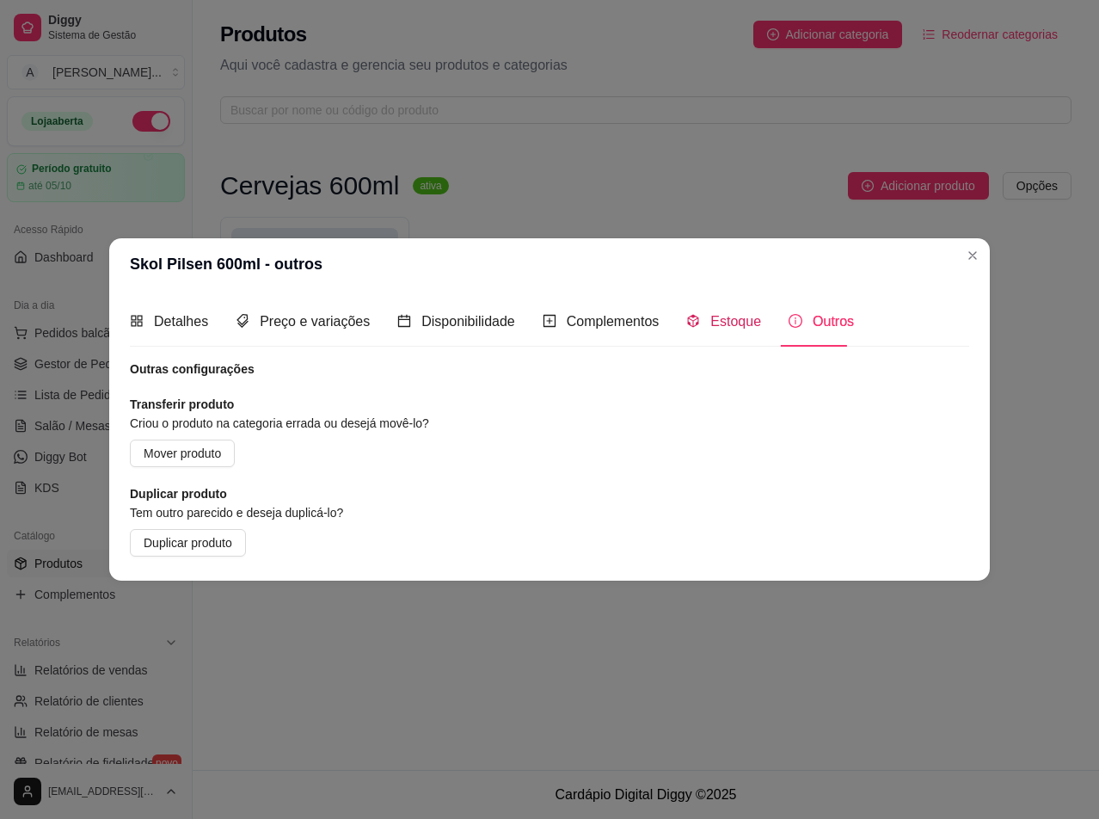
click at [712, 322] on span "Estoque" at bounding box center [735, 321] width 51 height 15
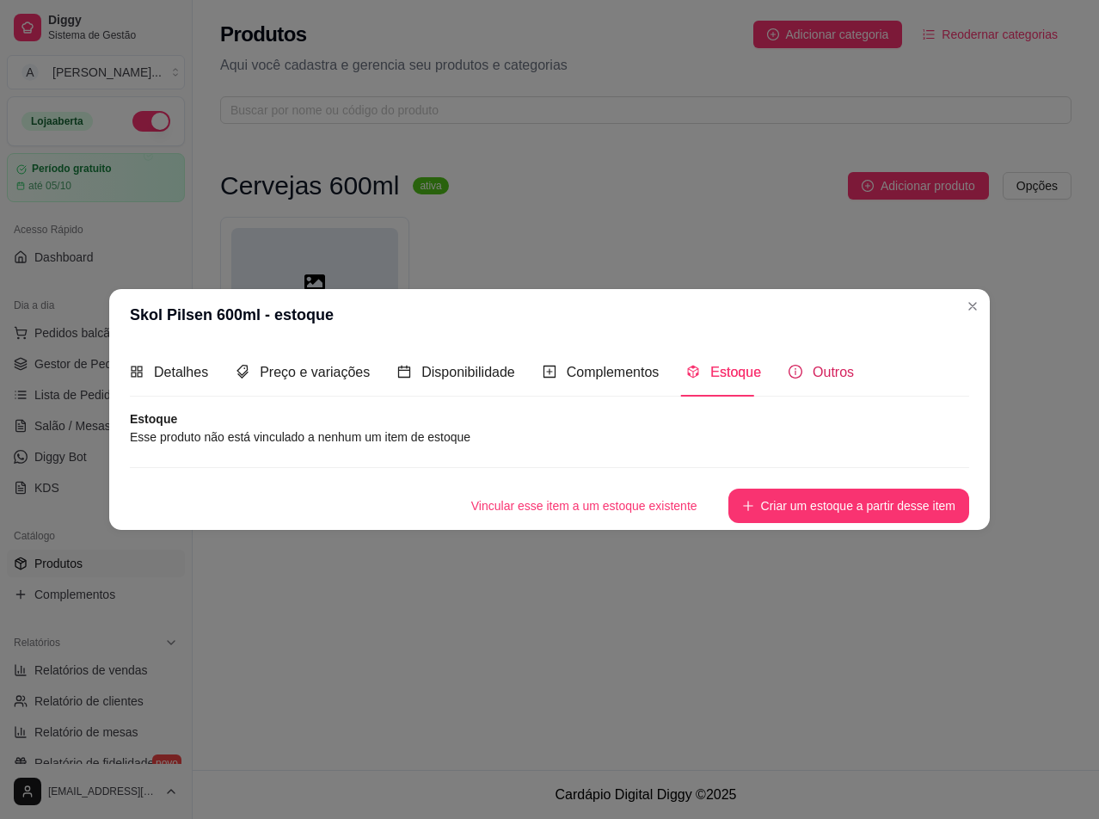
click at [829, 365] on span "Outros" at bounding box center [833, 372] width 41 height 15
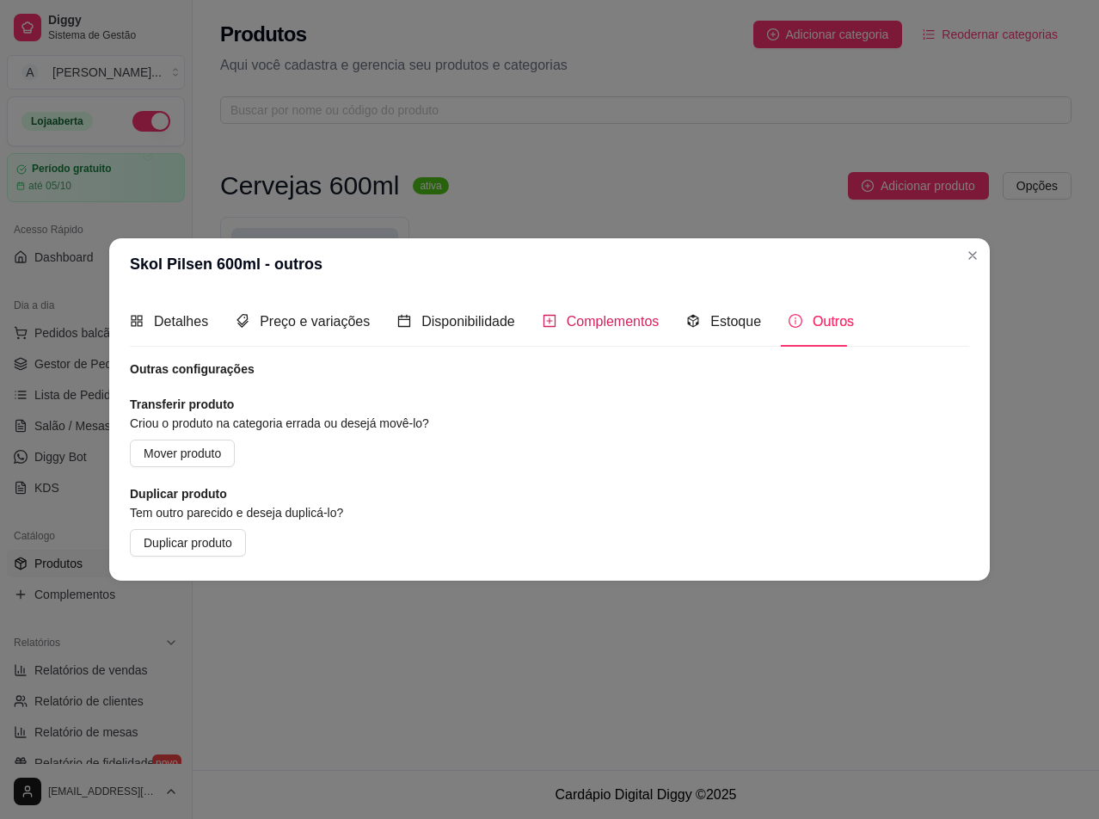
click at [575, 314] on span "Complementos" at bounding box center [613, 321] width 93 height 15
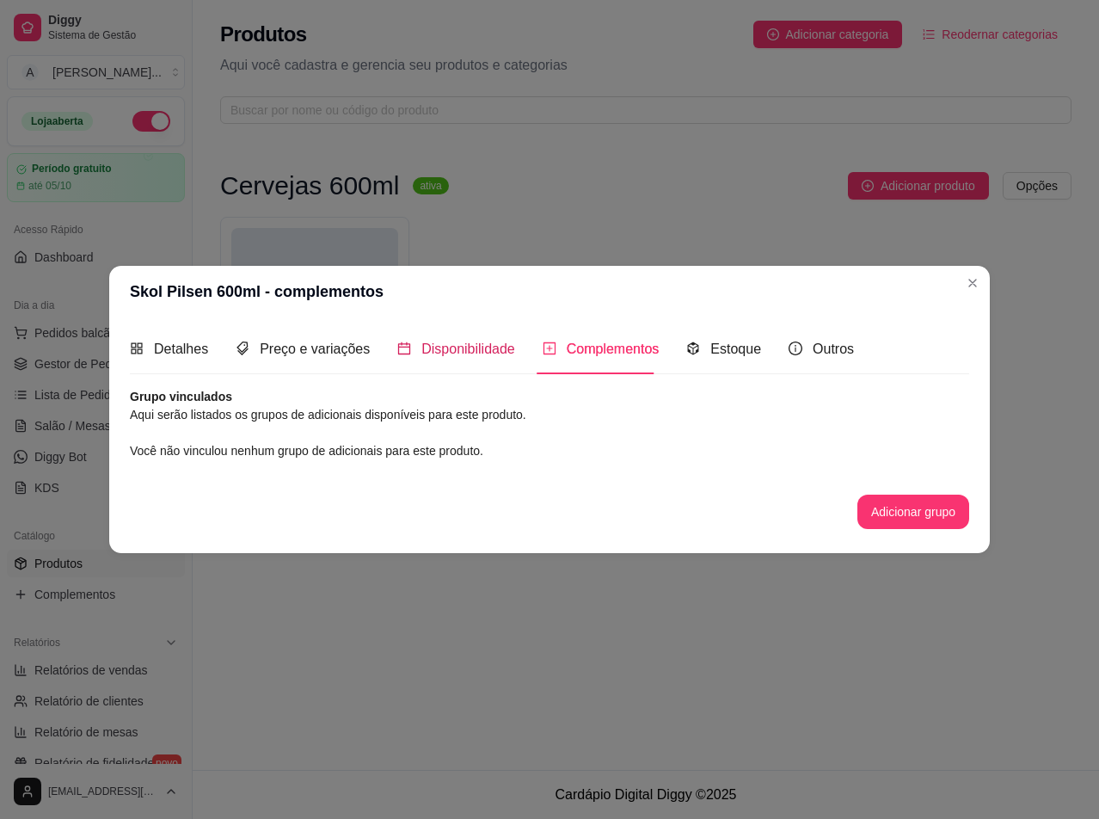
click at [466, 339] on div "Disponibilidade" at bounding box center [456, 349] width 118 height 22
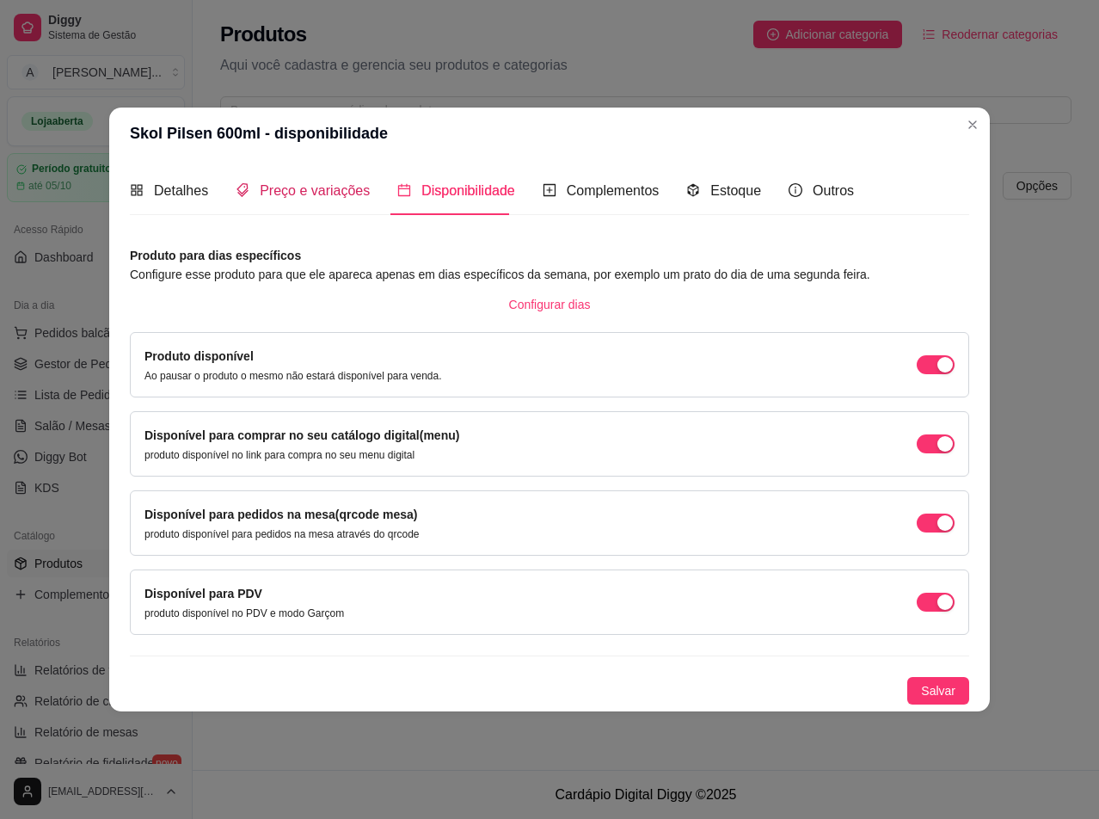
click at [314, 183] on span "Preço e variações" at bounding box center [315, 190] width 110 height 15
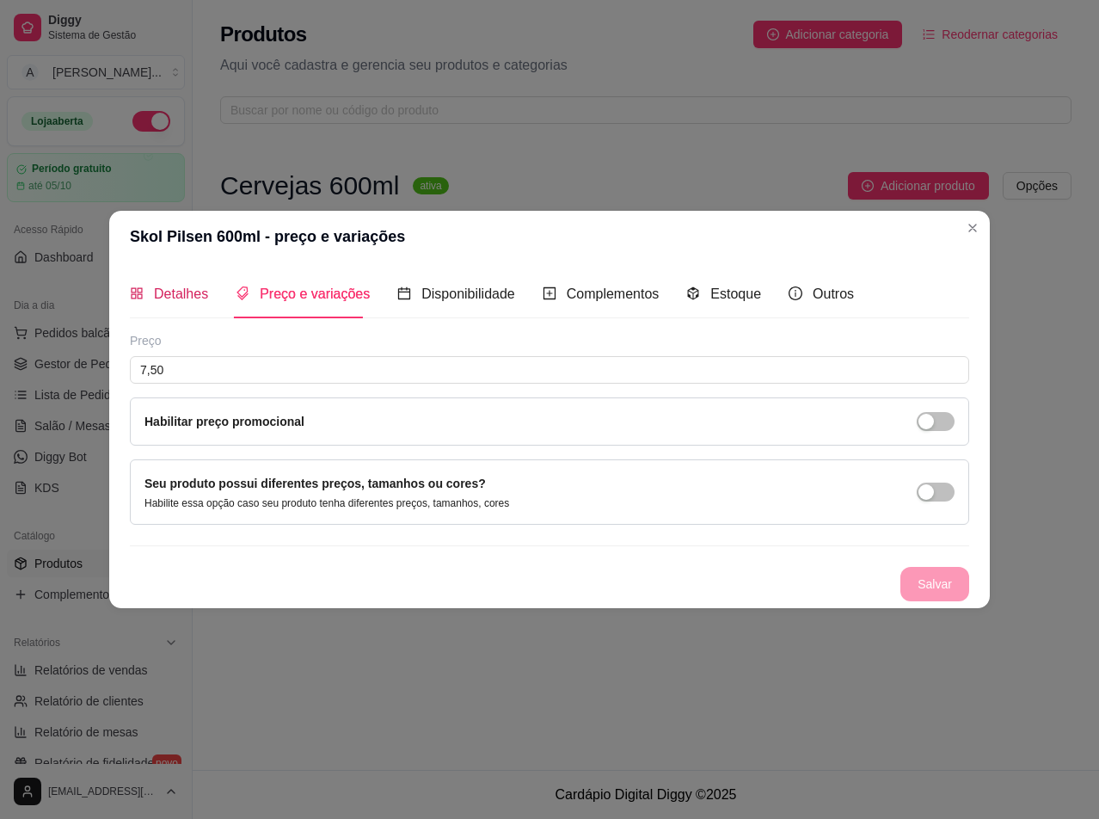
click at [181, 286] on span "Detalhes" at bounding box center [181, 293] width 54 height 15
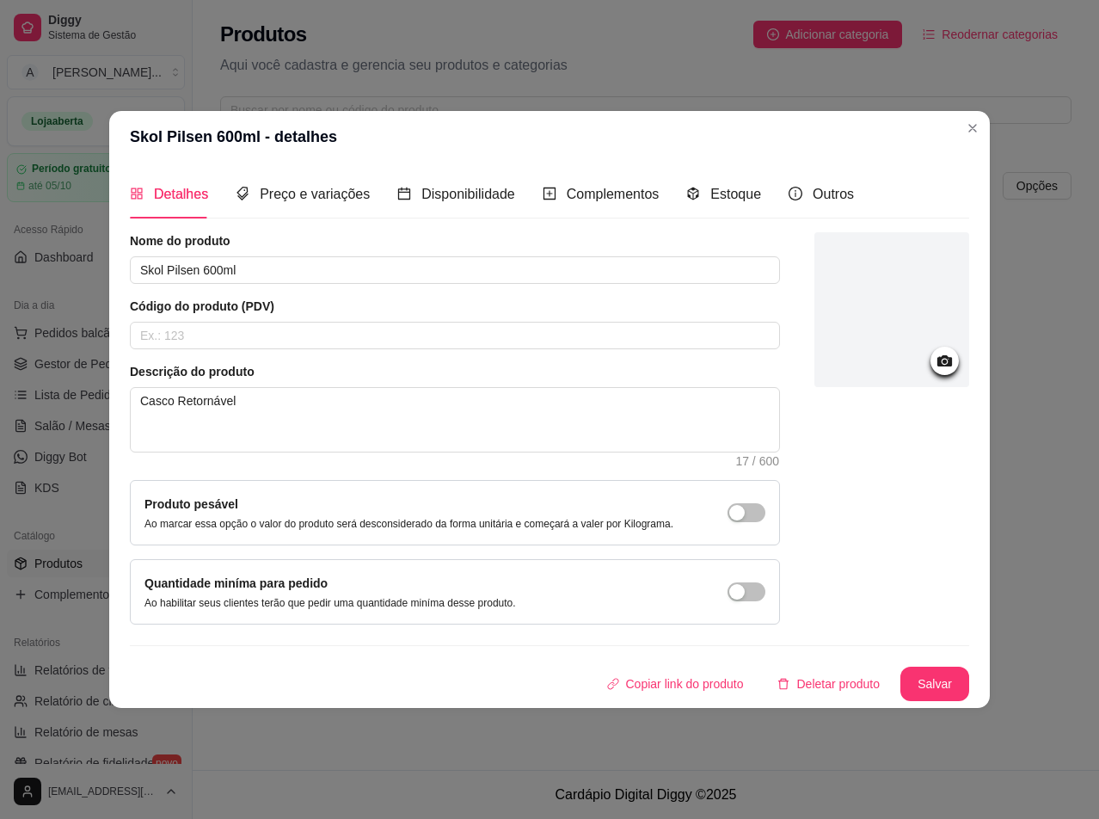
click at [962, 360] on div at bounding box center [892, 309] width 155 height 155
click at [937, 679] on button "Salvar" at bounding box center [935, 684] width 69 height 34
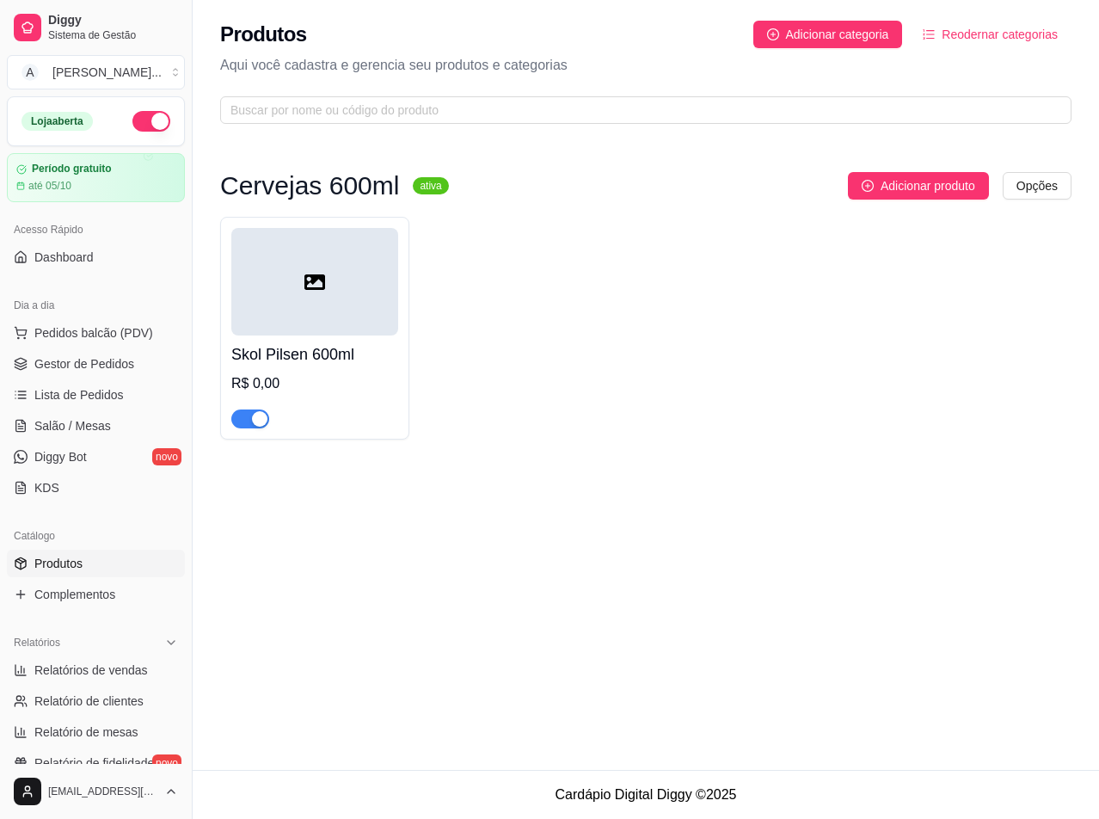
click at [300, 276] on div at bounding box center [314, 282] width 167 height 108
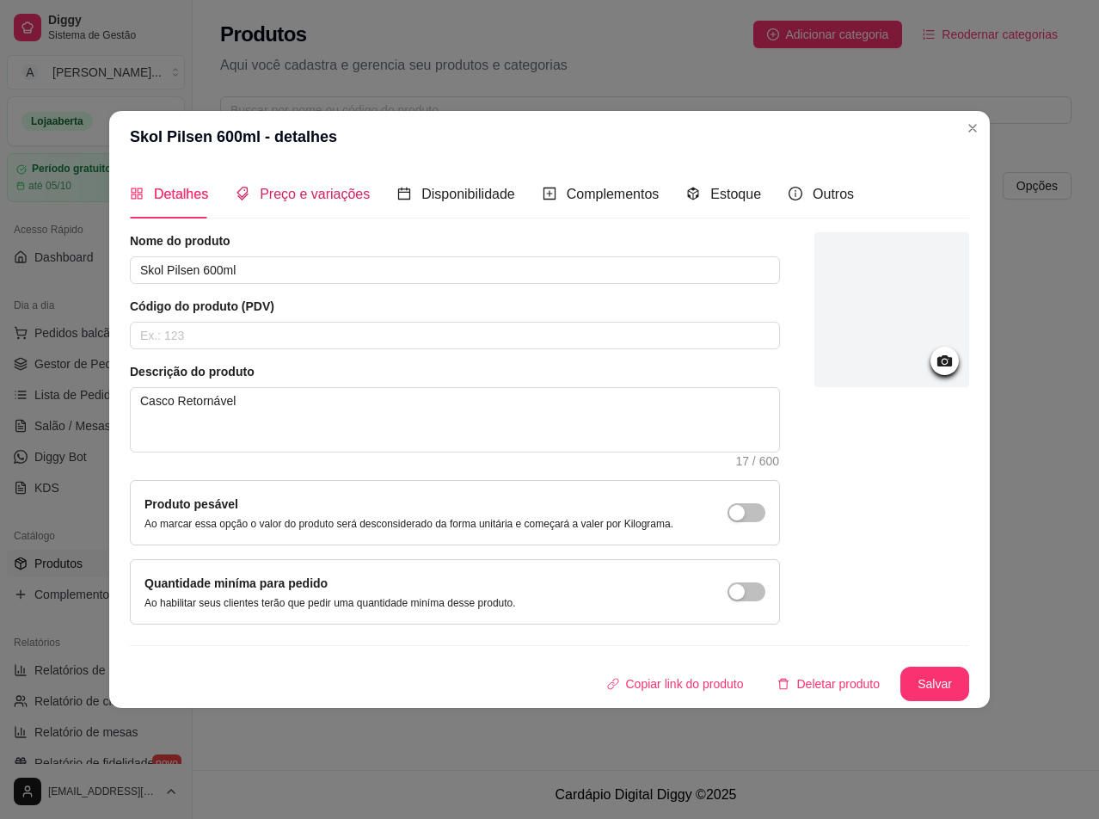
click at [271, 200] on span "Preço e variações" at bounding box center [315, 194] width 110 height 15
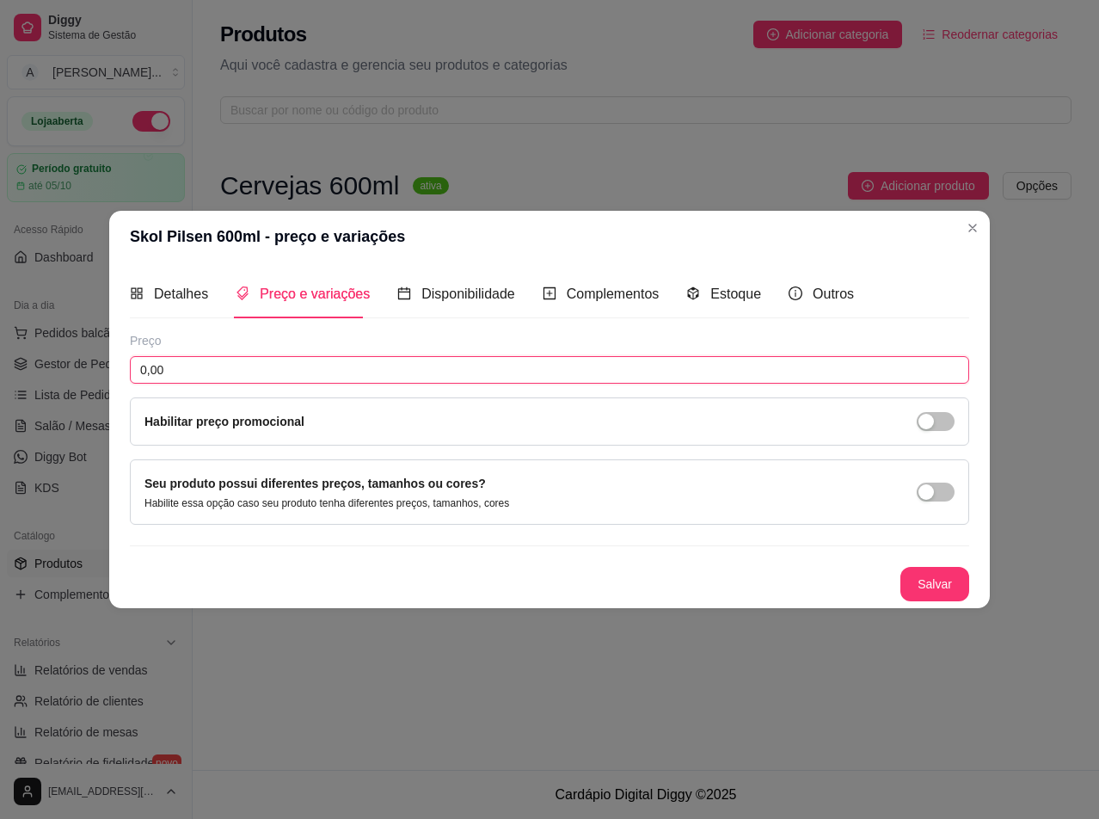
click at [269, 380] on input "0,00" at bounding box center [549, 370] width 839 height 28
type input "7,50"
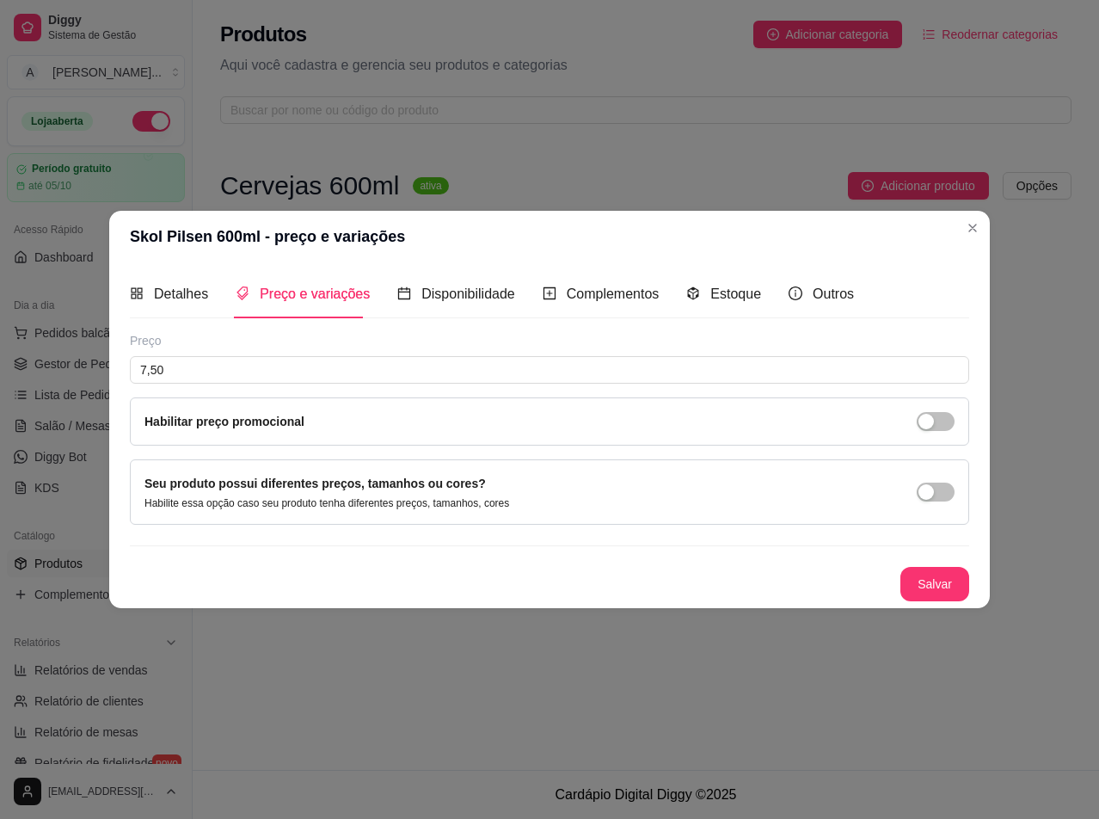
click at [916, 581] on button "Salvar" at bounding box center [935, 584] width 69 height 34
click at [433, 290] on span "Disponibilidade" at bounding box center [468, 293] width 94 height 15
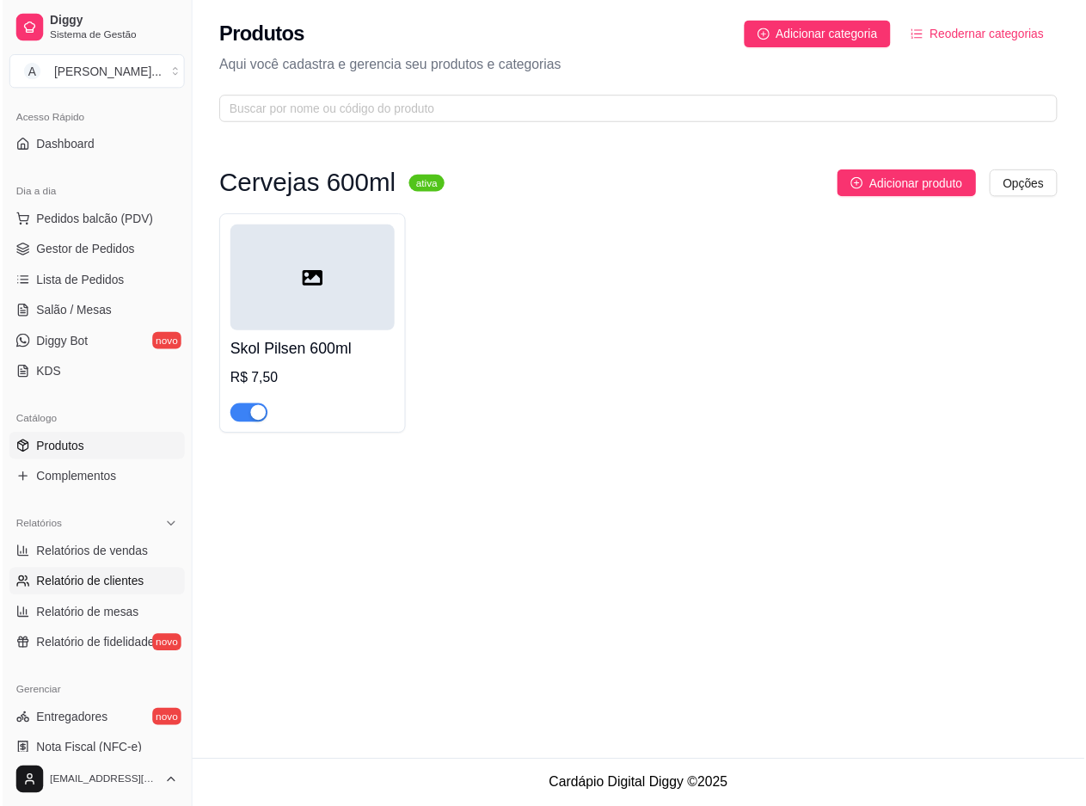
scroll to position [0, 0]
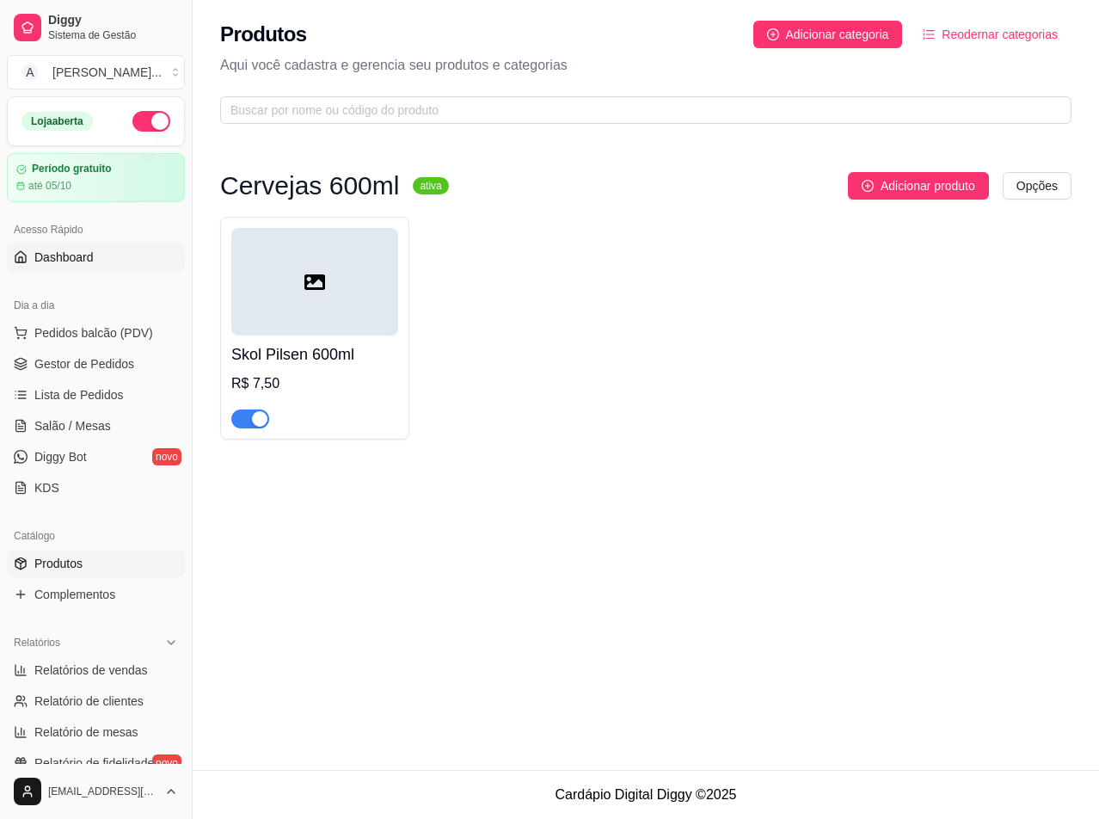
click at [108, 261] on link "Dashboard" at bounding box center [96, 257] width 178 height 28
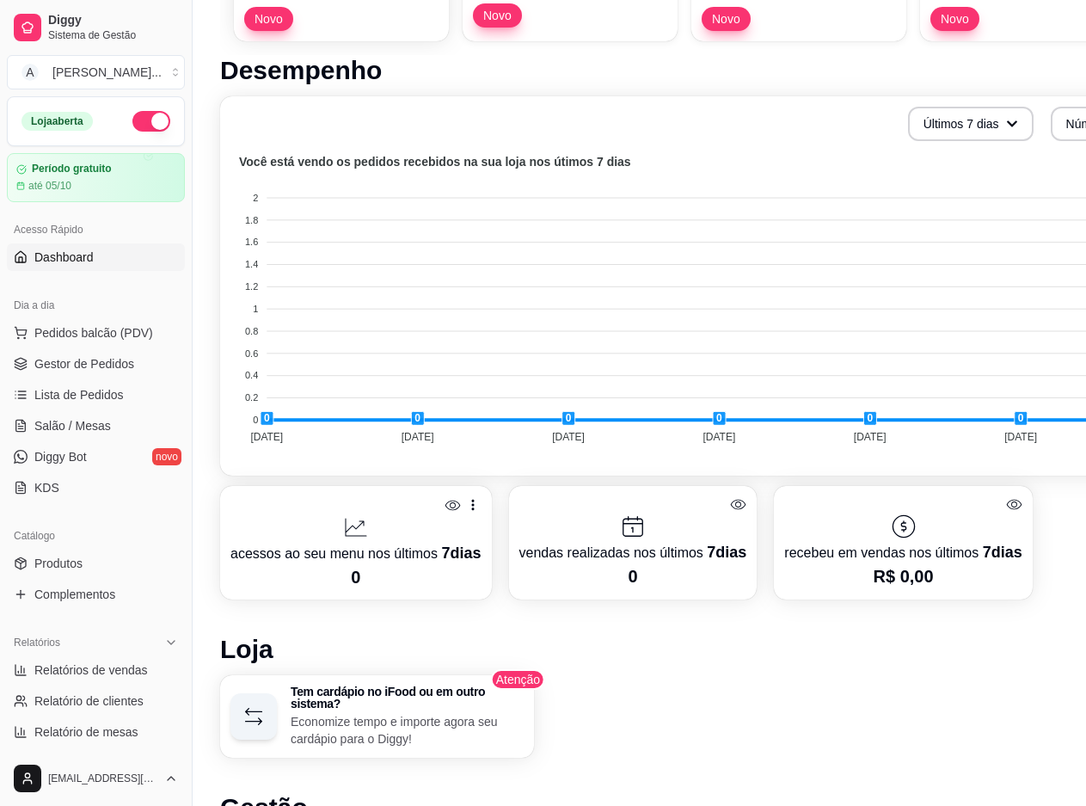
scroll to position [841, 0]
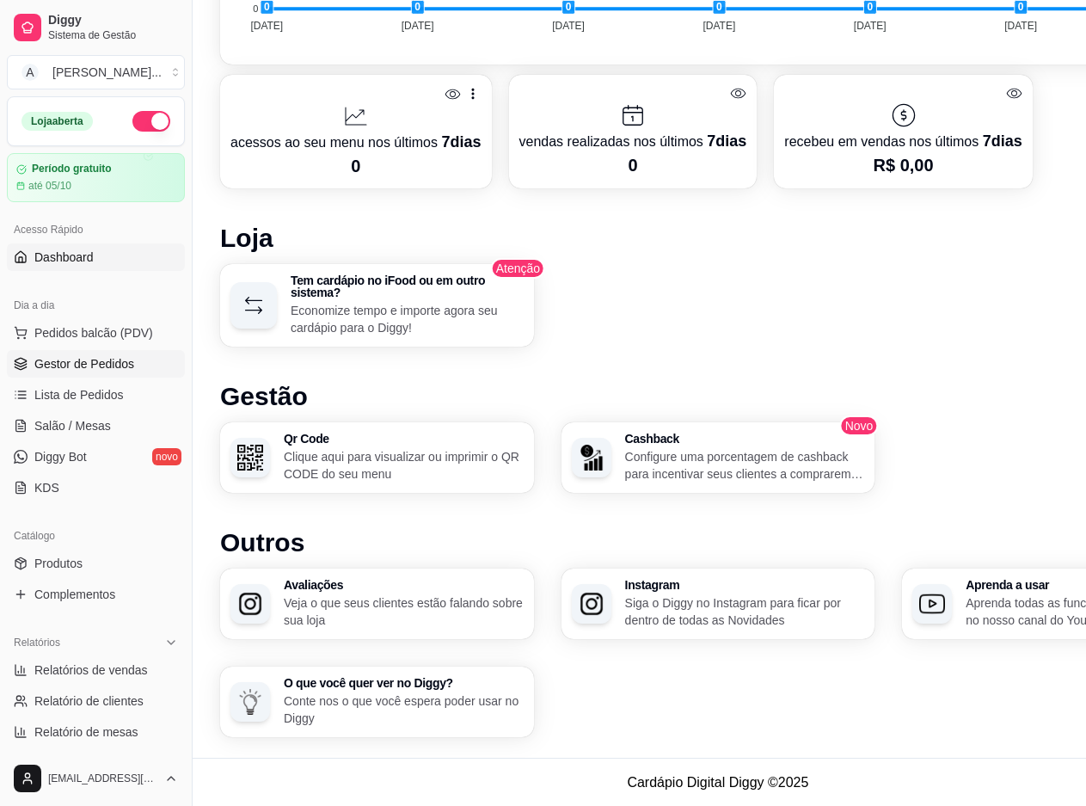
click at [141, 355] on link "Gestor de Pedidos" at bounding box center [96, 364] width 178 height 28
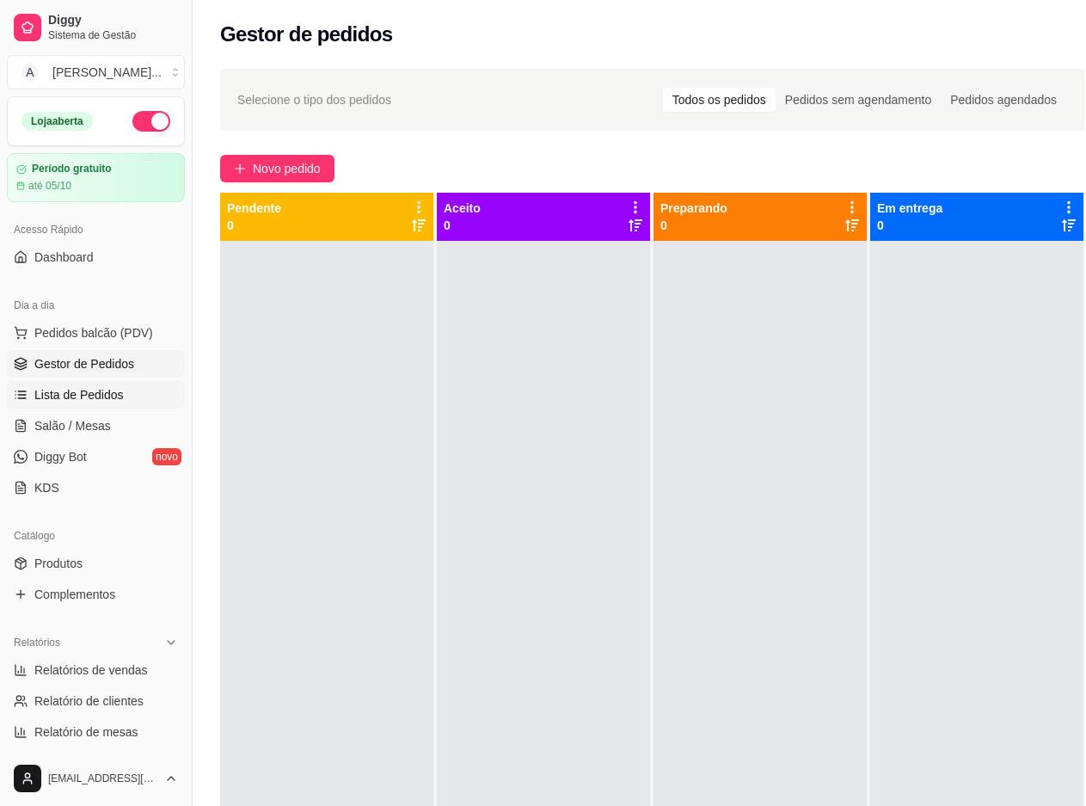
click at [117, 399] on span "Lista de Pedidos" at bounding box center [78, 394] width 89 height 17
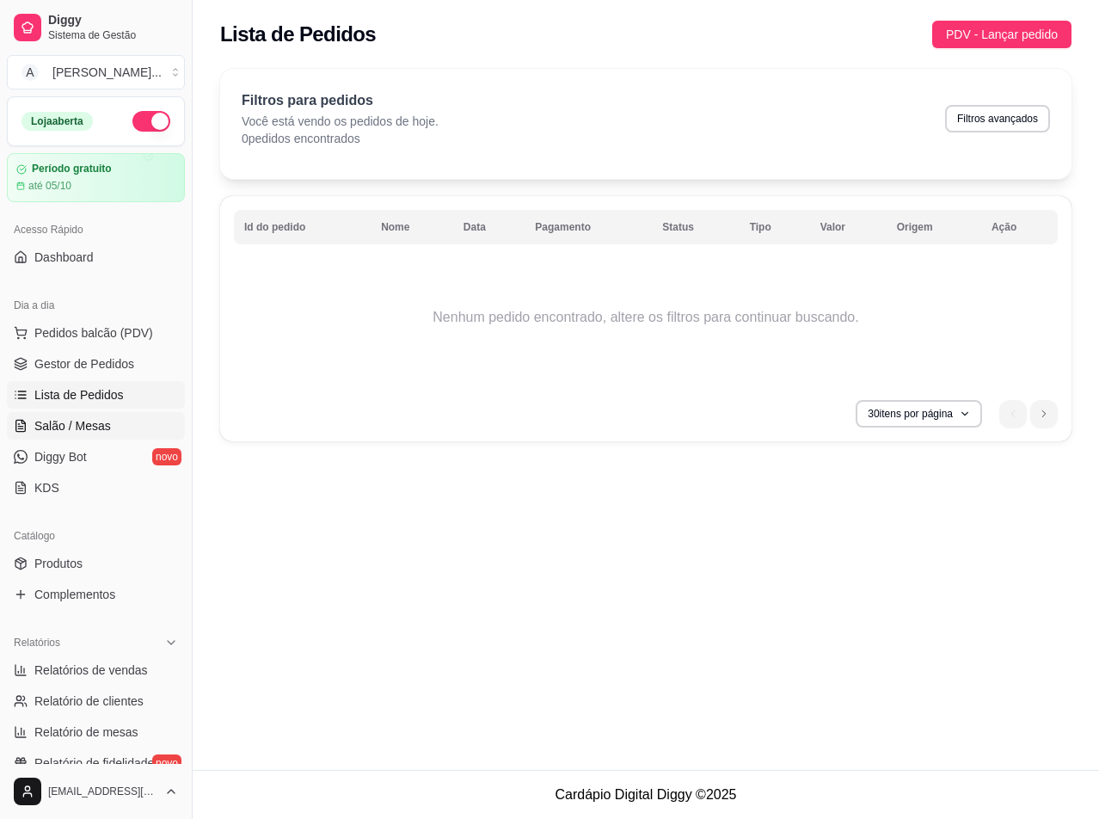
click at [110, 419] on link "Salão / Mesas" at bounding box center [96, 426] width 178 height 28
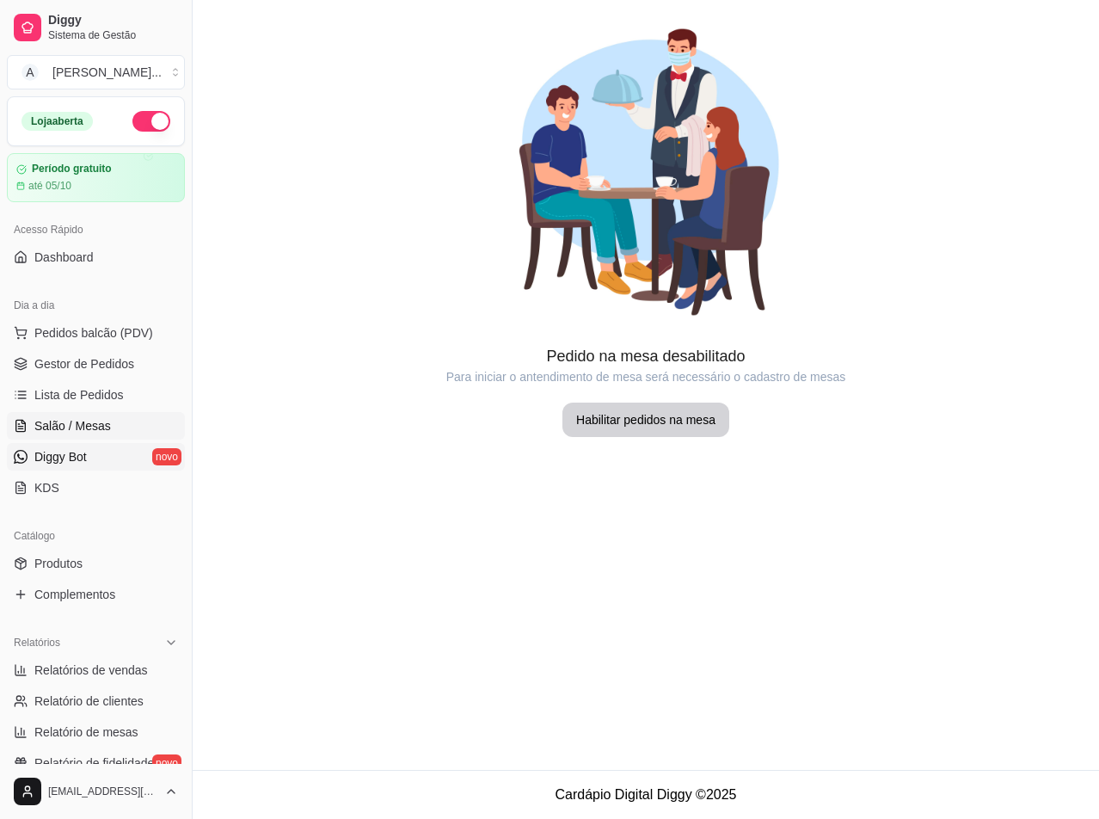
click at [111, 446] on link "Diggy Bot novo" at bounding box center [96, 457] width 178 height 28
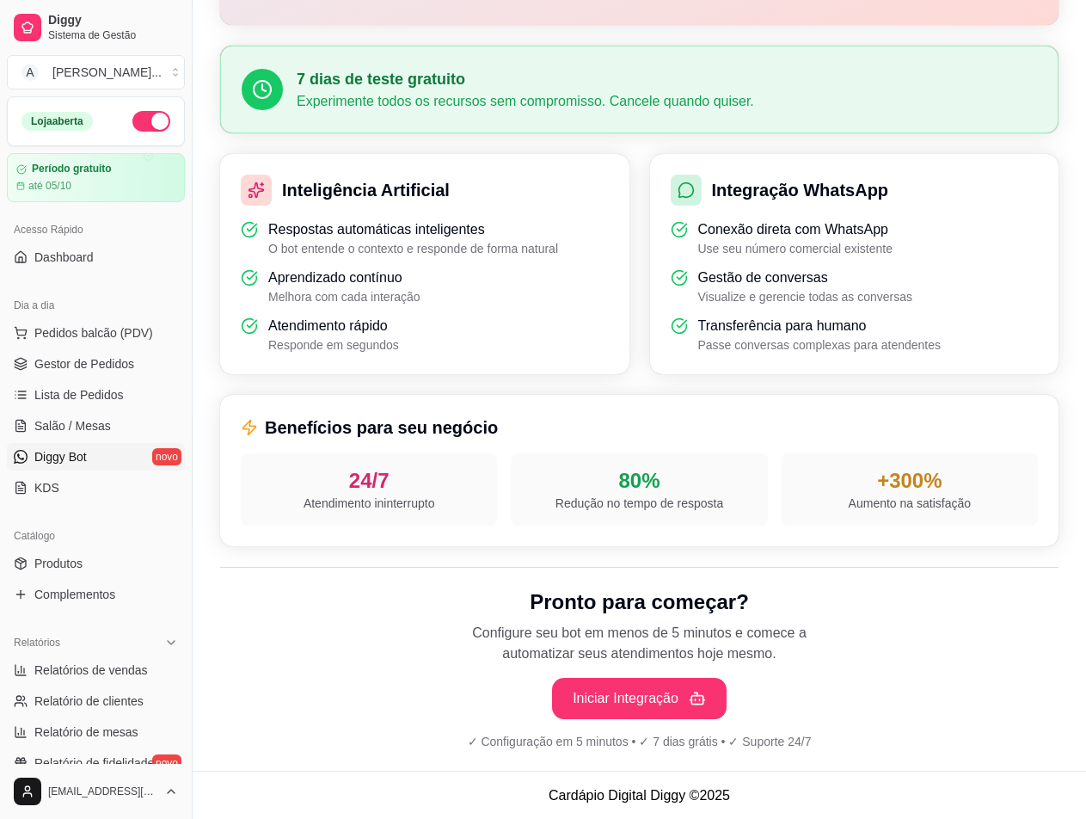
scroll to position [378, 0]
click at [651, 698] on button "Iniciar Integração" at bounding box center [639, 697] width 175 height 41
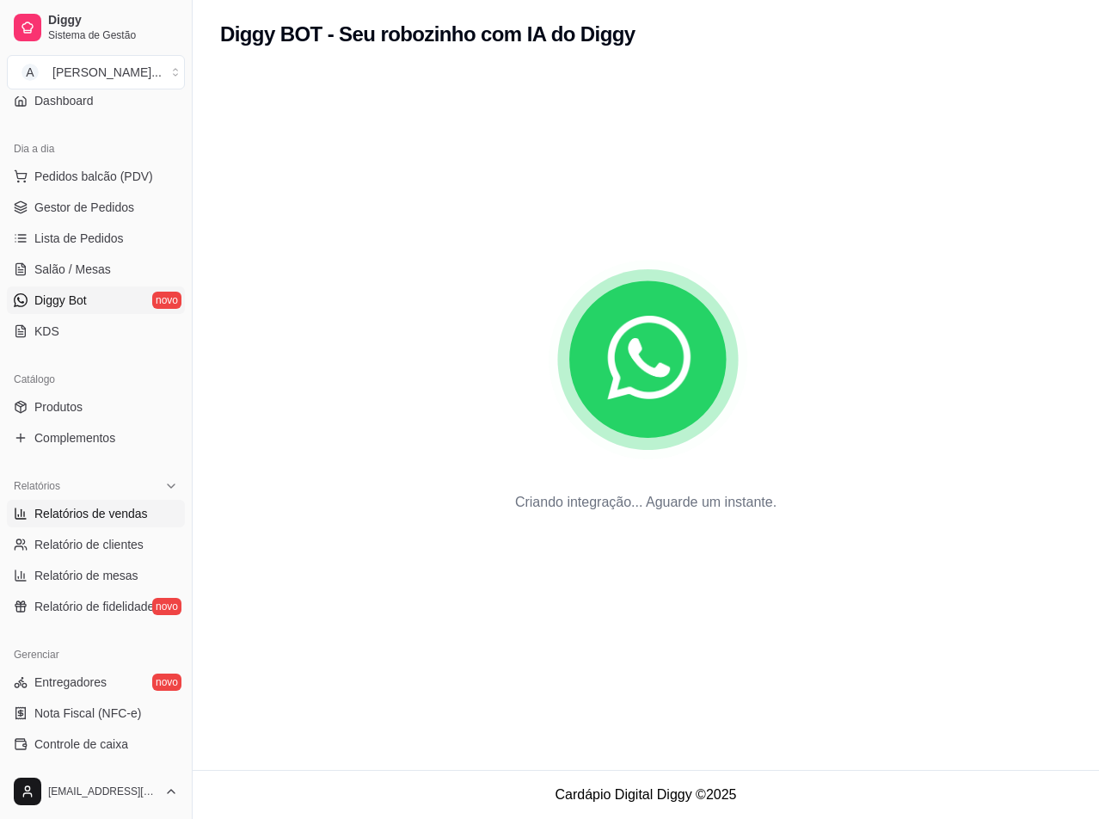
scroll to position [172, 0]
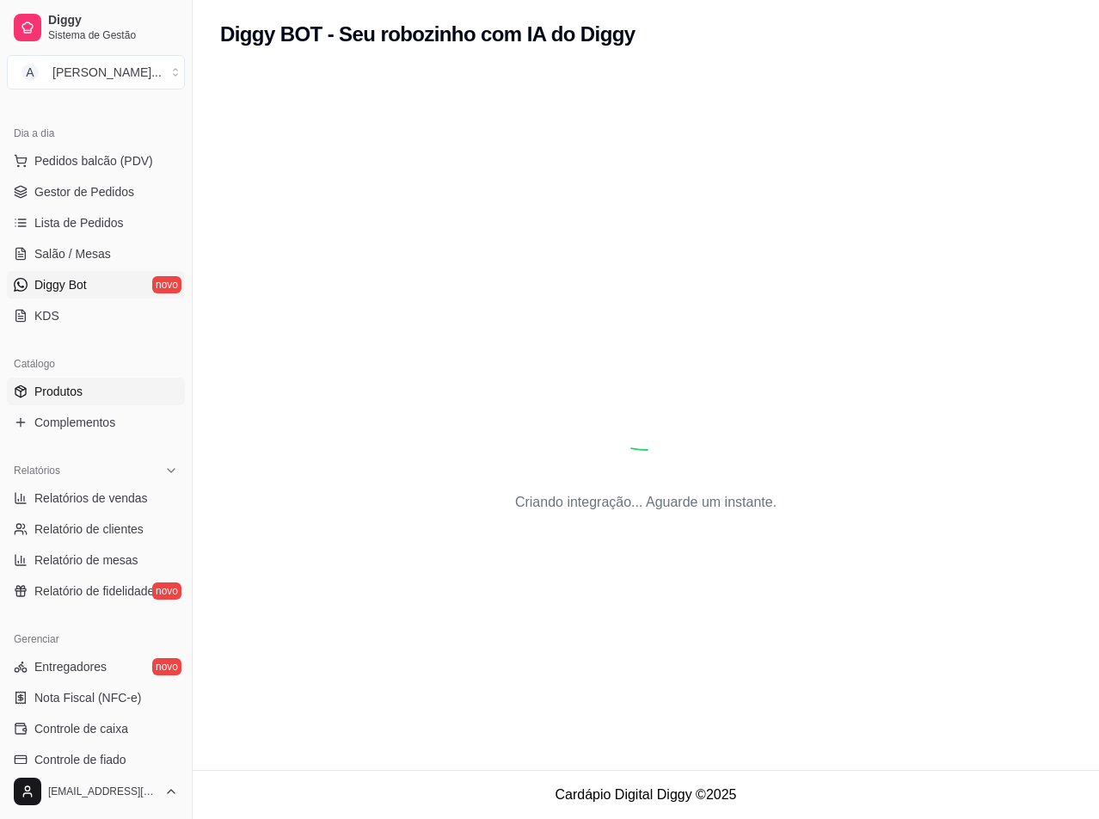
click at [116, 397] on link "Produtos" at bounding box center [96, 392] width 178 height 28
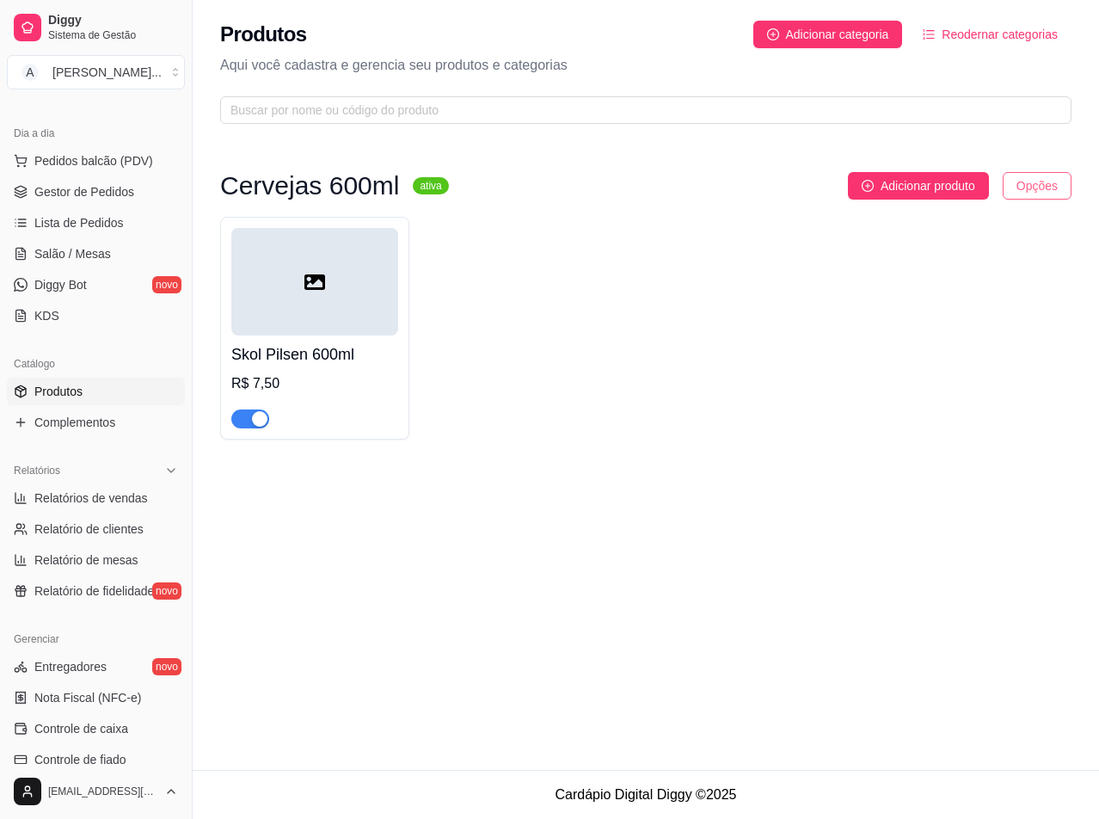
click at [1036, 184] on html "Diggy Sistema de Gestão A Amorim Deposi ... Loja aberta Período gratuito até 05…" at bounding box center [549, 409] width 1099 height 819
click at [663, 427] on html "Diggy Sistema de Gestão A Amorim Deposi ... Loja aberta Período gratuito até 05…" at bounding box center [549, 409] width 1099 height 819
click at [360, 297] on div at bounding box center [314, 282] width 167 height 108
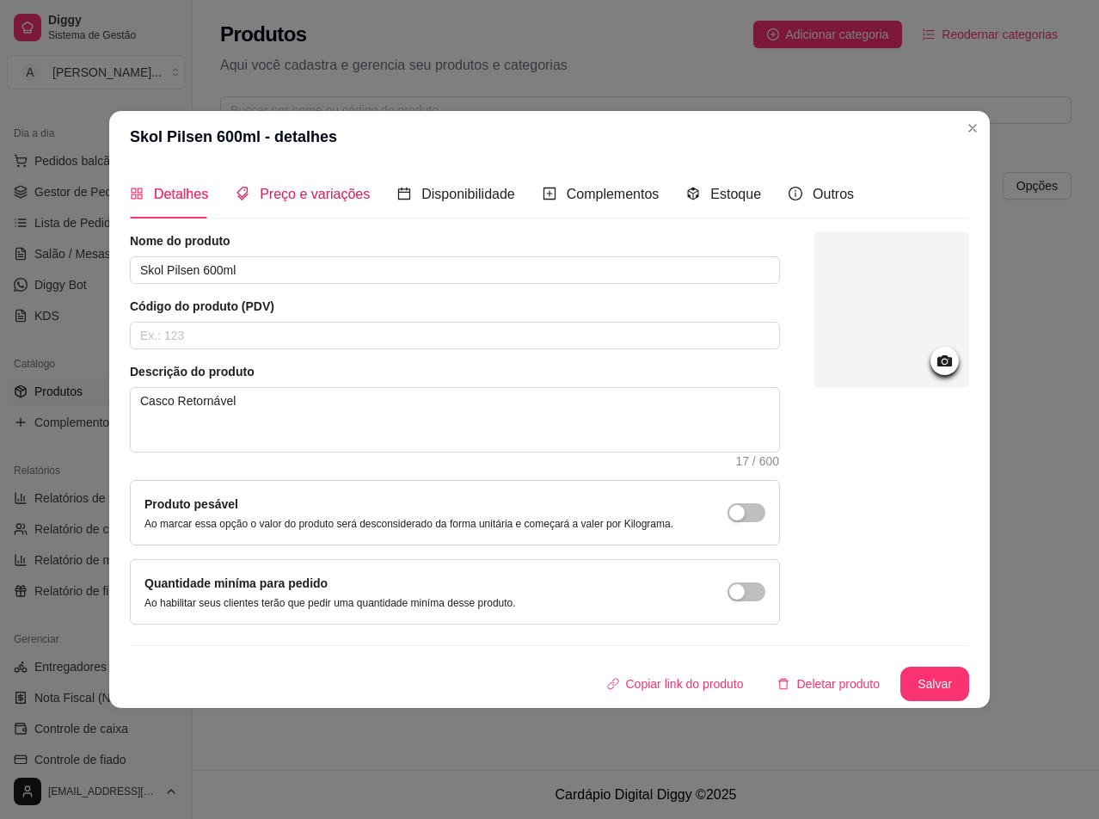
click at [278, 199] on span "Preço e variações" at bounding box center [315, 194] width 110 height 15
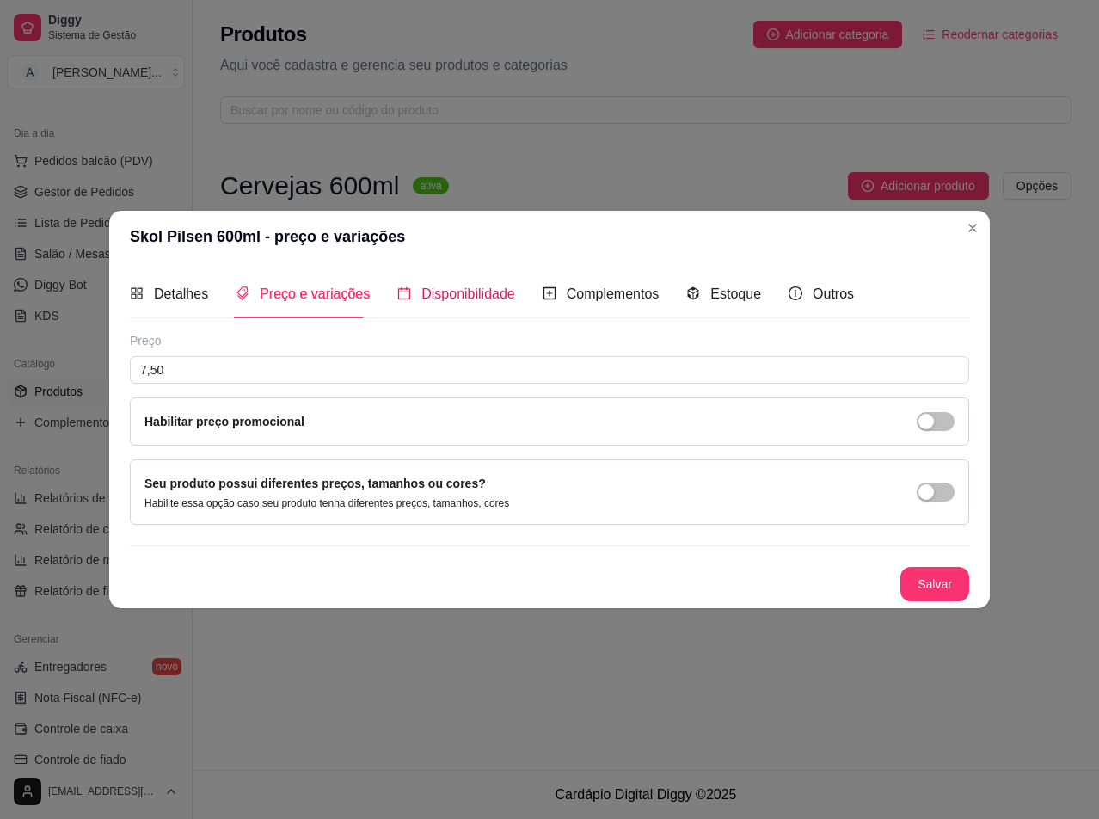
click at [431, 290] on span "Disponibilidade" at bounding box center [468, 293] width 94 height 15
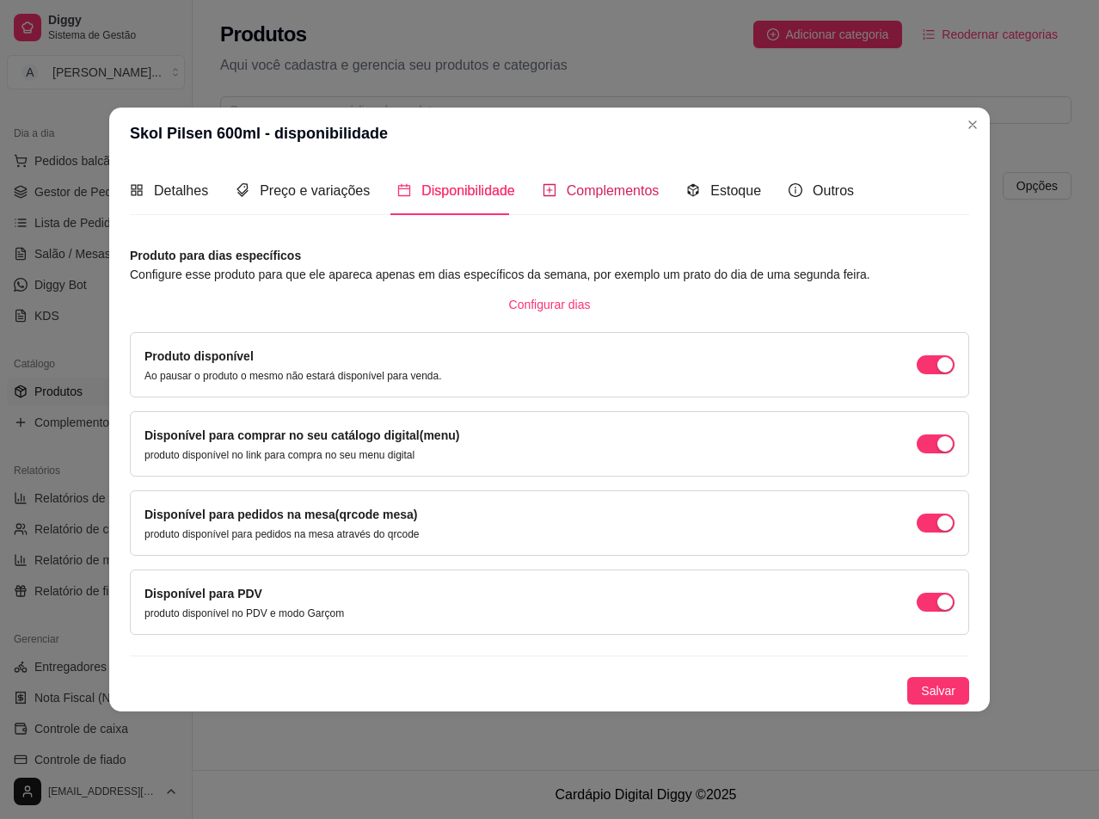
click at [583, 197] on span "Complementos" at bounding box center [613, 190] width 93 height 15
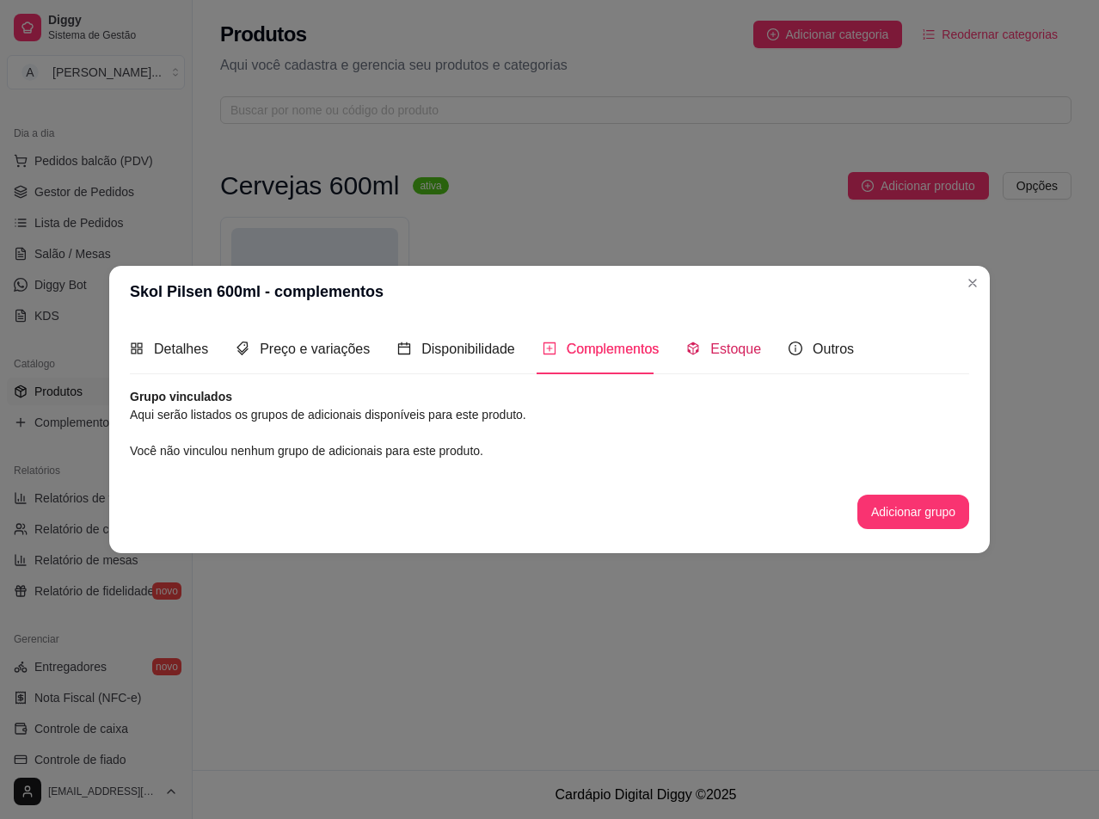
click at [719, 354] on span "Estoque" at bounding box center [735, 348] width 51 height 15
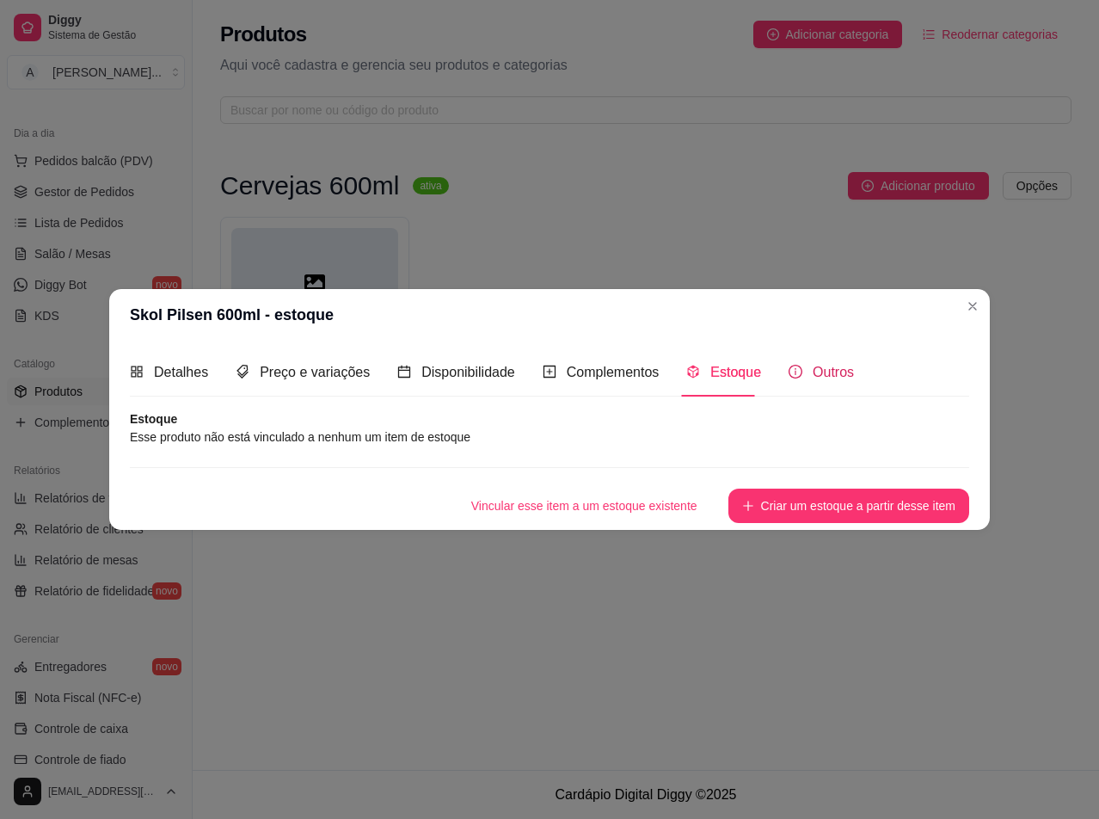
click at [828, 372] on span "Outros" at bounding box center [833, 372] width 41 height 15
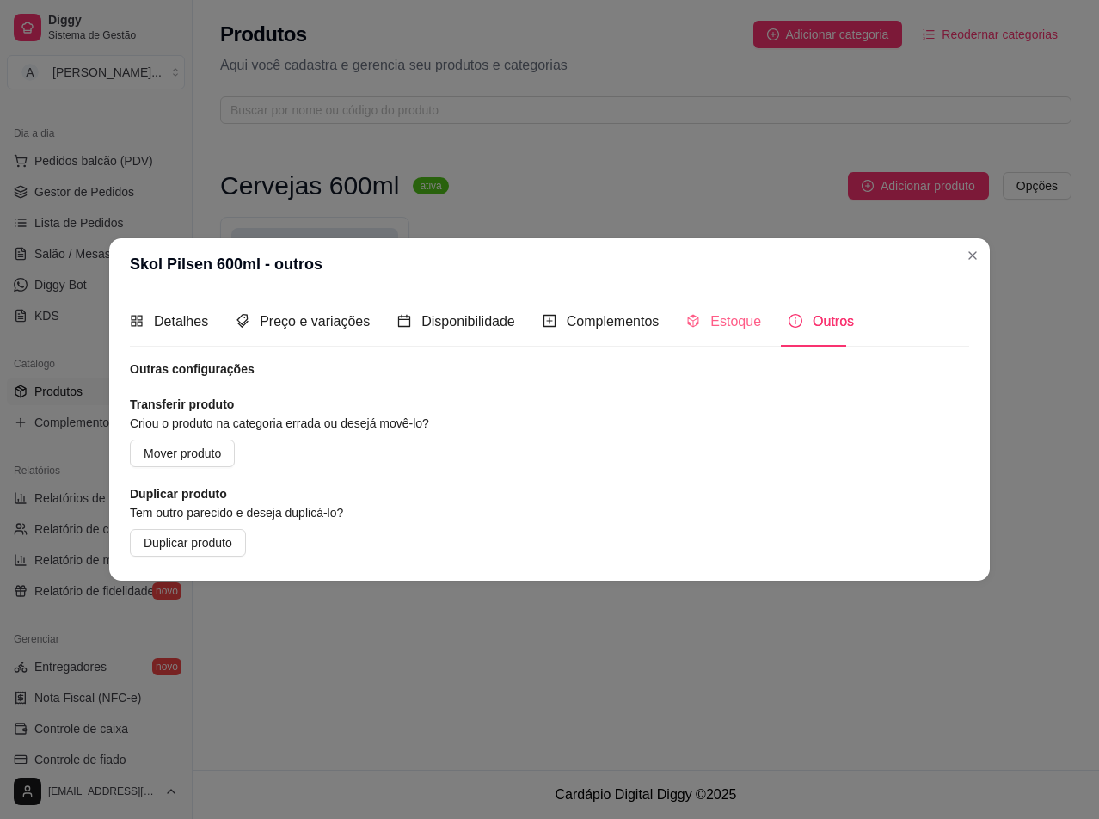
click at [722, 337] on div "Estoque" at bounding box center [723, 321] width 75 height 49
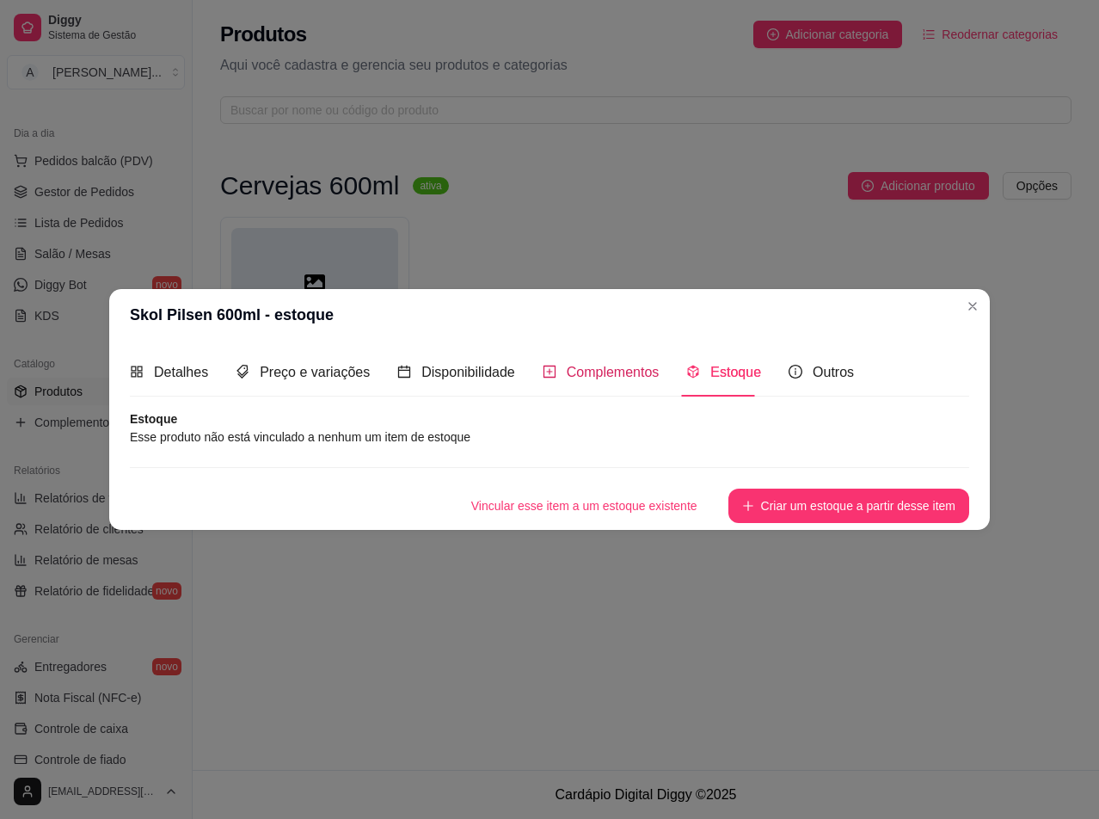
click at [600, 365] on span "Complementos" at bounding box center [613, 372] width 93 height 15
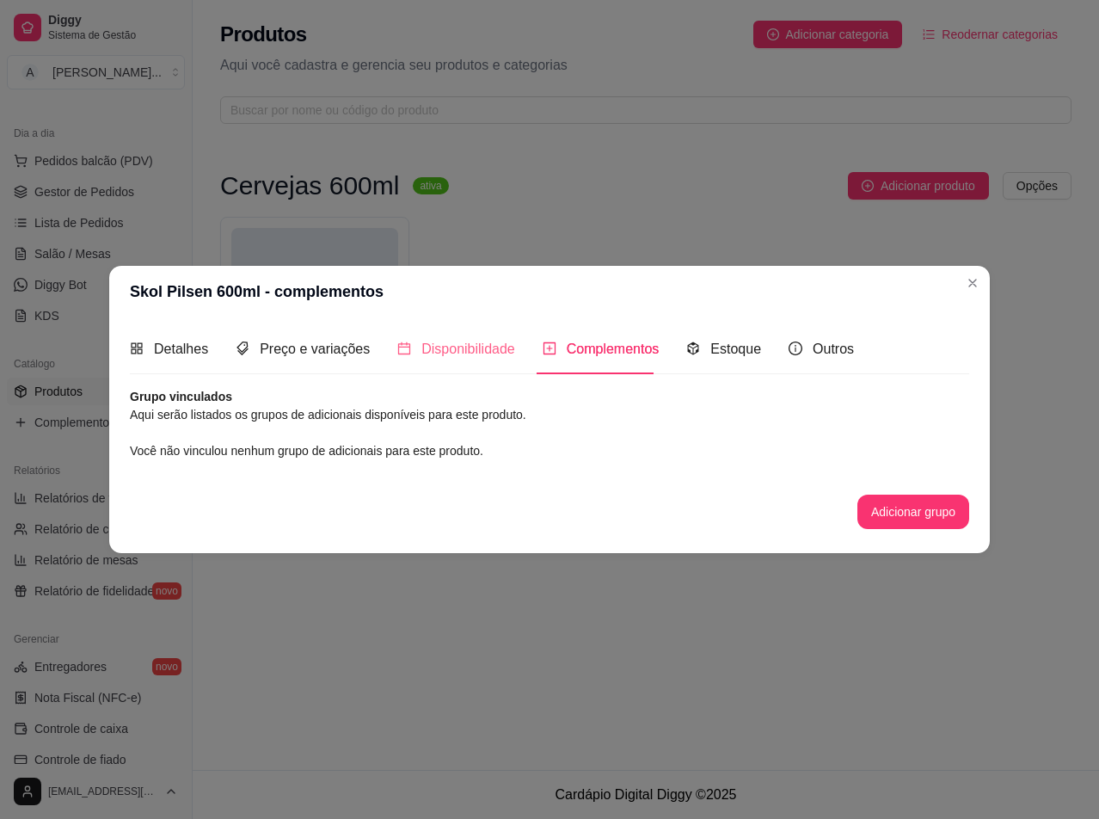
click at [459, 362] on div "Disponibilidade" at bounding box center [456, 348] width 118 height 49
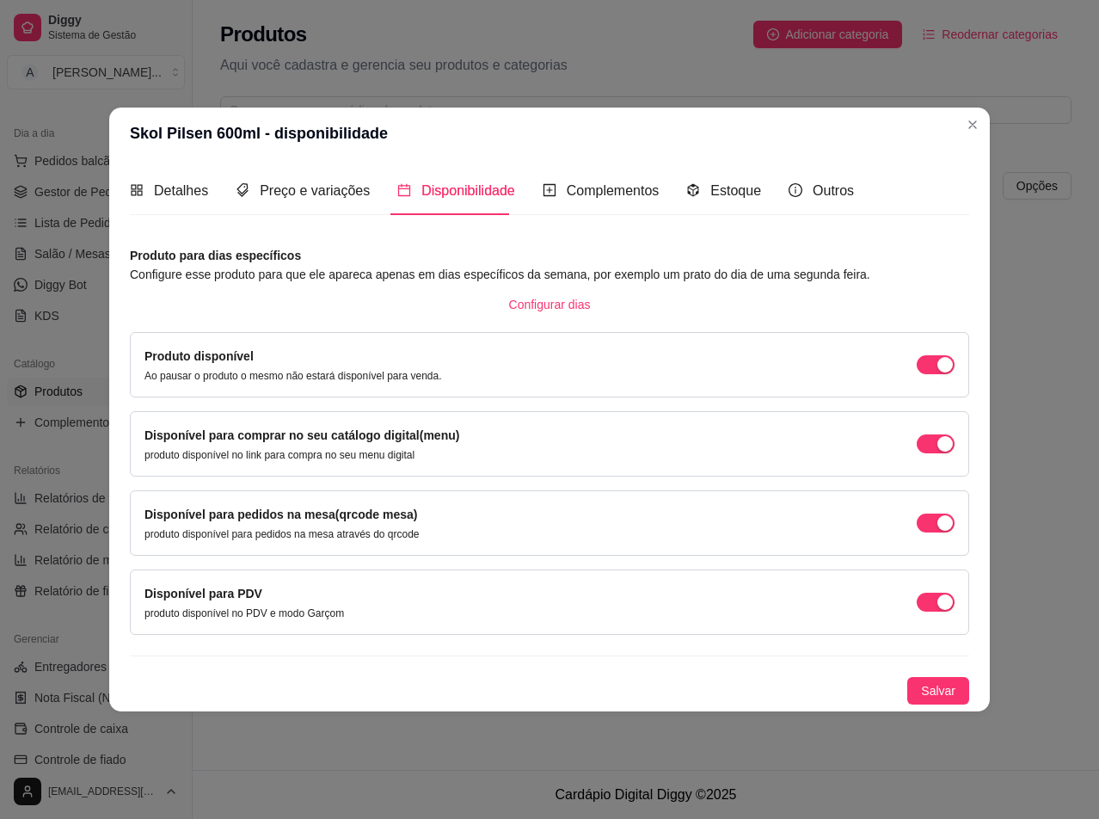
click at [367, 200] on div "Detalhes Preço e variações Disponibilidade Complementos Estoque Outros" at bounding box center [492, 190] width 724 height 49
click at [321, 193] on span "Preço e variações" at bounding box center [315, 190] width 110 height 15
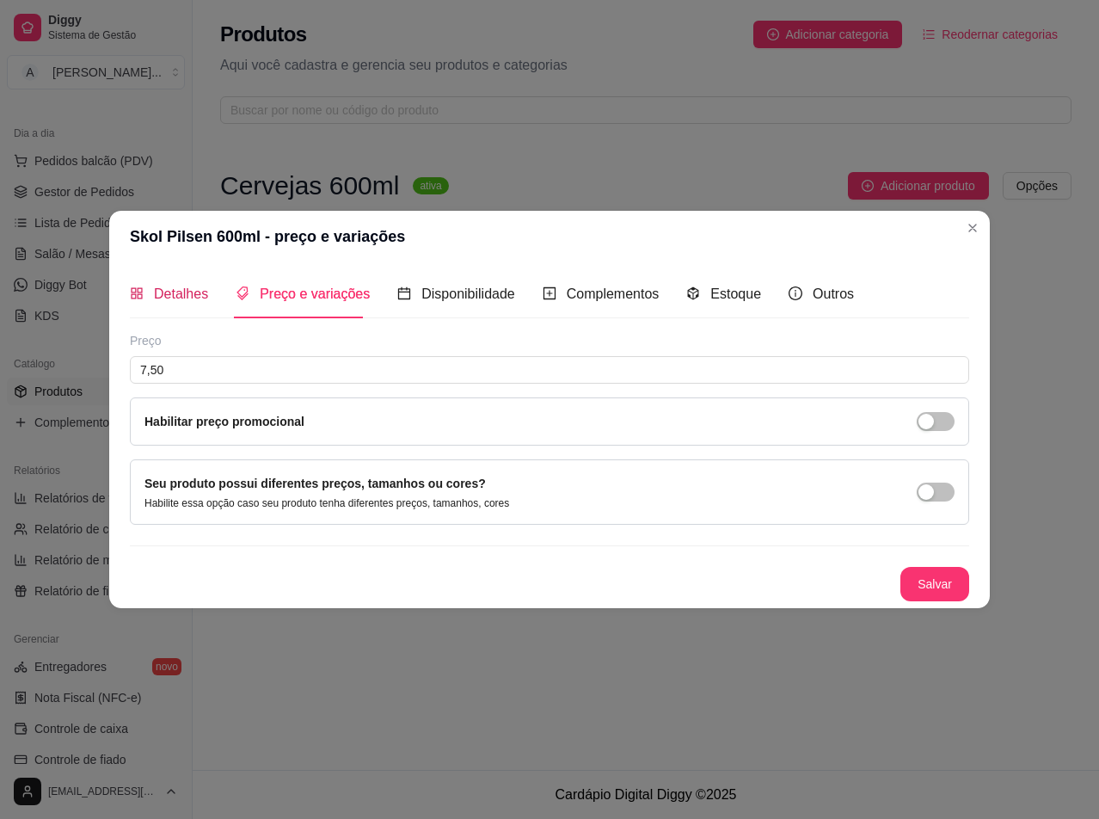
click at [182, 286] on span "Detalhes" at bounding box center [181, 293] width 54 height 15
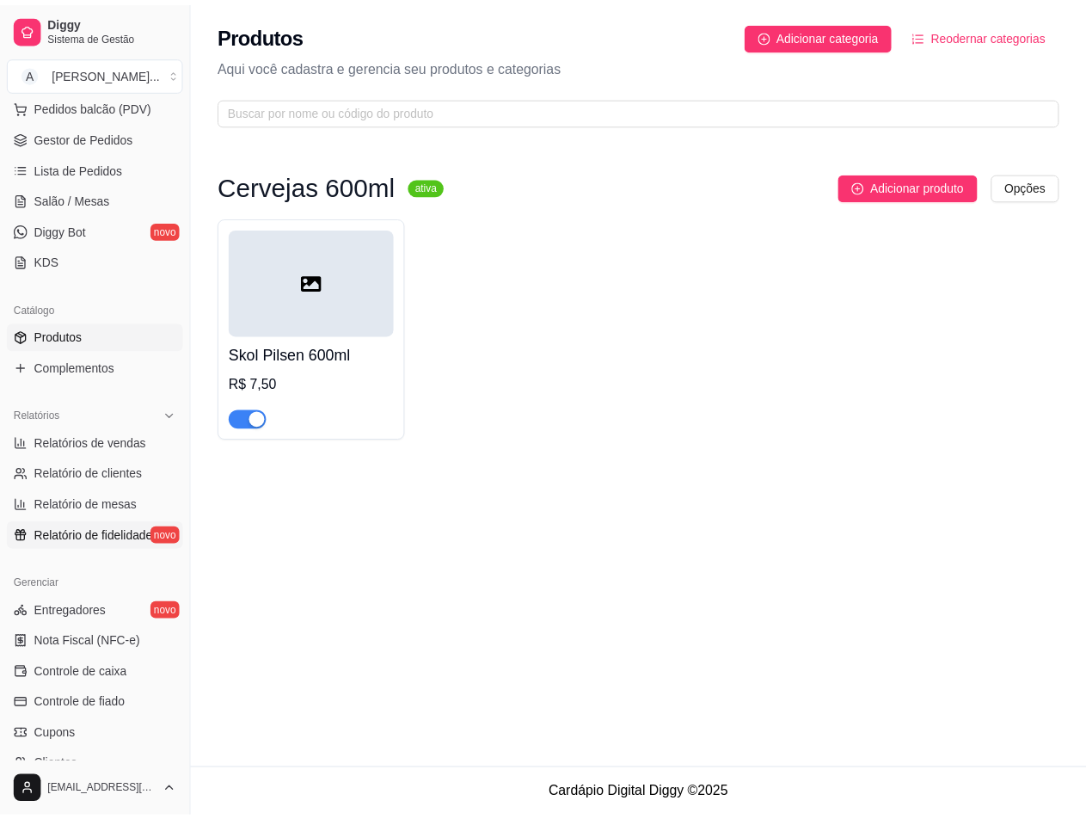
scroll to position [258, 0]
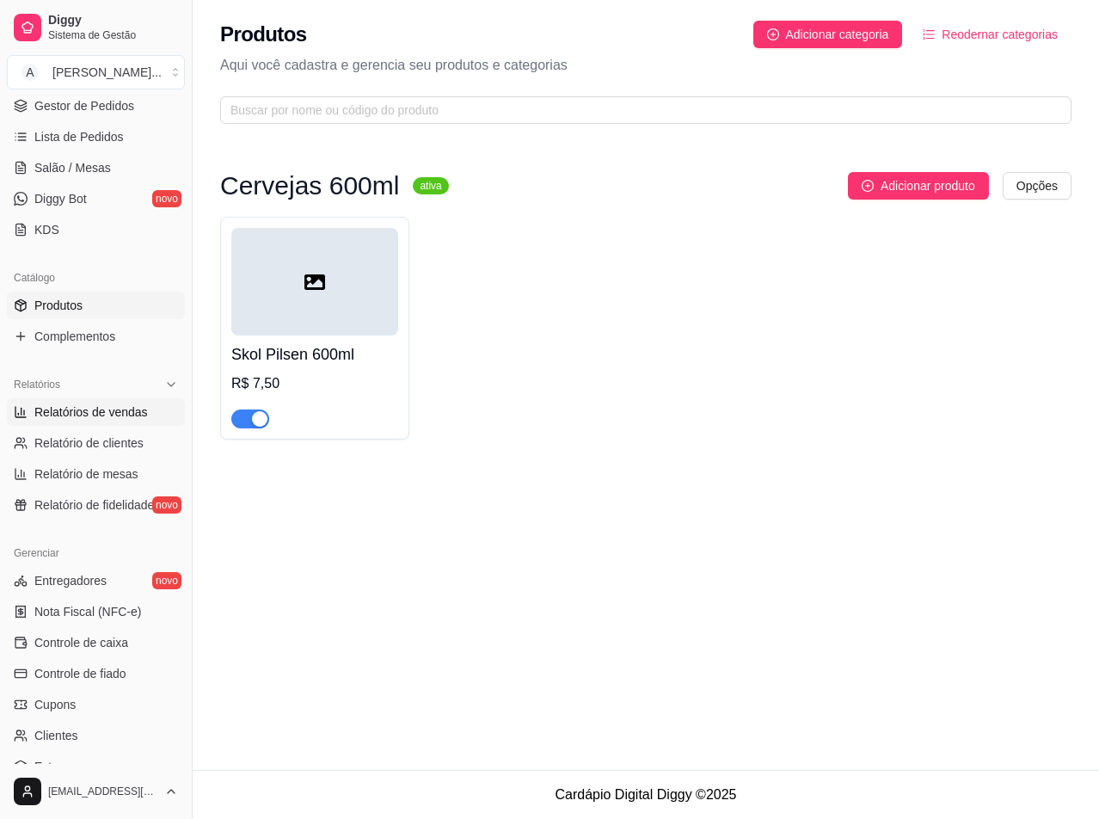
click at [120, 425] on link "Relatórios de vendas" at bounding box center [96, 412] width 178 height 28
select select "ALL"
select select "0"
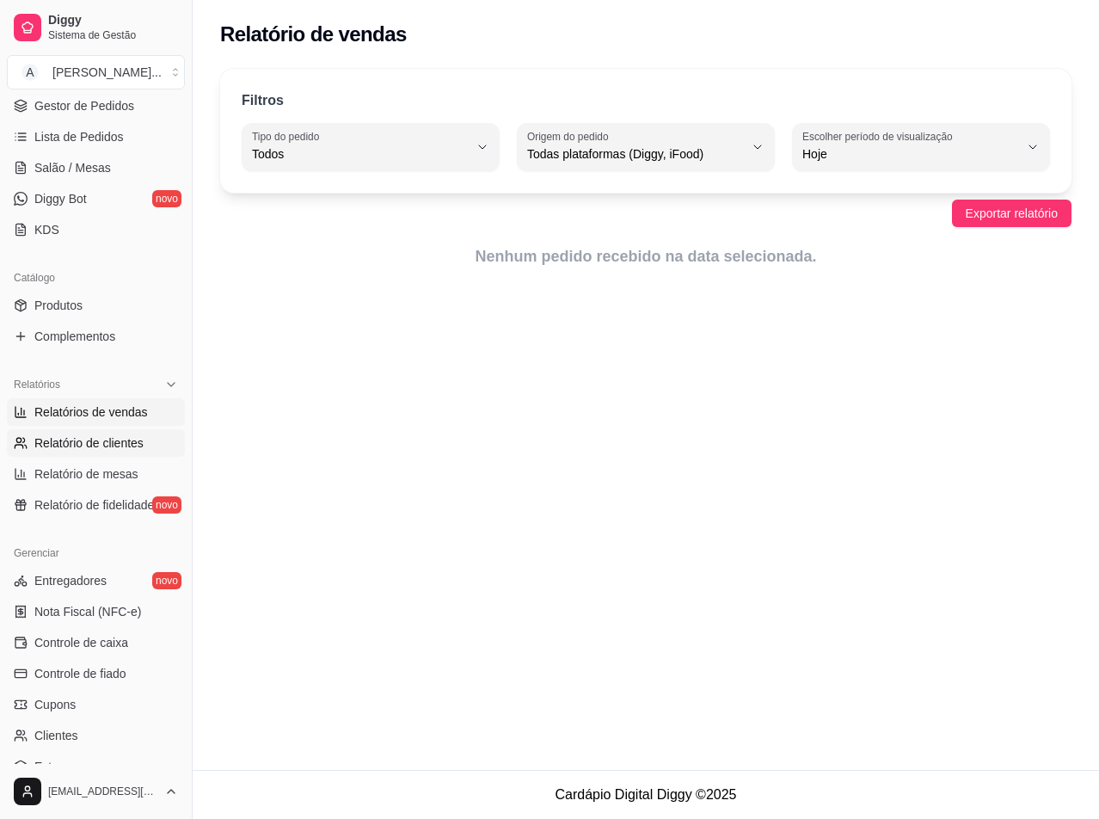
click at [112, 446] on span "Relatório de clientes" at bounding box center [88, 442] width 109 height 17
select select "30"
select select "HIGHEST_TOTAL_SPENT_WITH_ORDERS"
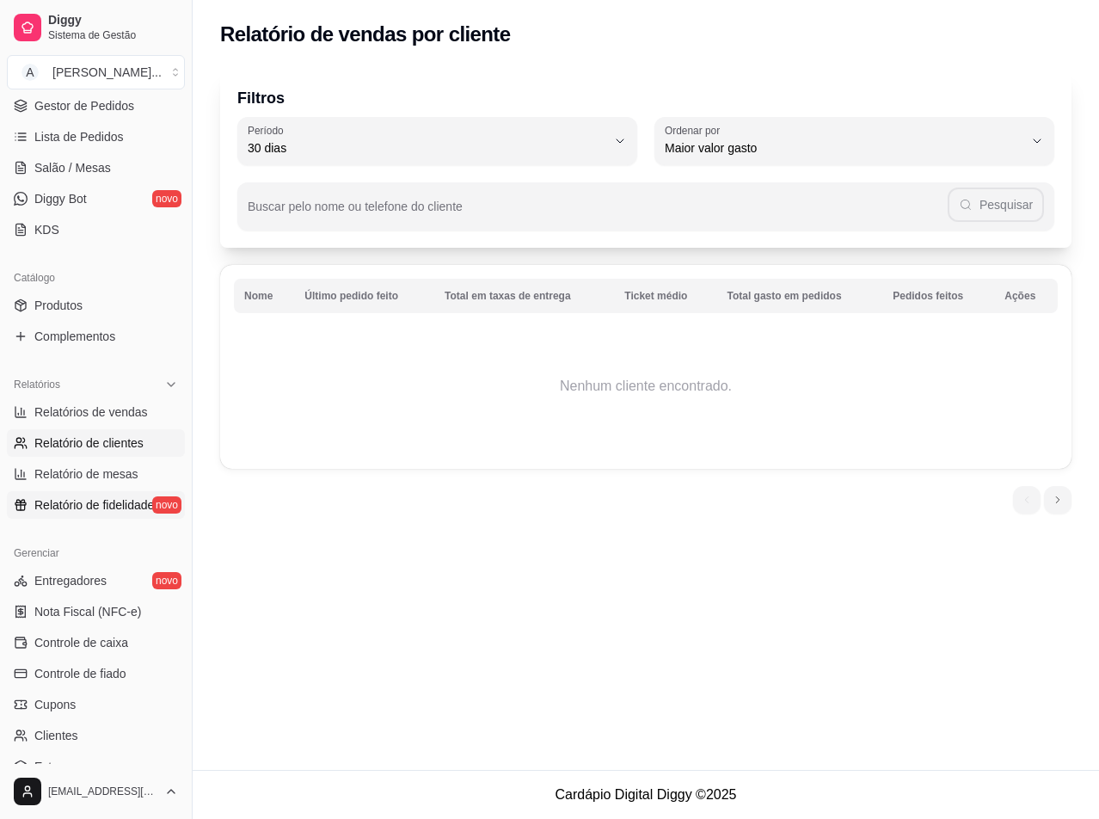
click at [108, 492] on link "Relatório de fidelidade novo" at bounding box center [96, 505] width 178 height 28
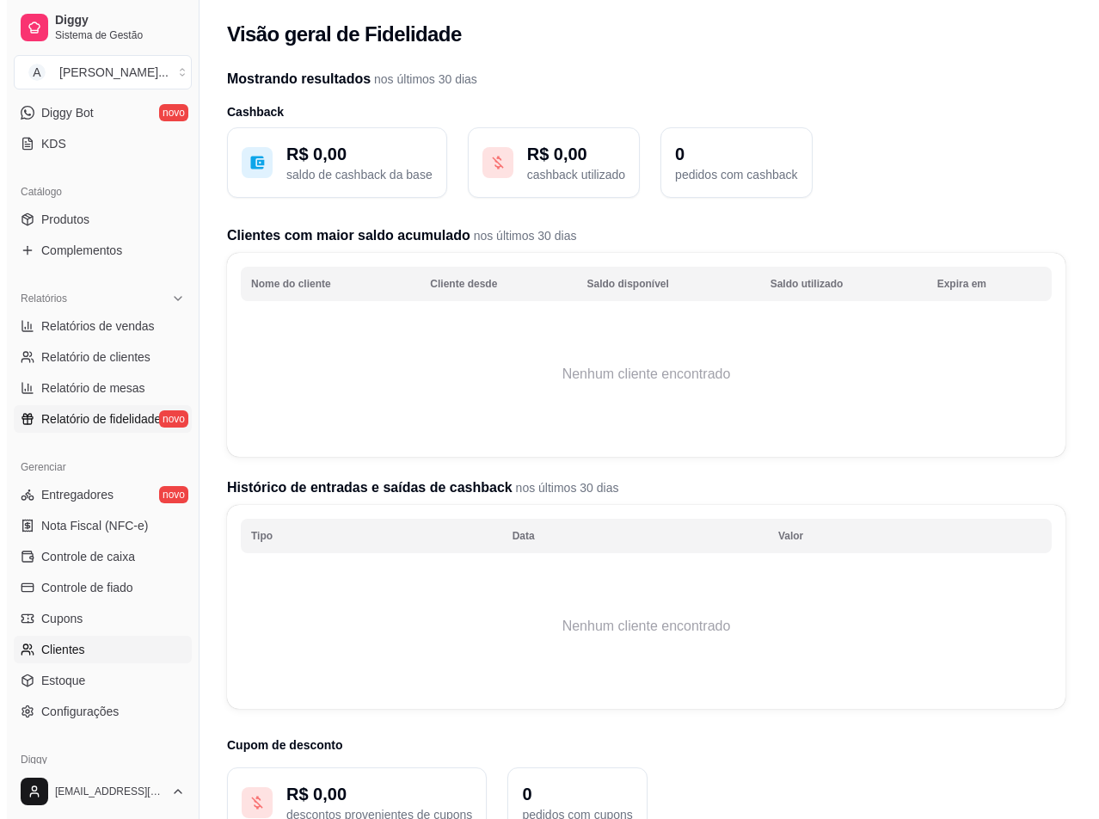
scroll to position [419, 0]
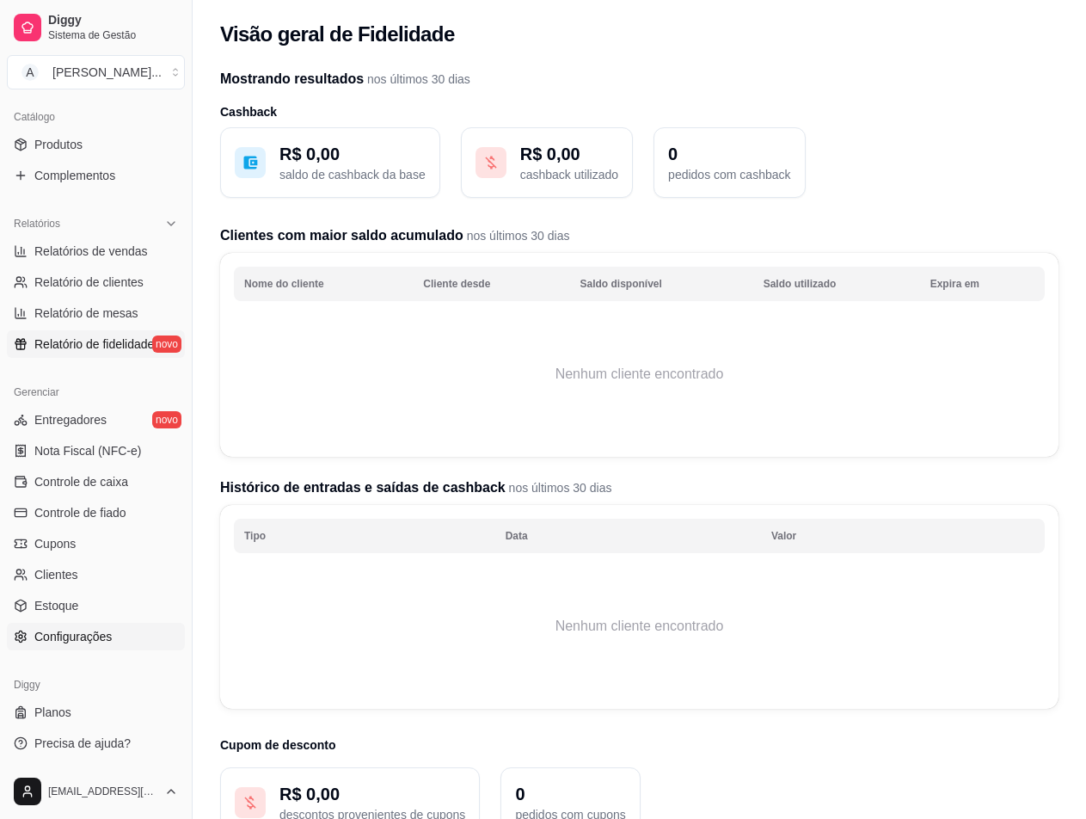
click at [110, 631] on span "Configurações" at bounding box center [72, 636] width 77 height 17
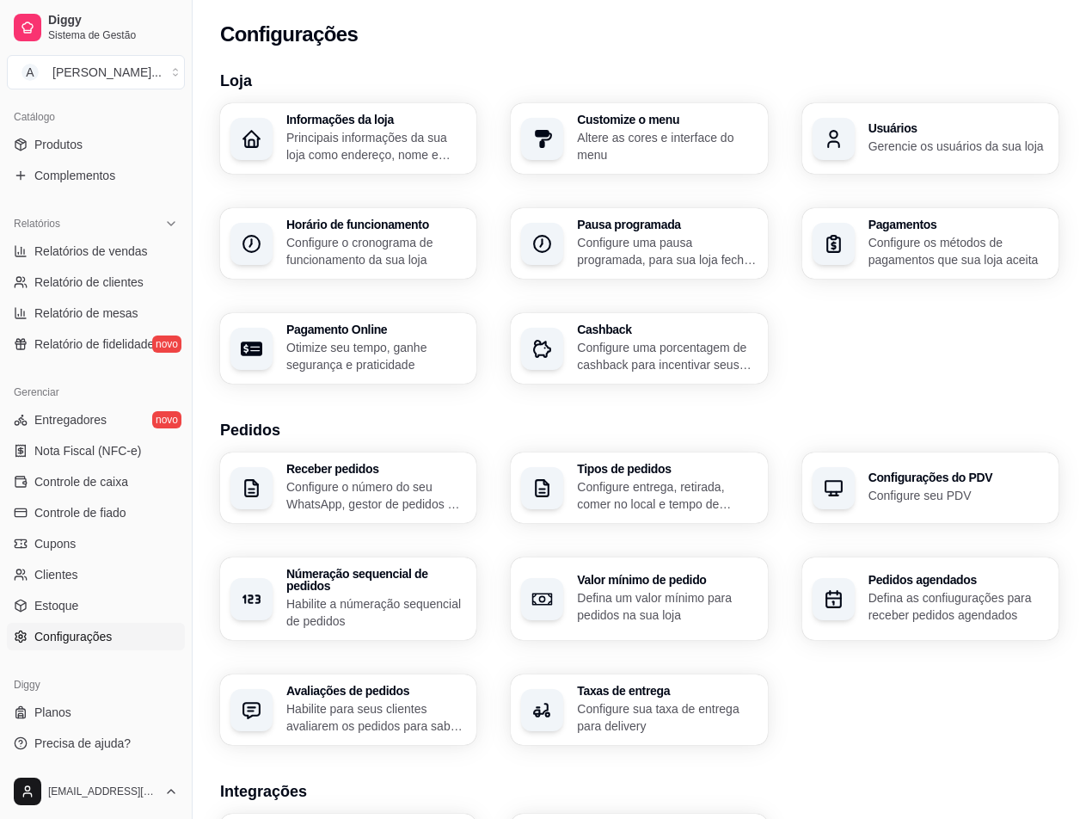
click at [351, 143] on p "Principais informações da sua loja como endereço, nome e mais" at bounding box center [376, 146] width 180 height 34
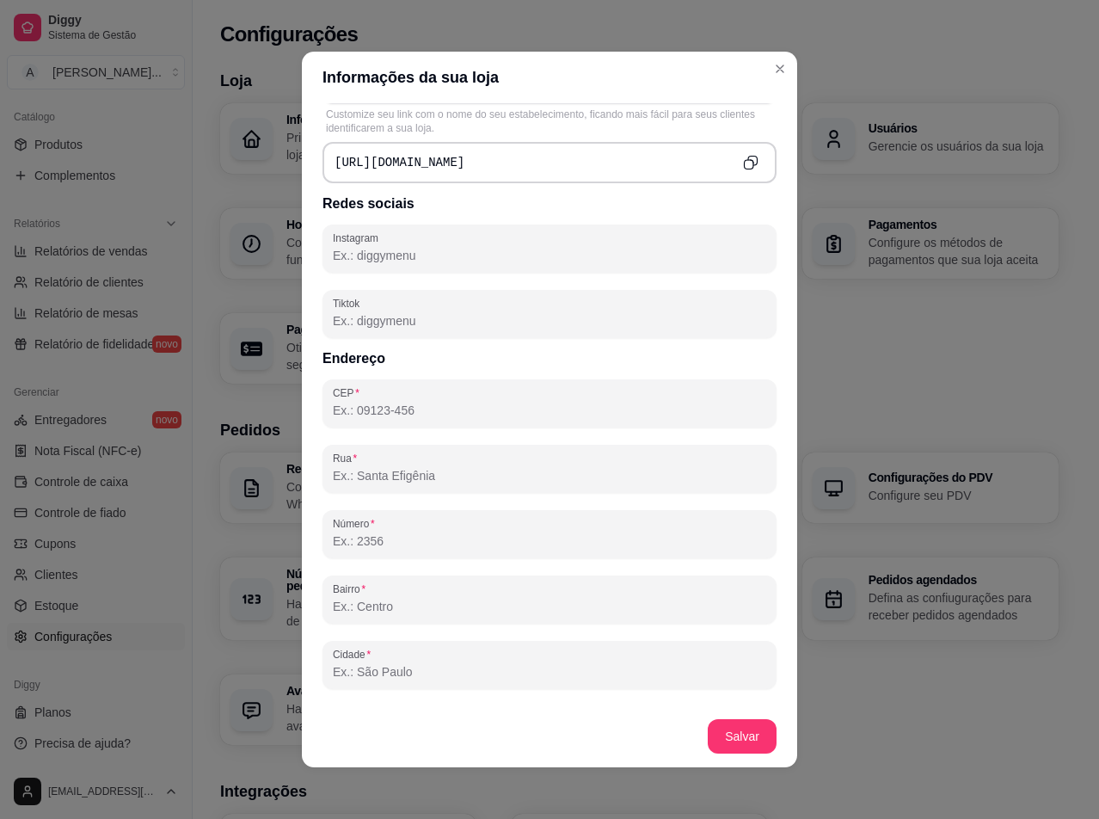
scroll to position [406, 0]
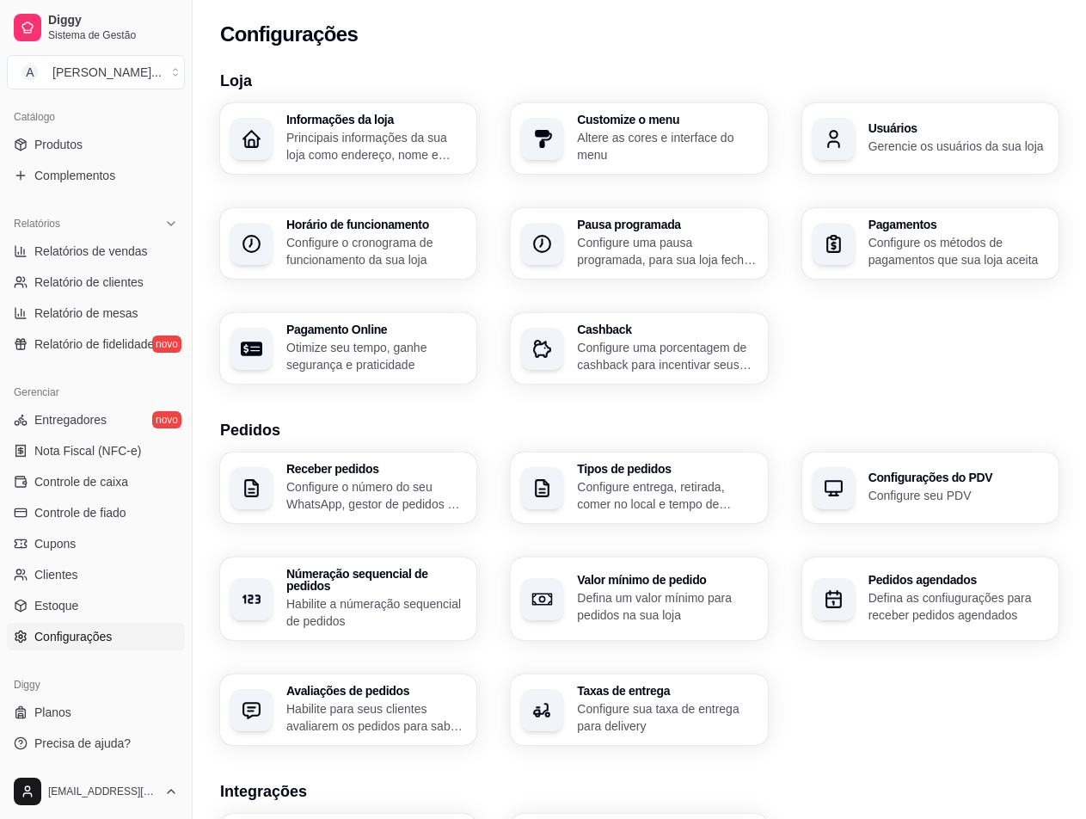
click at [851, 256] on div "button" at bounding box center [834, 244] width 42 height 42
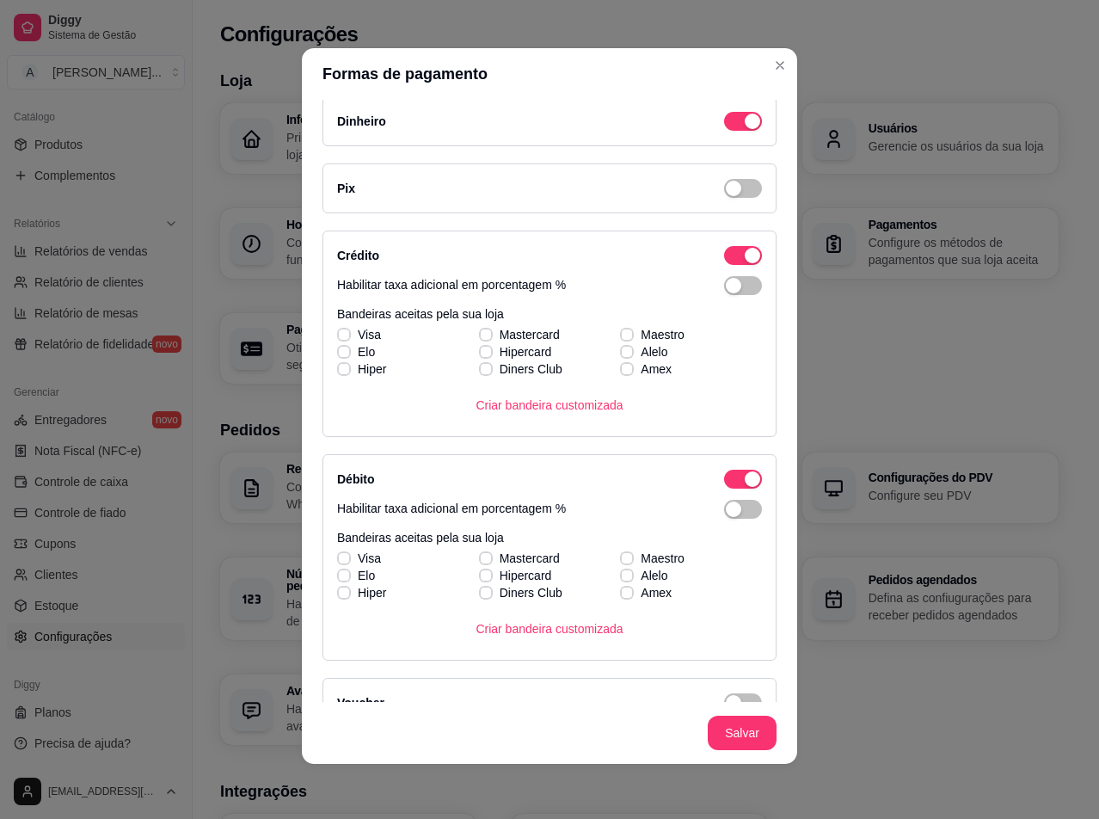
scroll to position [0, 0]
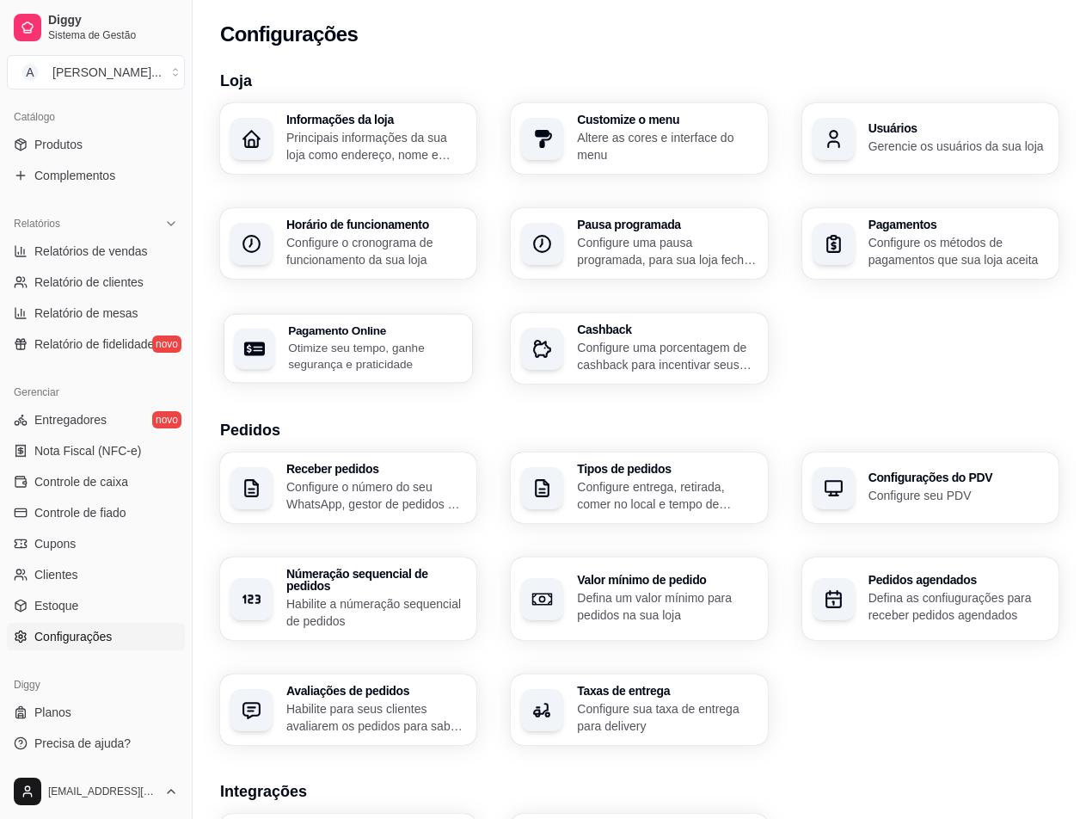
click at [352, 360] on p "Otimize seu tempo, ganhe segurança e praticidade" at bounding box center [375, 356] width 175 height 34
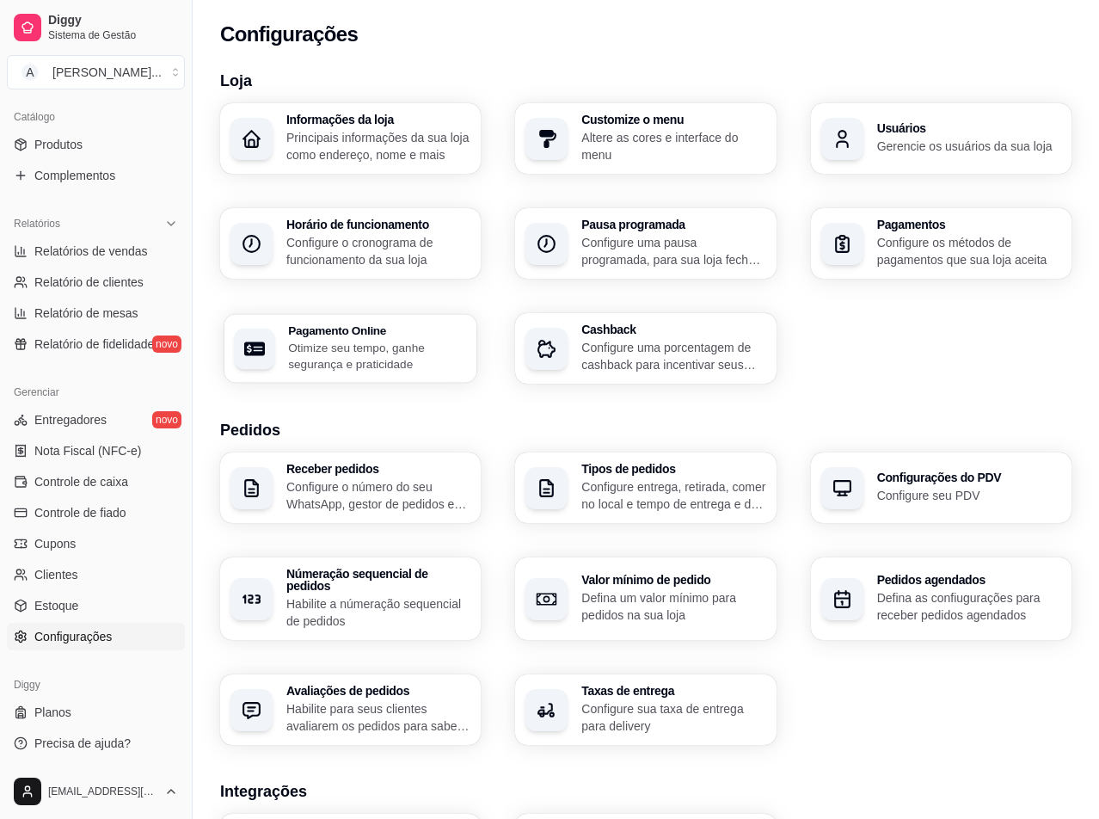
select select "4.98"
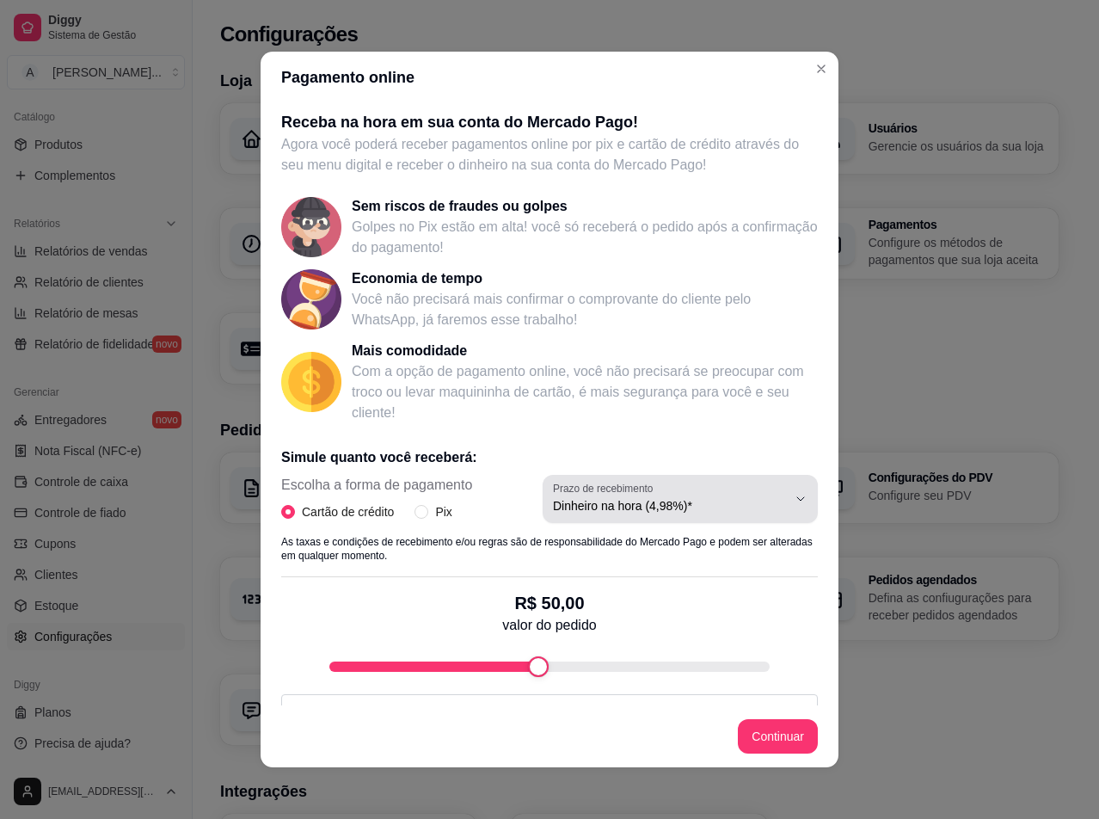
click at [761, 507] on span "Dinheiro na hora (4,98%)*" at bounding box center [670, 505] width 234 height 17
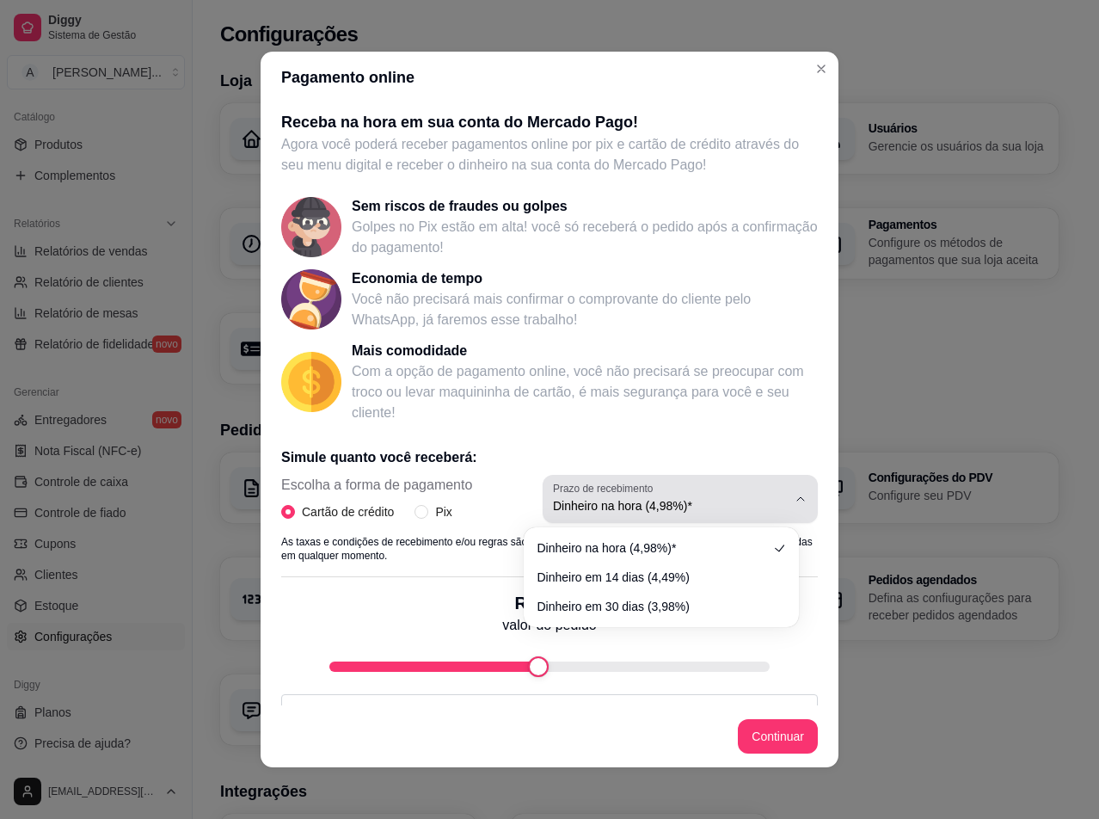
click at [759, 507] on span "Dinheiro na hora (4,98%)*" at bounding box center [670, 505] width 234 height 17
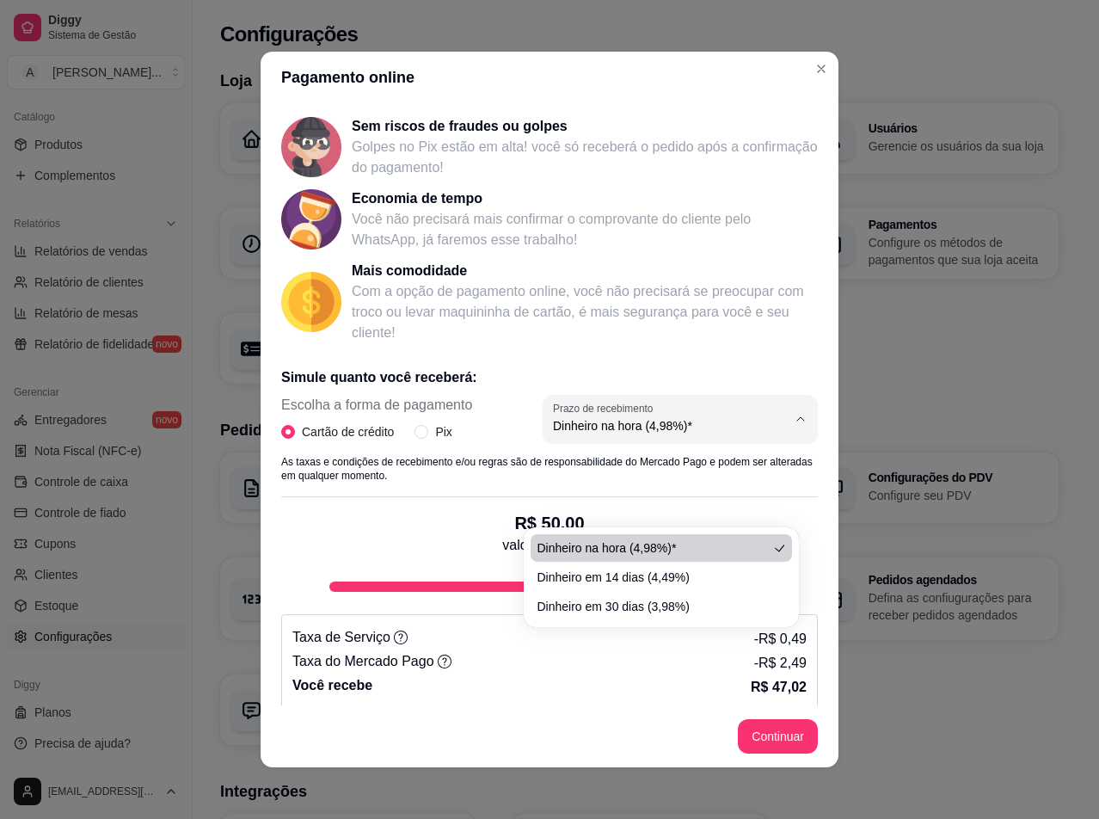
scroll to position [90, 0]
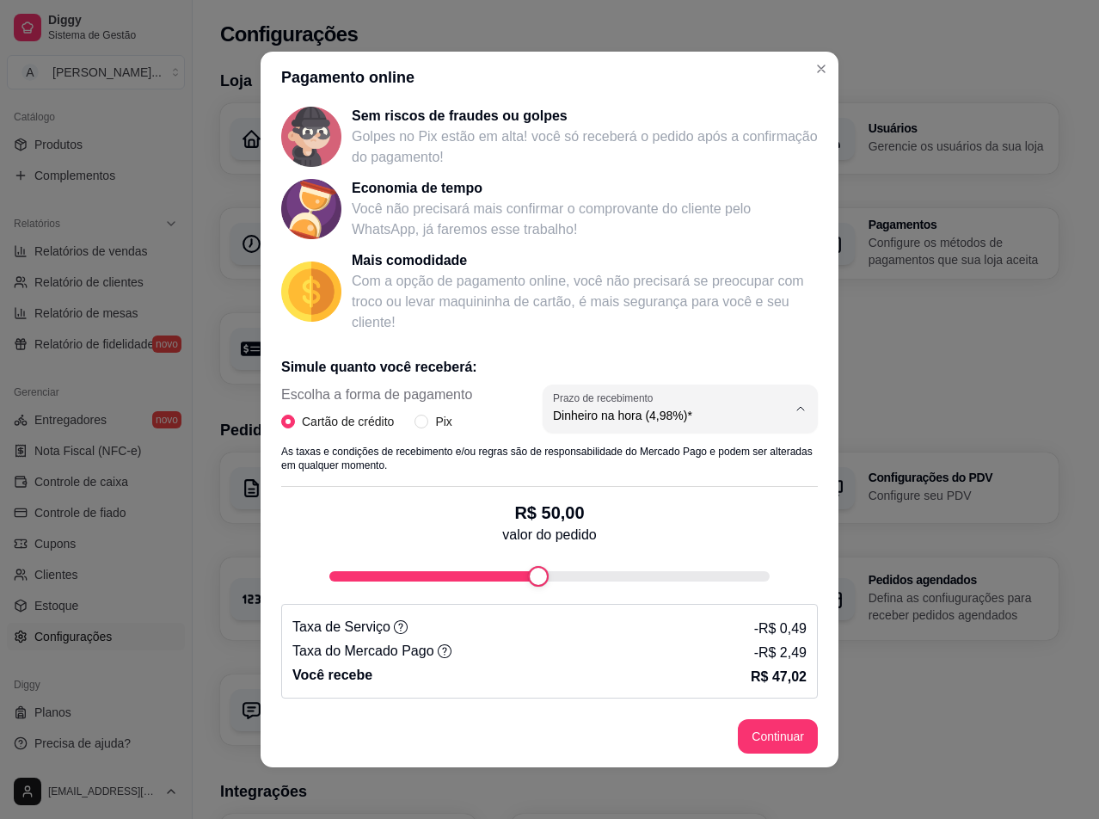
click at [436, 687] on div "Taxa de Serviço - R$ 0,49 Taxa do Mercado Pago - R$ 2,49 Você recebe R$ 47,02" at bounding box center [549, 651] width 537 height 95
click at [438, 651] on icon at bounding box center [445, 651] width 14 height 14
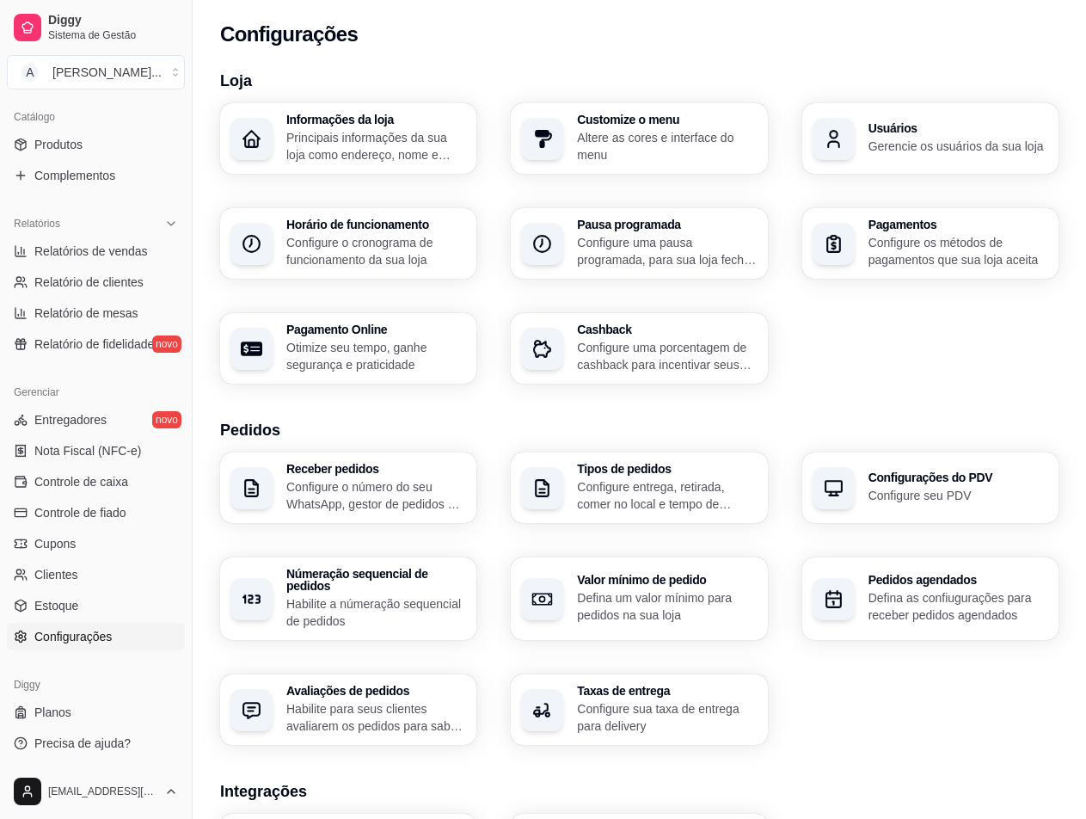
scroll to position [86, 0]
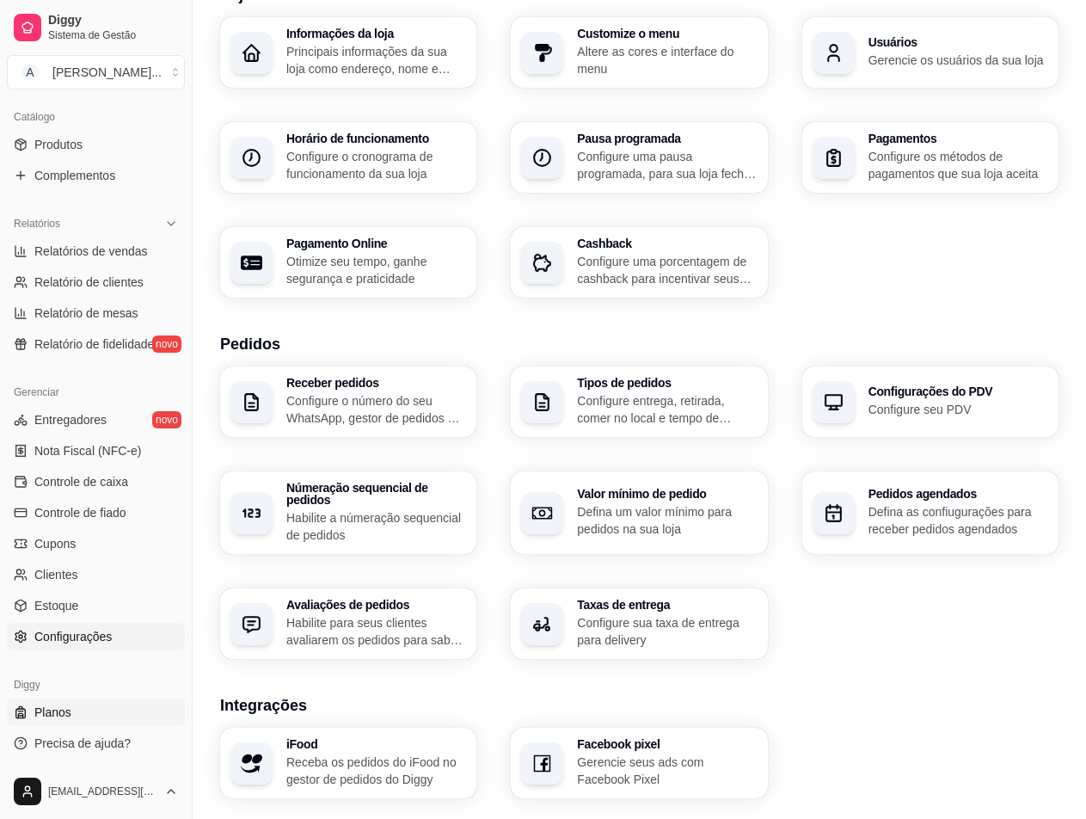
click at [102, 713] on link "Planos" at bounding box center [96, 712] width 178 height 28
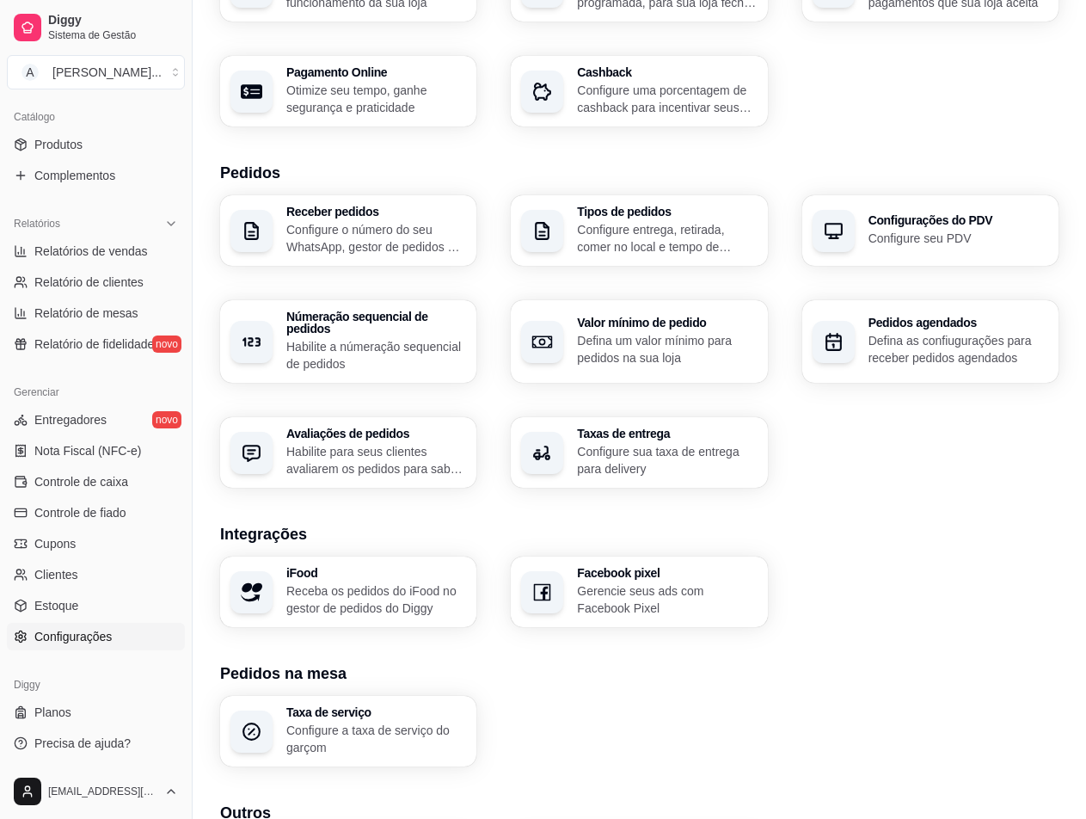
scroll to position [258, 0]
click at [98, 612] on link "Estoque" at bounding box center [96, 606] width 178 height 28
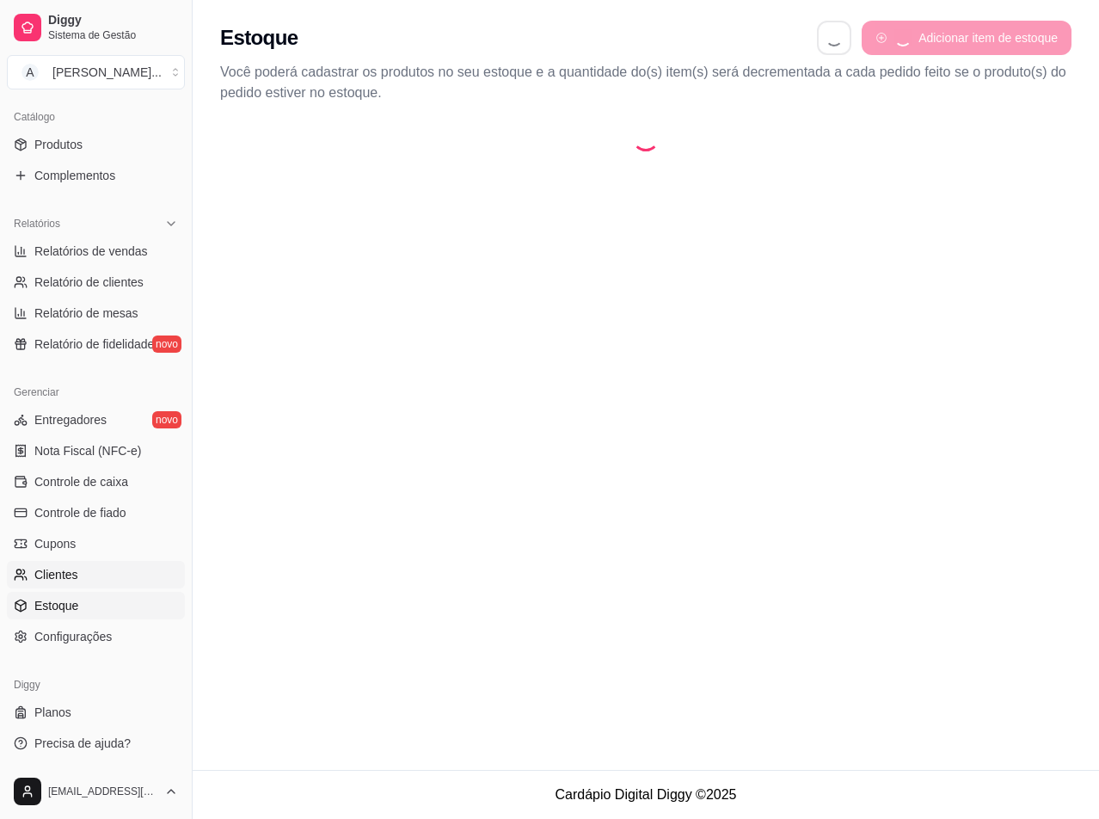
select select "QUANTITY_ORDER"
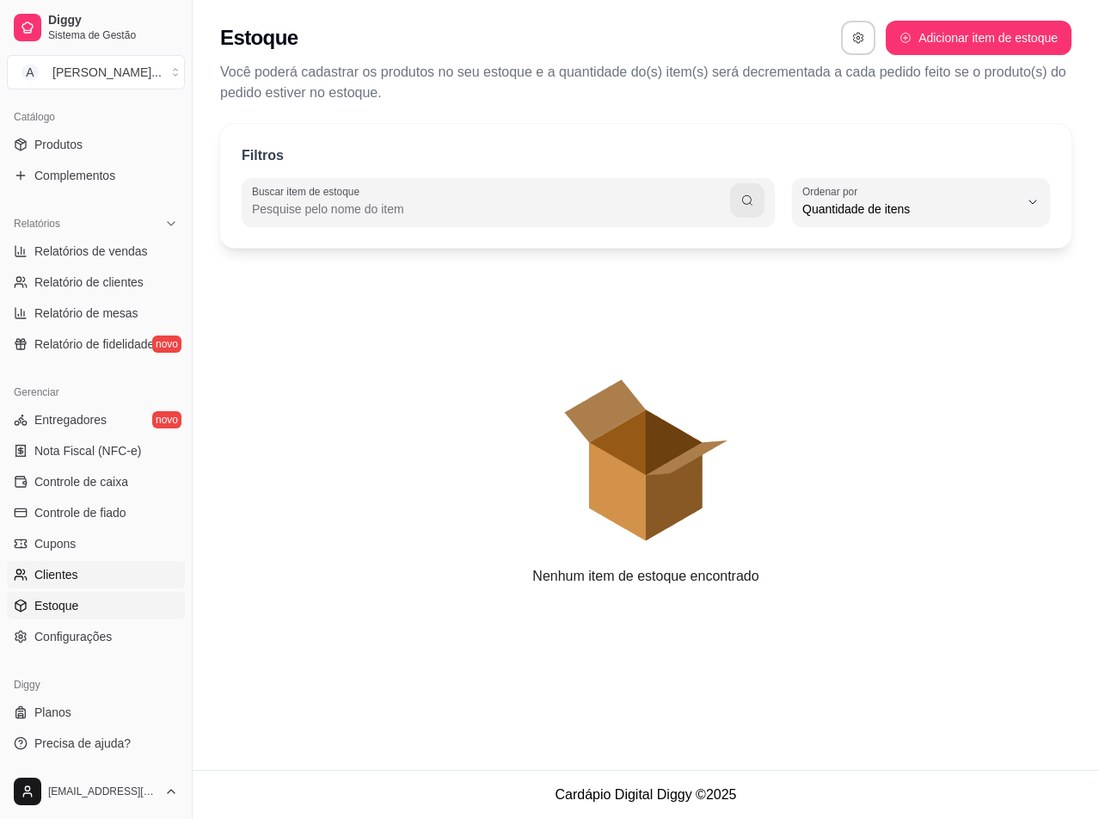
scroll to position [16, 0]
click at [94, 562] on link "Clientes" at bounding box center [96, 575] width 178 height 28
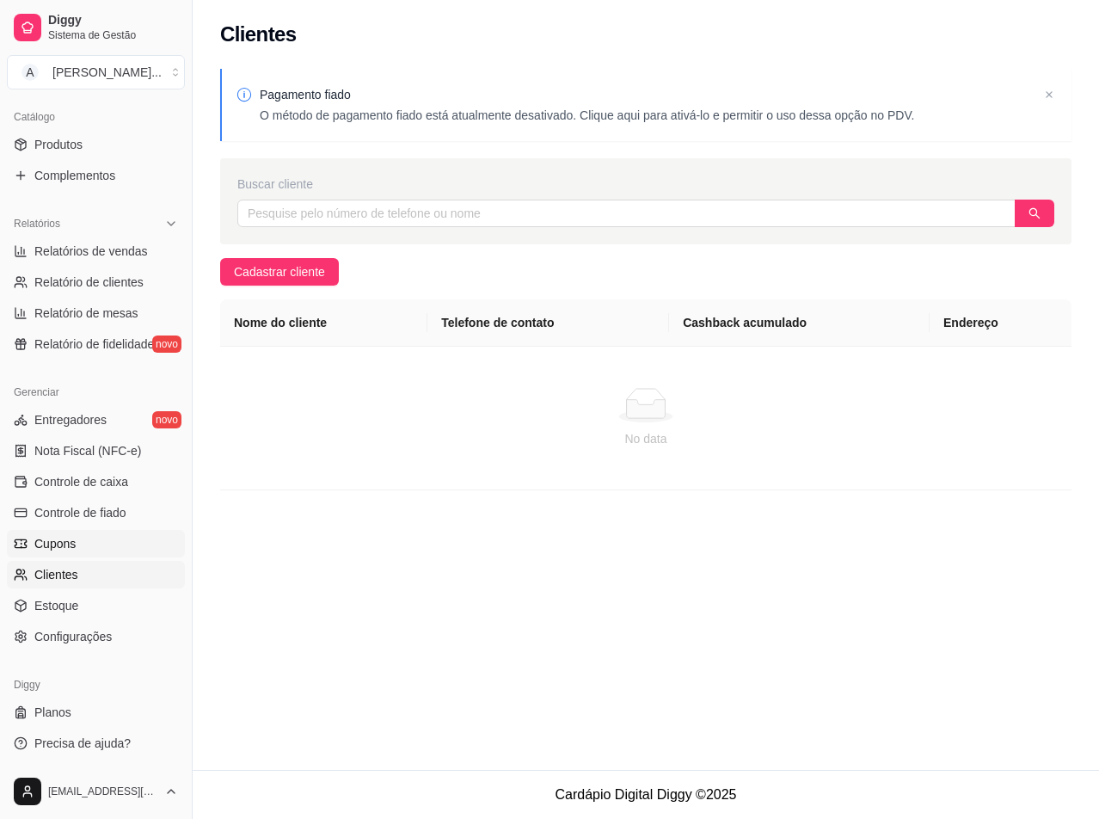
click at [89, 534] on link "Cupons" at bounding box center [96, 544] width 178 height 28
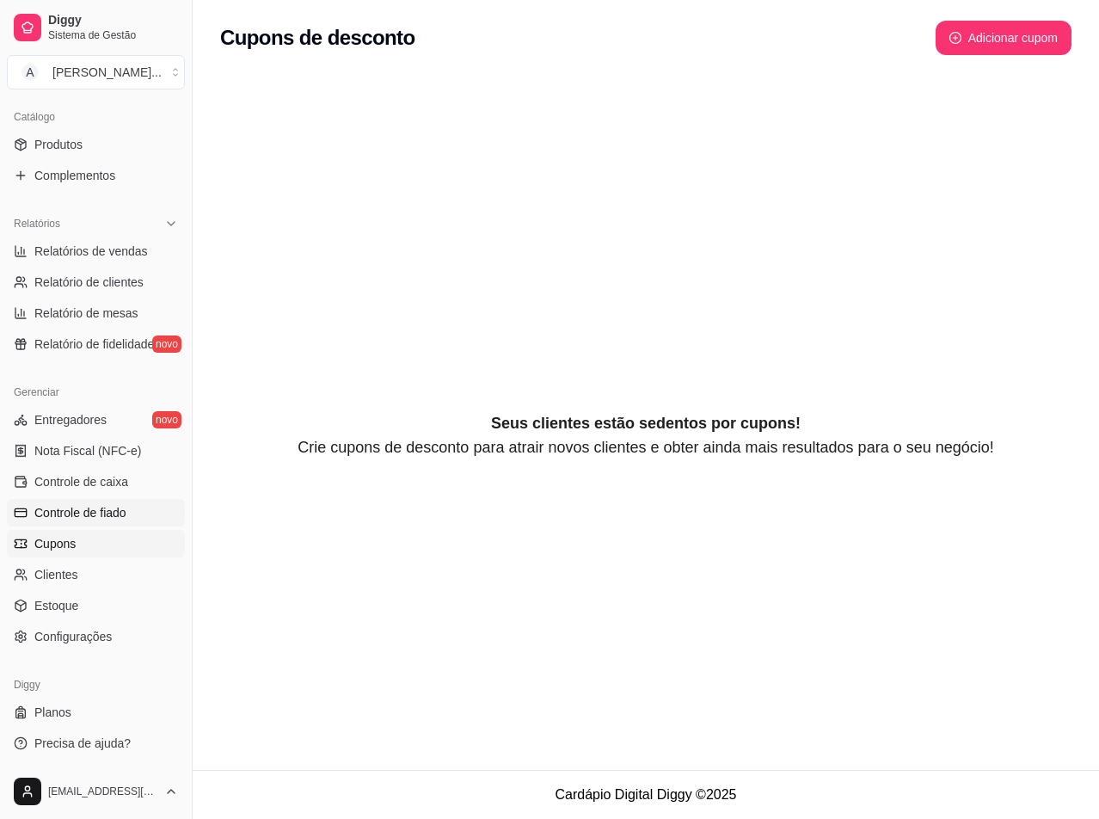
click at [89, 517] on span "Controle de fiado" at bounding box center [80, 512] width 92 height 17
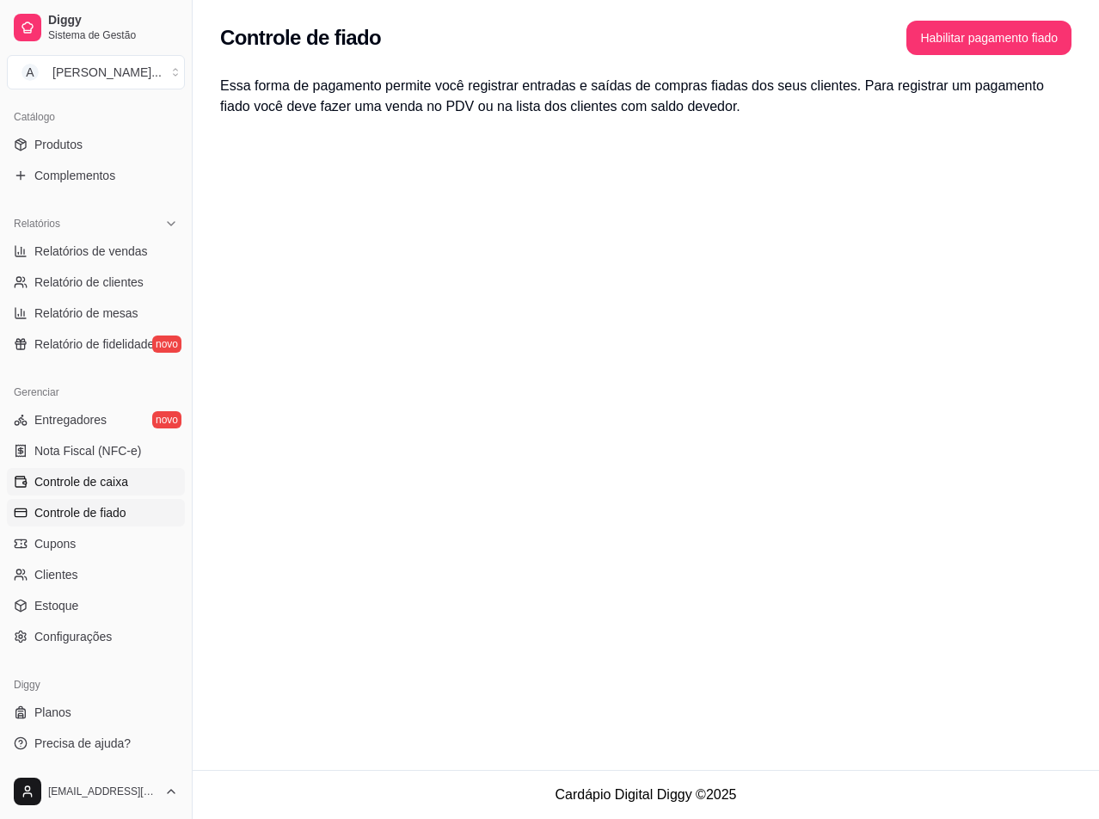
click at [87, 489] on span "Controle de caixa" at bounding box center [81, 481] width 94 height 17
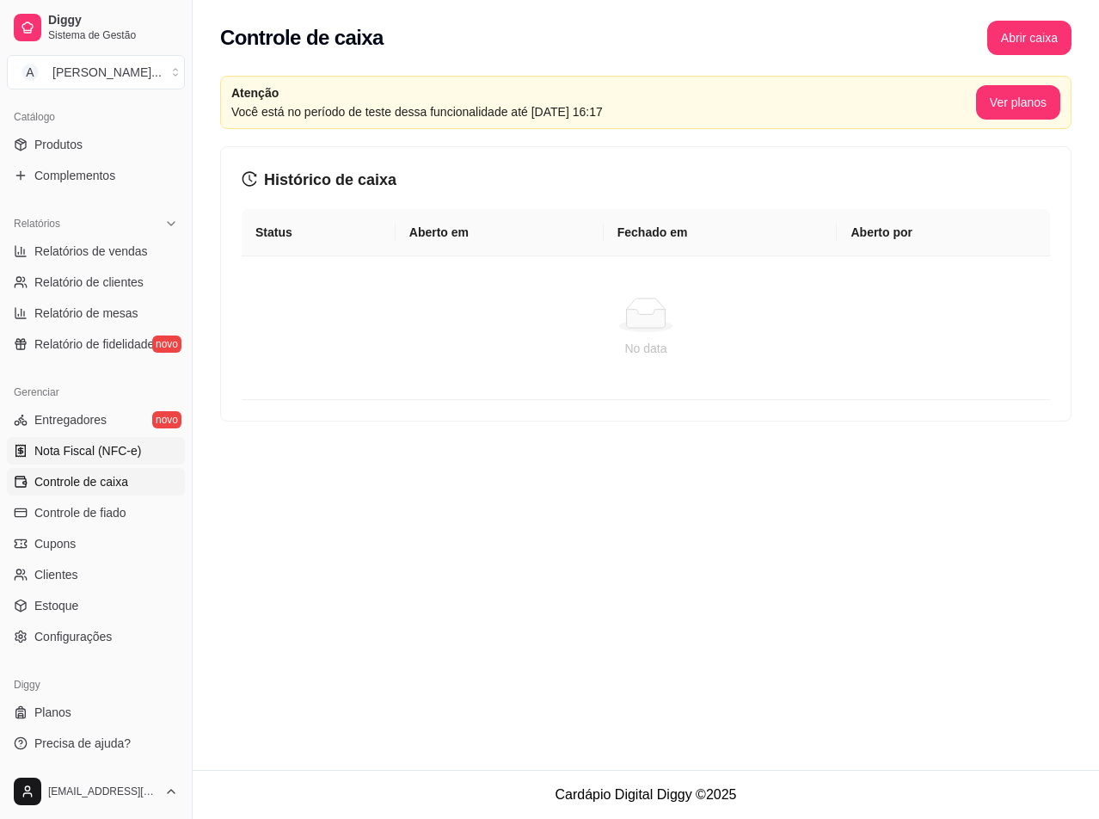
click at [85, 452] on span "Nota Fiscal (NFC-e)" at bounding box center [87, 450] width 107 height 17
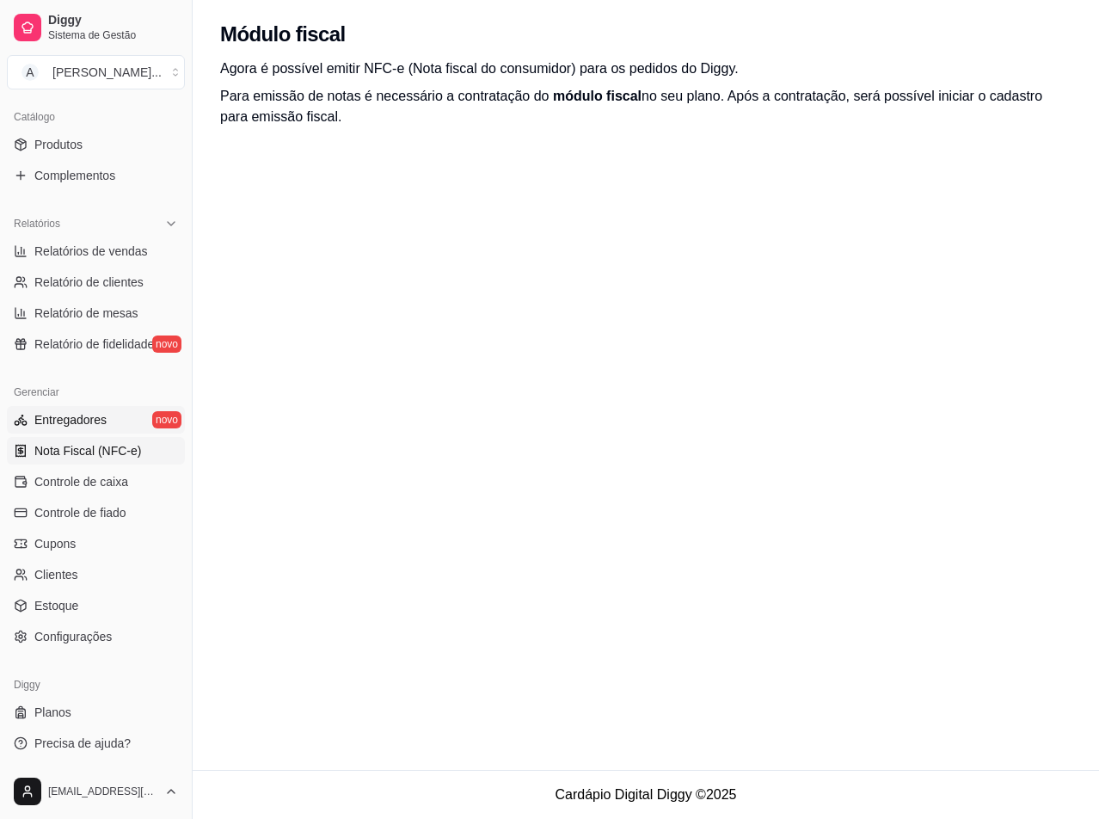
click at [79, 421] on span "Entregadores" at bounding box center [70, 419] width 72 height 17
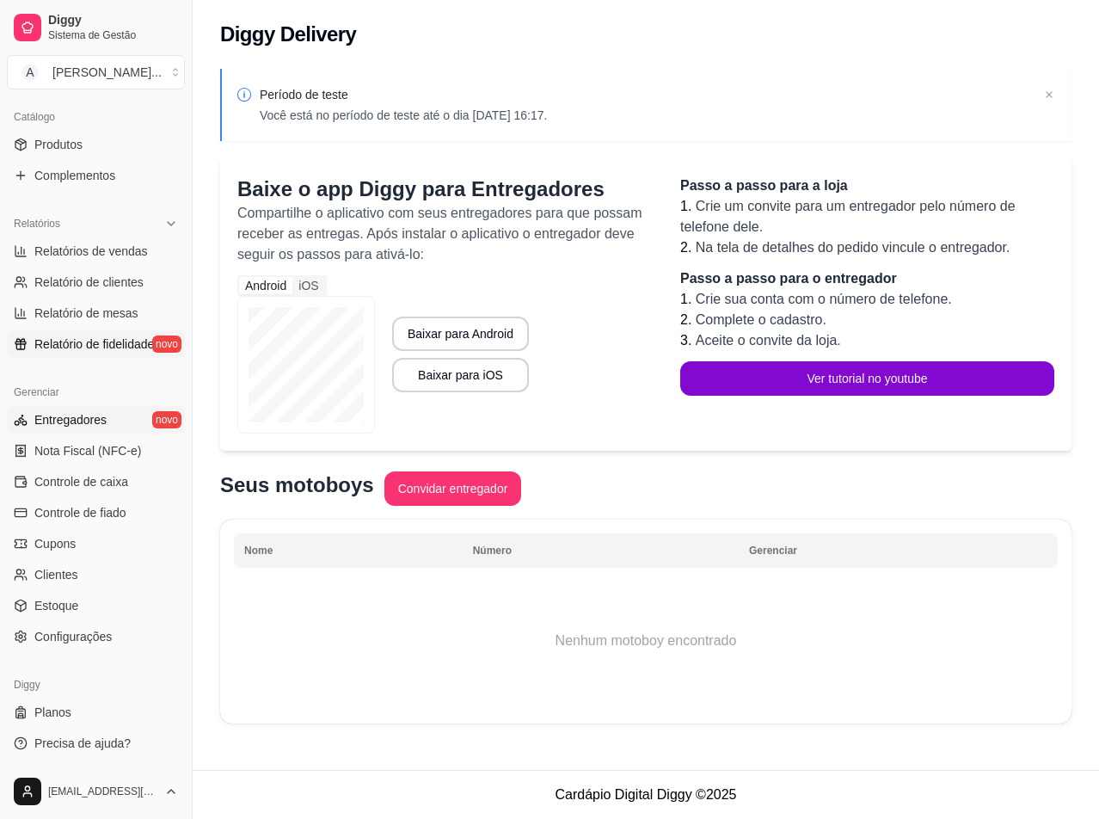
click at [71, 345] on span "Relatório de fidelidade" at bounding box center [94, 343] width 120 height 17
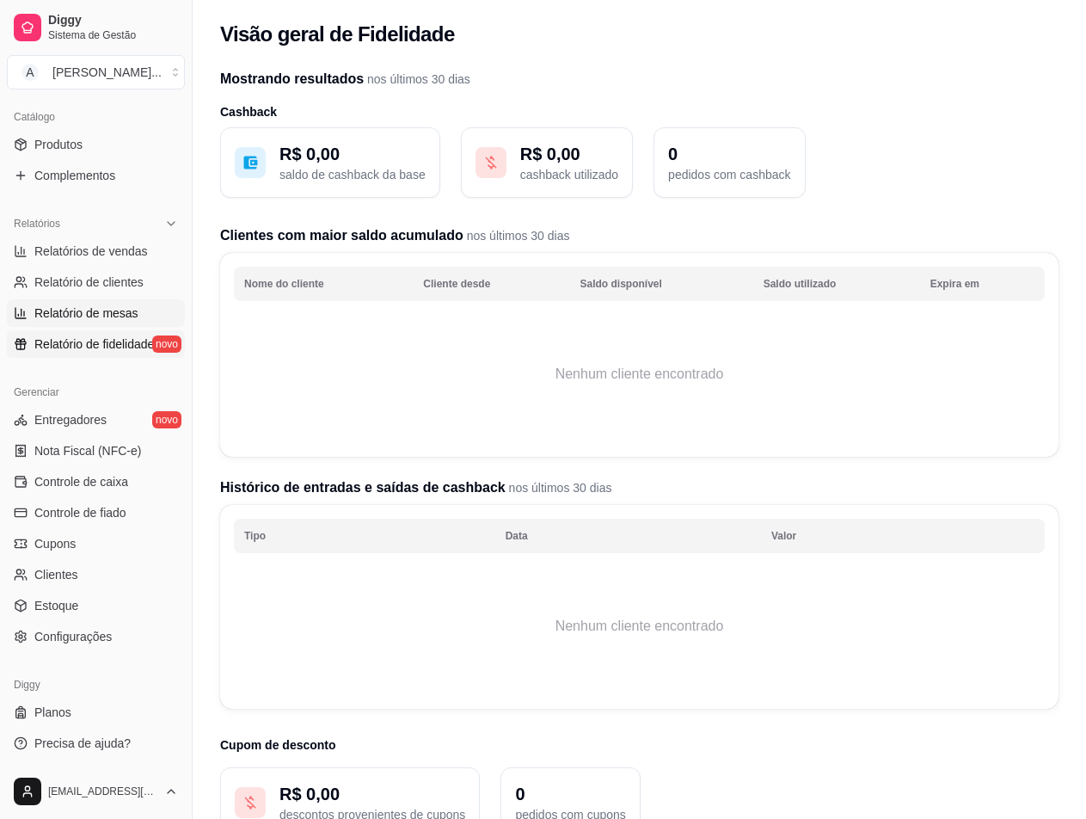
click at [67, 311] on span "Relatório de mesas" at bounding box center [86, 312] width 104 height 17
select select "TOTAL_OF_ORDERS"
select select "7"
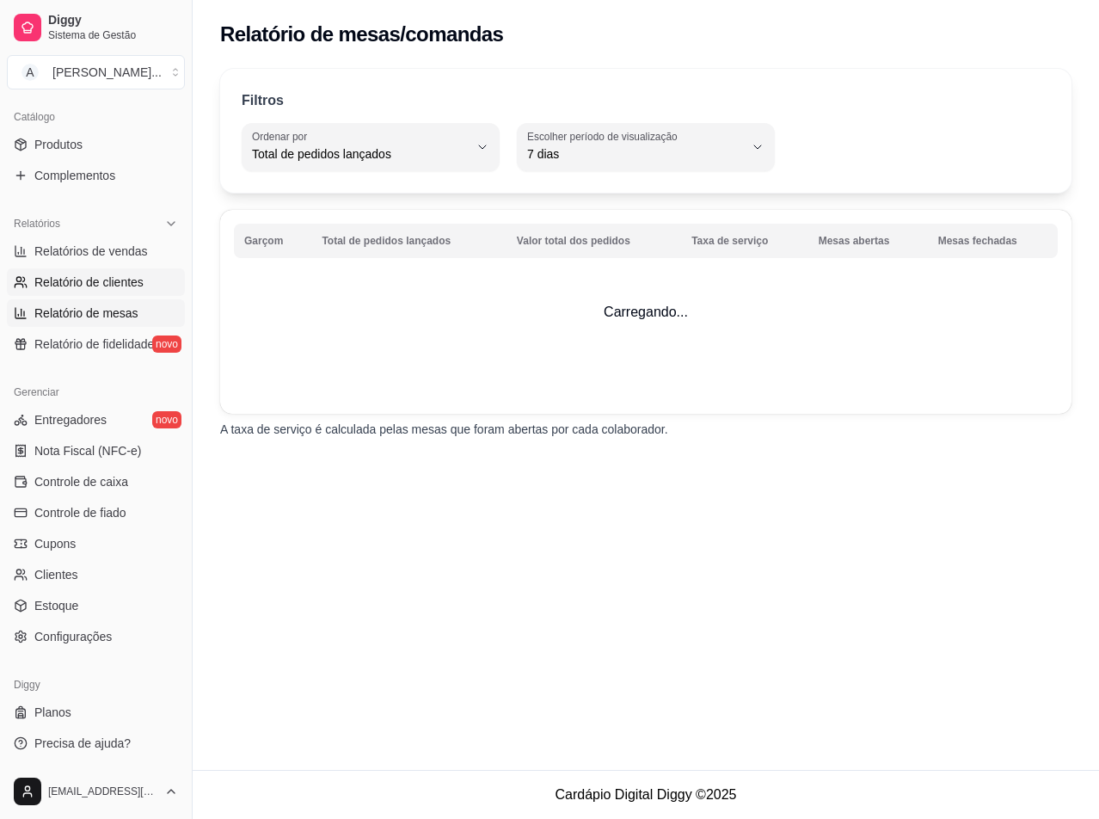
click at [67, 288] on span "Relatório de clientes" at bounding box center [88, 282] width 109 height 17
select select "30"
select select "HIGHEST_TOTAL_SPENT_WITH_ORDERS"
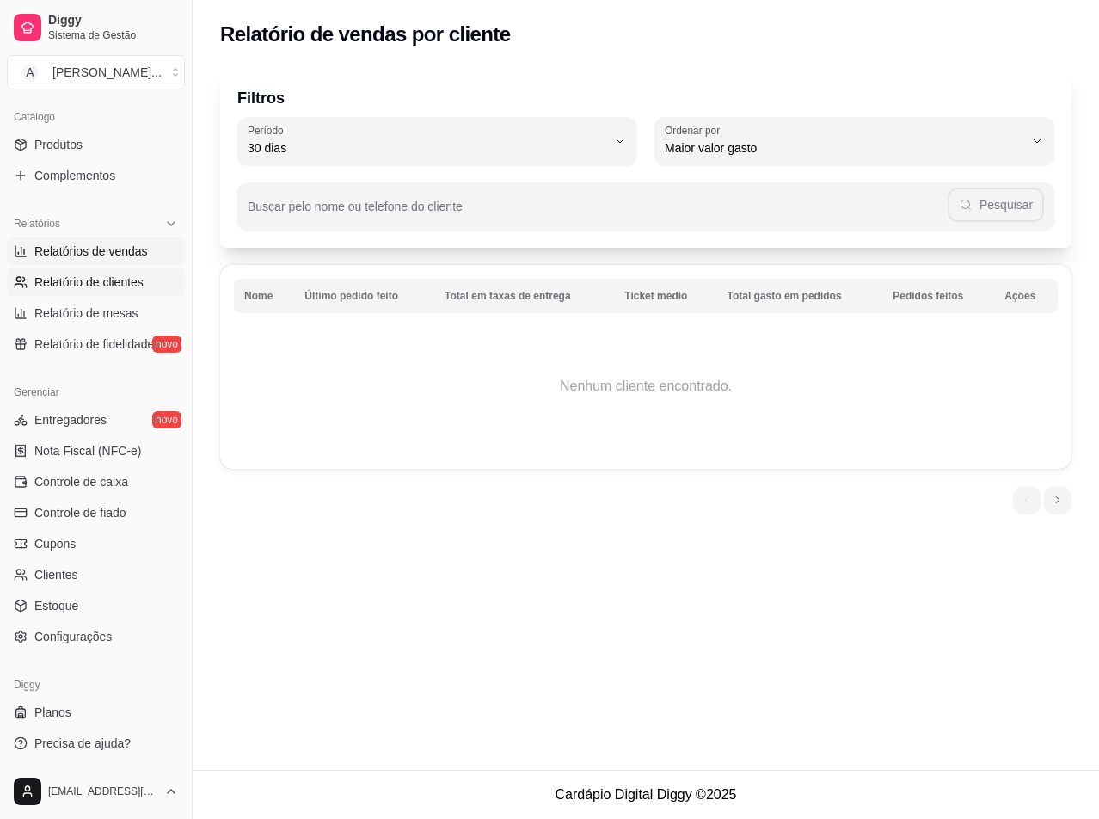
click at [58, 260] on link "Relatórios de vendas" at bounding box center [96, 251] width 178 height 28
select select "ALL"
select select "0"
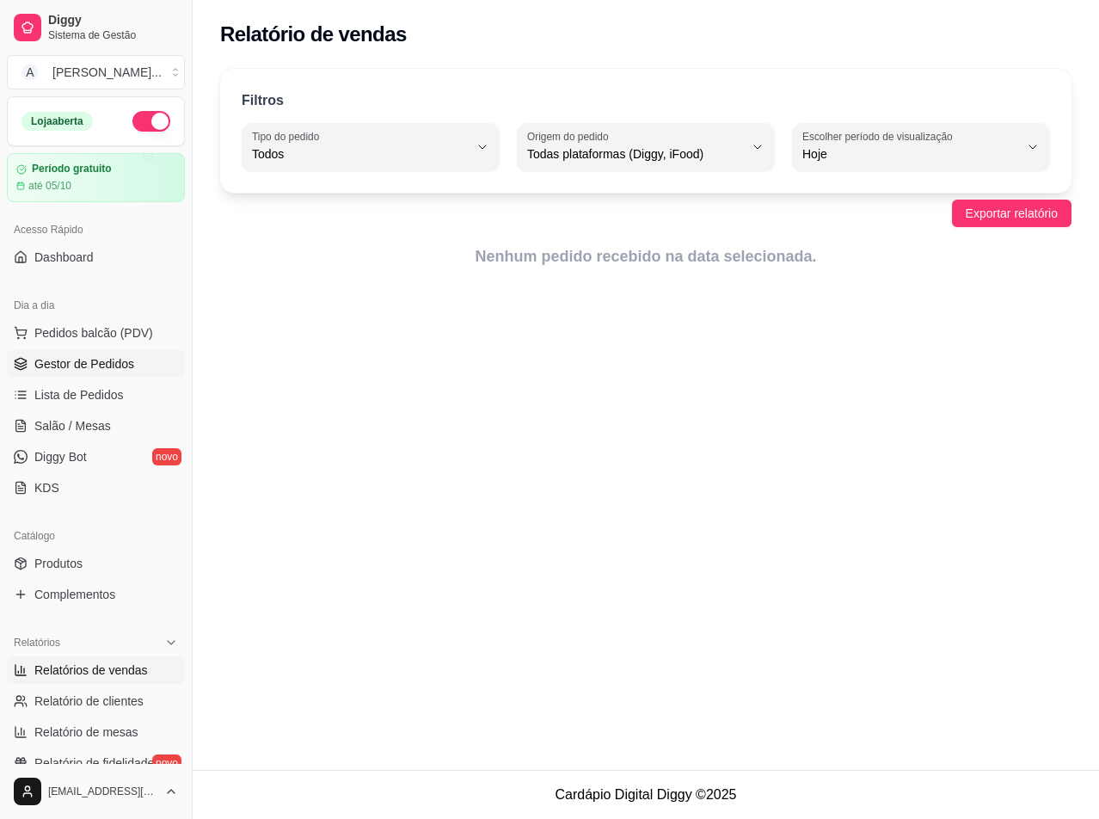
click at [101, 358] on span "Gestor de Pedidos" at bounding box center [84, 363] width 100 height 17
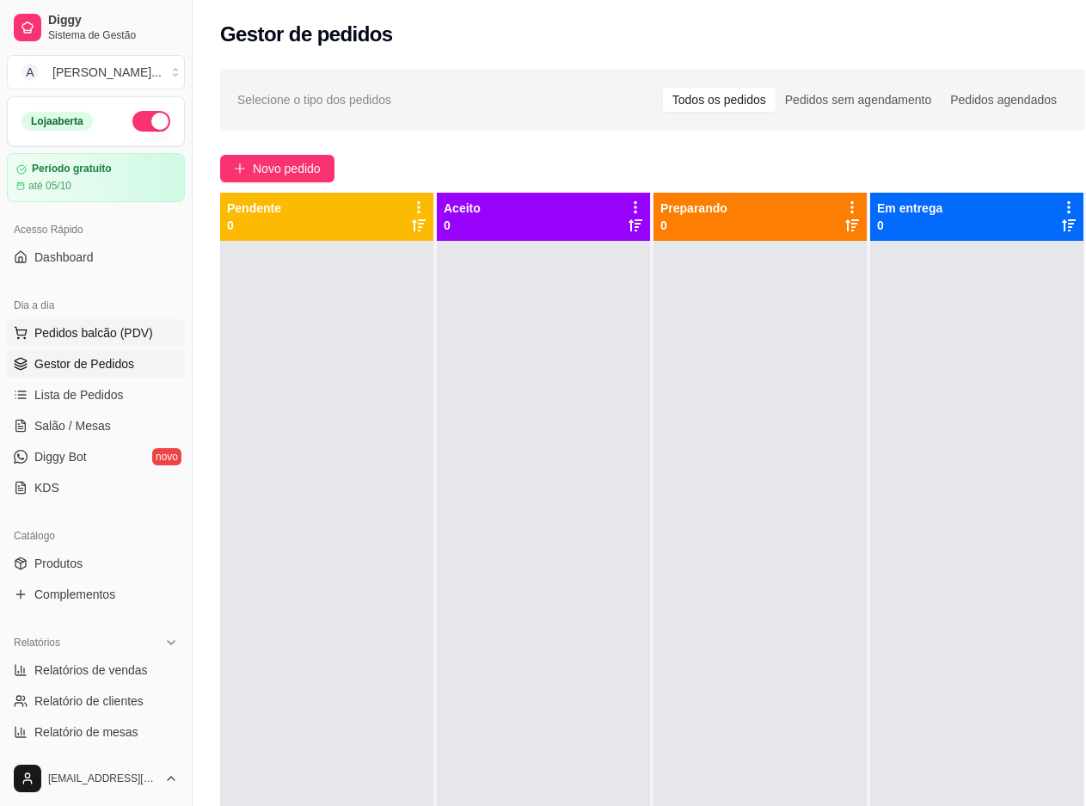
click at [100, 333] on span "Pedidos balcão (PDV)" at bounding box center [93, 332] width 119 height 17
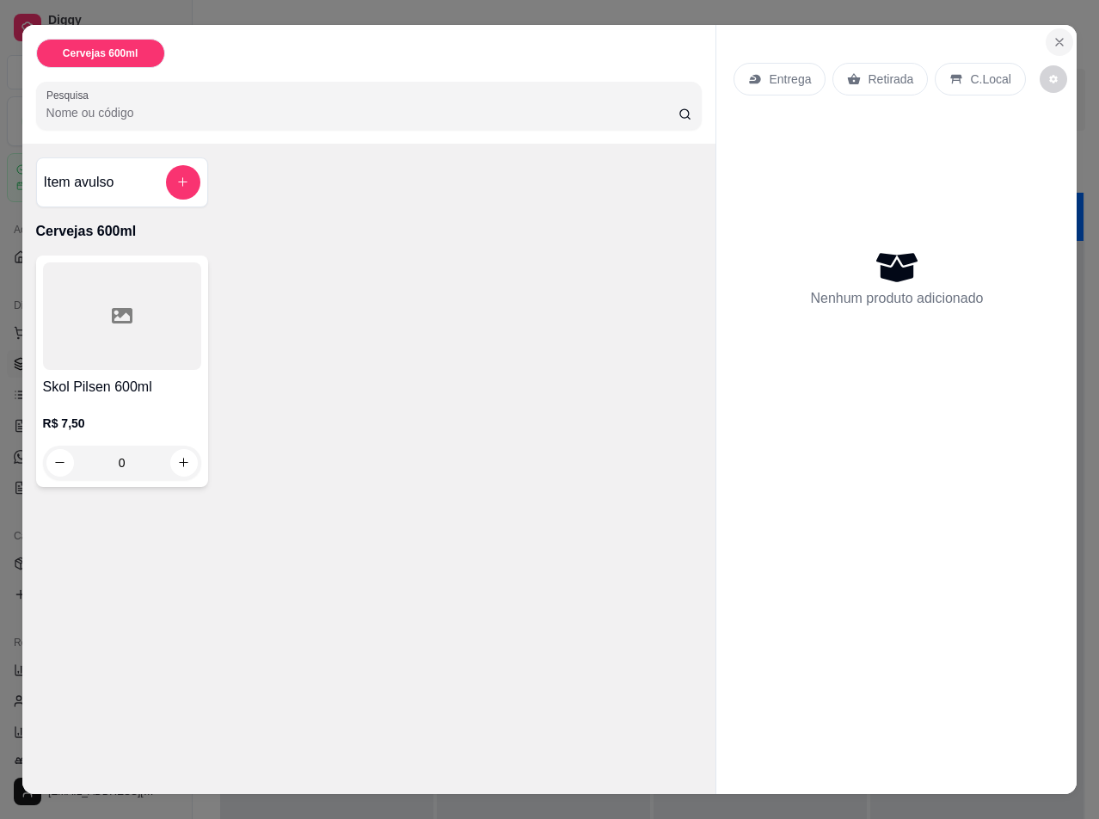
click at [1046, 37] on button "Close" at bounding box center [1060, 42] width 28 height 28
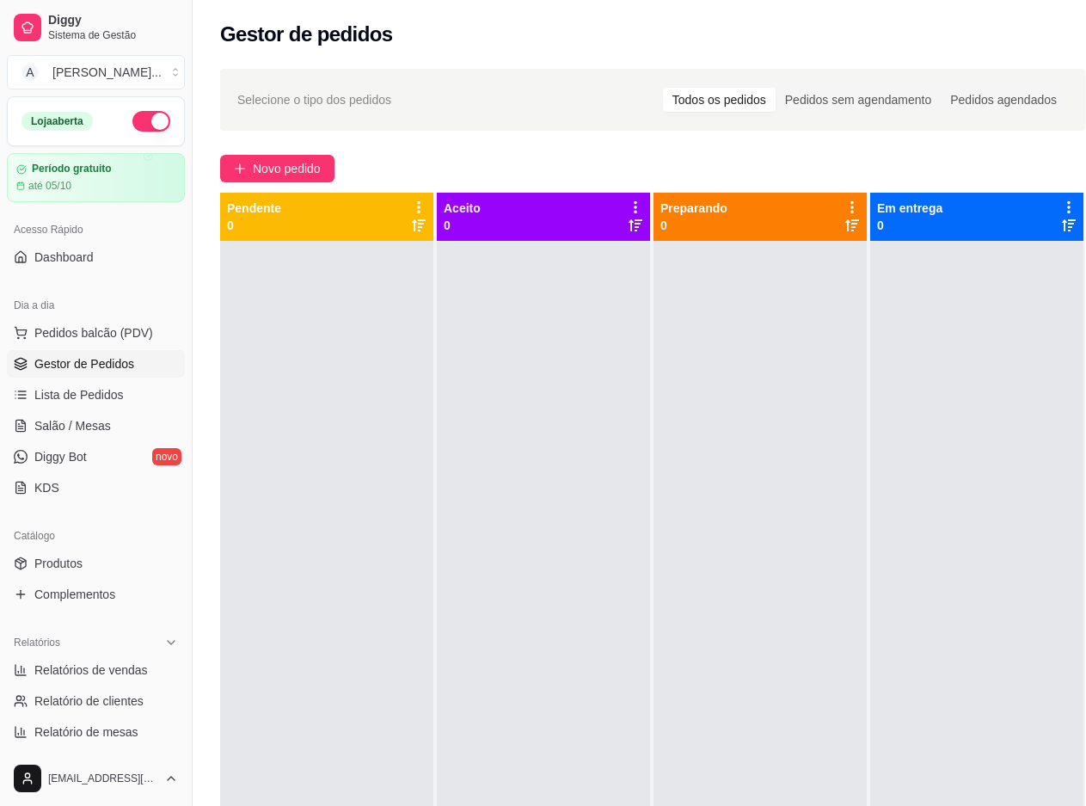
click at [90, 274] on div "Acesso Rápido Dashboard" at bounding box center [96, 243] width 192 height 69
click at [89, 263] on span "Dashboard" at bounding box center [63, 257] width 59 height 17
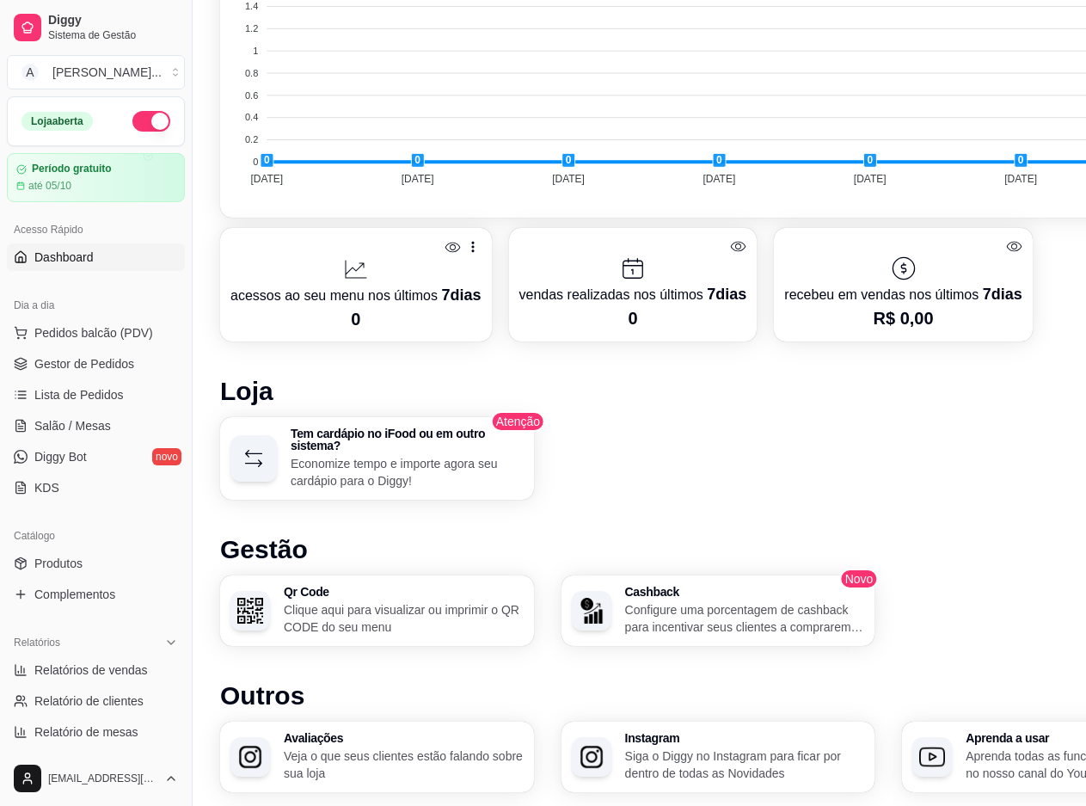
scroll to position [258, 0]
